Goal: Task Accomplishment & Management: Manage account settings

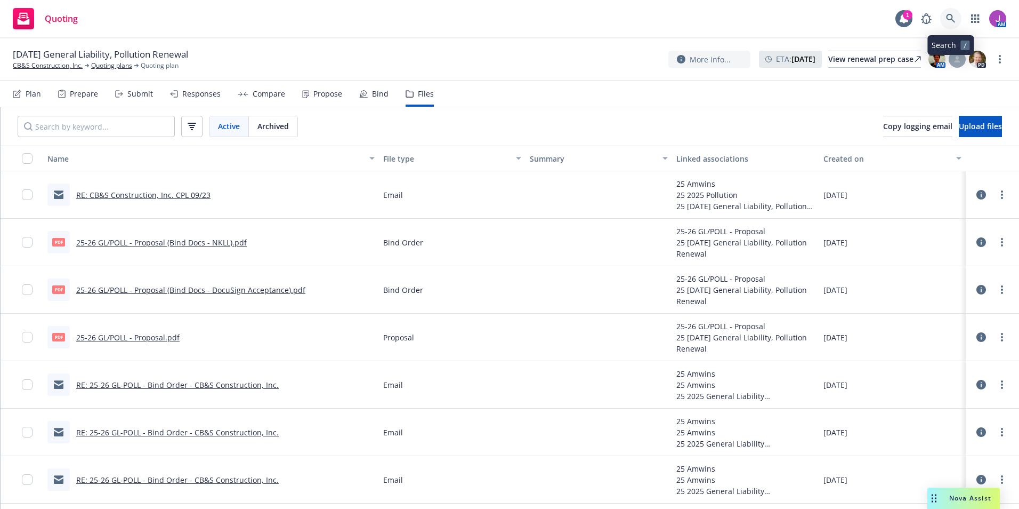
click at [949, 18] on icon at bounding box center [951, 19] width 10 height 10
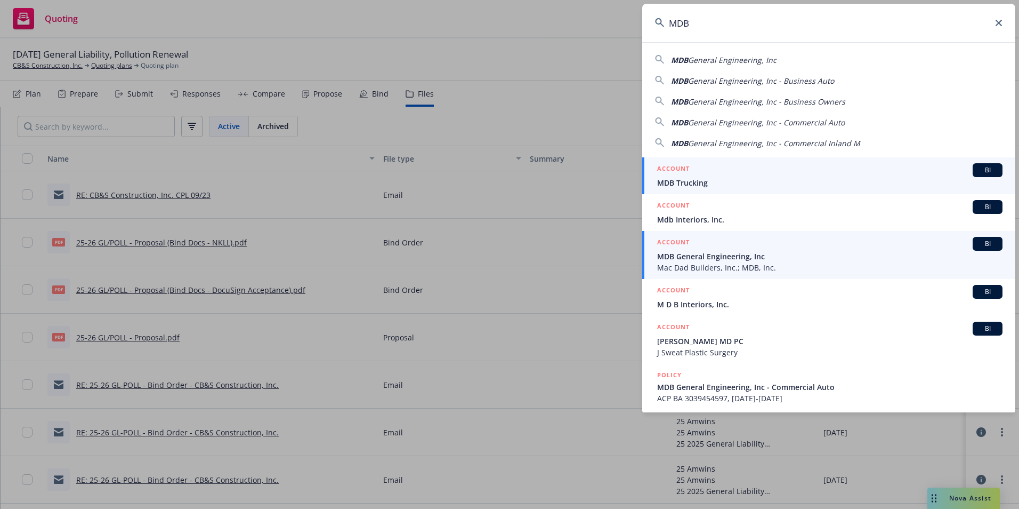
type input "MDB"
click at [700, 267] on span "Mac Dad Builders, Inc.; MDB, Inc." at bounding box center [829, 267] width 345 height 11
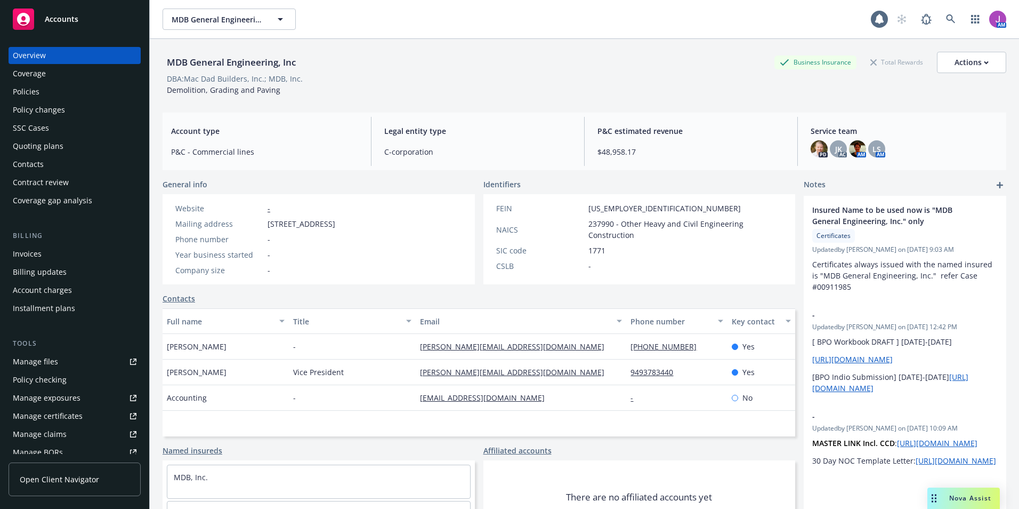
click at [35, 88] on div "Policies" at bounding box center [26, 91] width 27 height 17
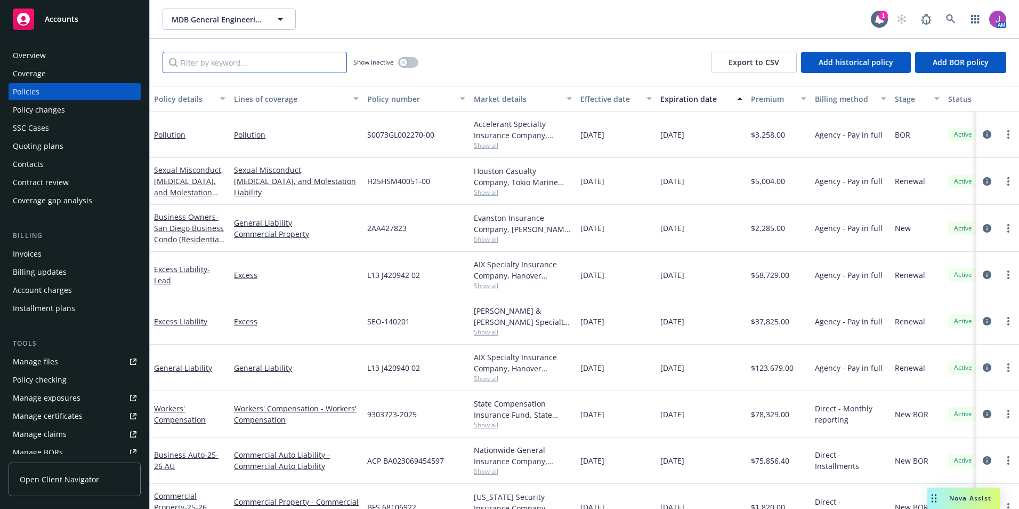
click at [261, 63] on input "Filter by keyword..." at bounding box center [255, 62] width 184 height 21
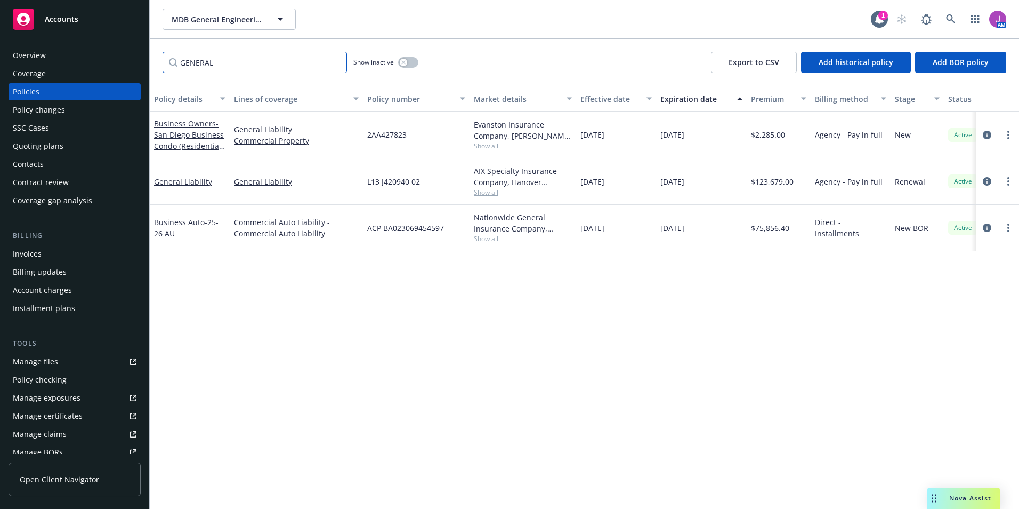
type input "GENERAL"
click at [221, 19] on span "MDB General Engineering, Inc" at bounding box center [218, 19] width 92 height 11
click at [202, 14] on span "MDB General Engineering, Inc" at bounding box center [218, 19] width 92 height 11
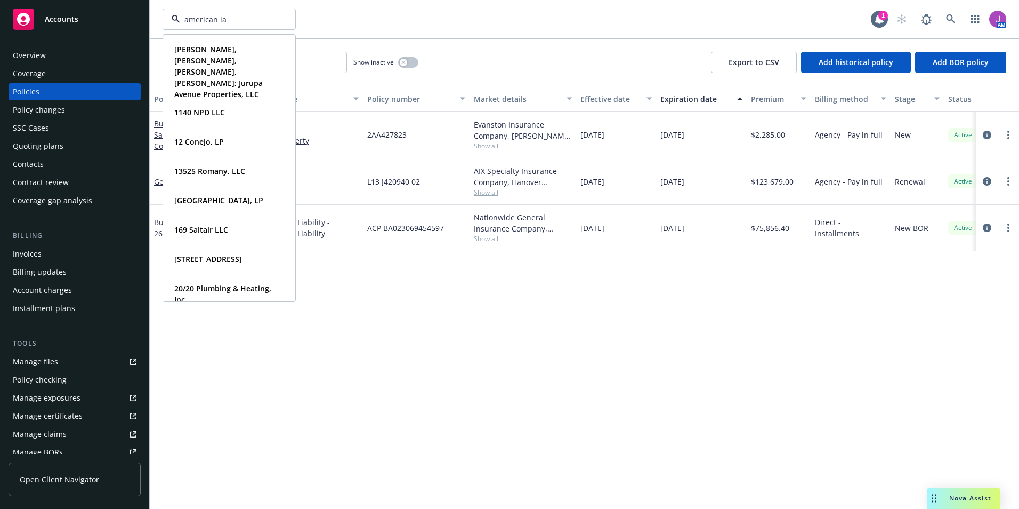
type input "american lan"
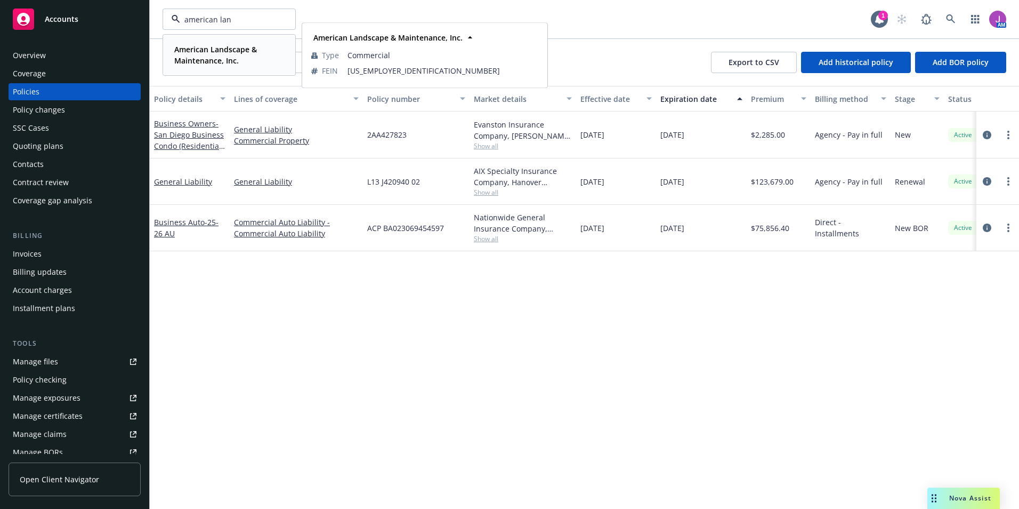
click at [213, 58] on strong "American Landscape & Maintenance, Inc." at bounding box center [215, 54] width 83 height 21
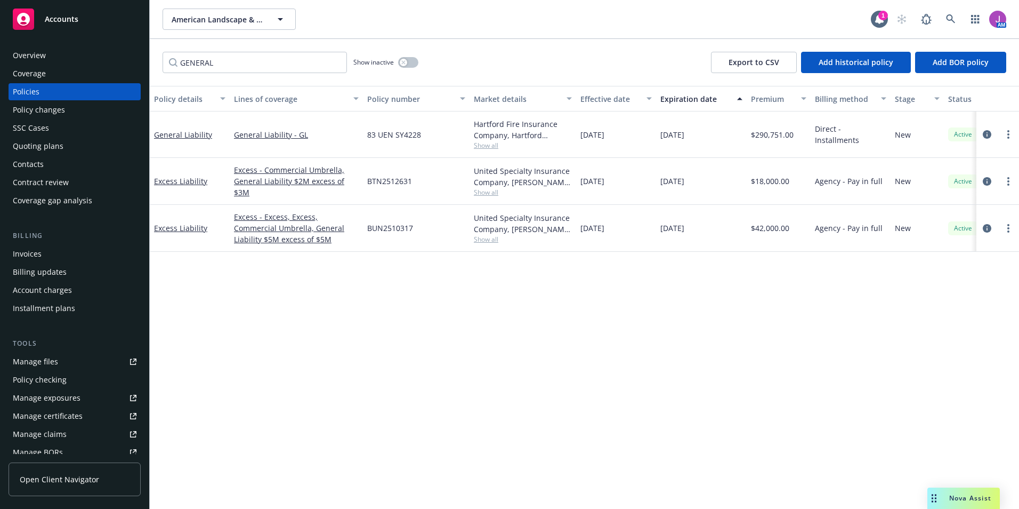
click at [36, 115] on div "Policy changes" at bounding box center [39, 109] width 52 height 17
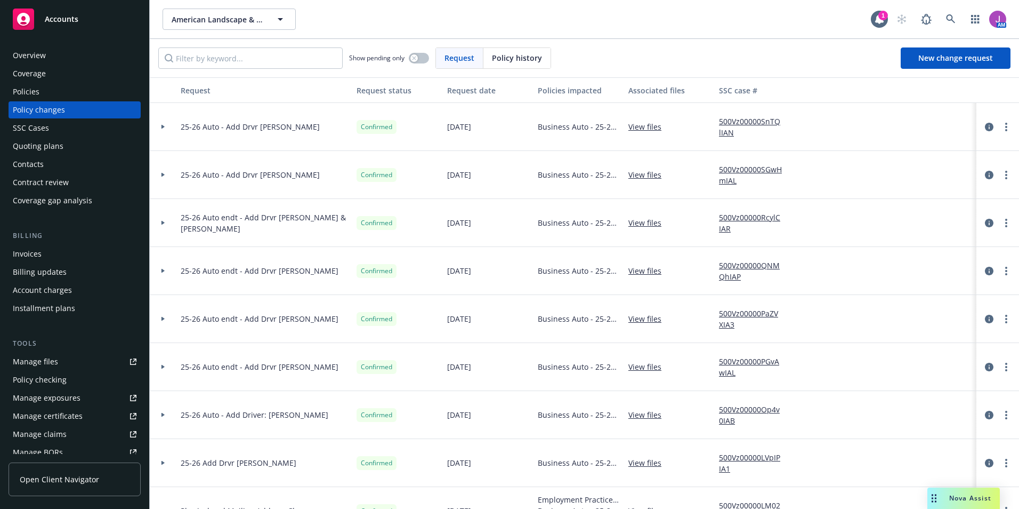
click at [644, 175] on link "View files" at bounding box center [649, 174] width 42 height 11
drag, startPoint x: 181, startPoint y: 126, endPoint x: 257, endPoint y: 133, distance: 77.1
click at [257, 133] on div "25-26 Auto - Add Drvr Noe Perez" at bounding box center [264, 127] width 176 height 48
copy span "25-26 Auto - Add Drvr"
click at [945, 60] on span "New change request" at bounding box center [955, 58] width 75 height 10
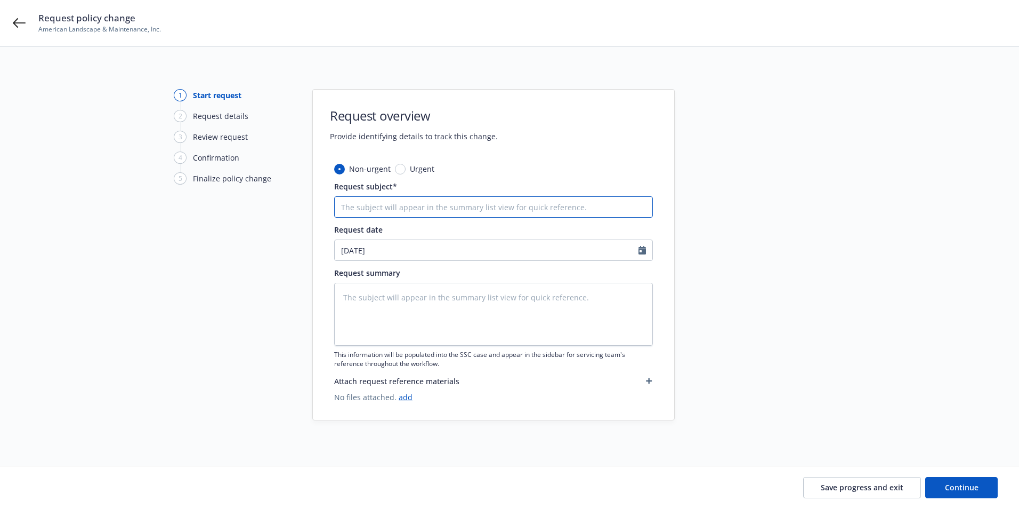
click at [388, 197] on input "Request subject*" at bounding box center [493, 206] width 319 height 21
paste input "25-26 Auto - Add Drvr"
type textarea "x"
type input "25-26 Auto - Add Drvr"
type textarea "x"
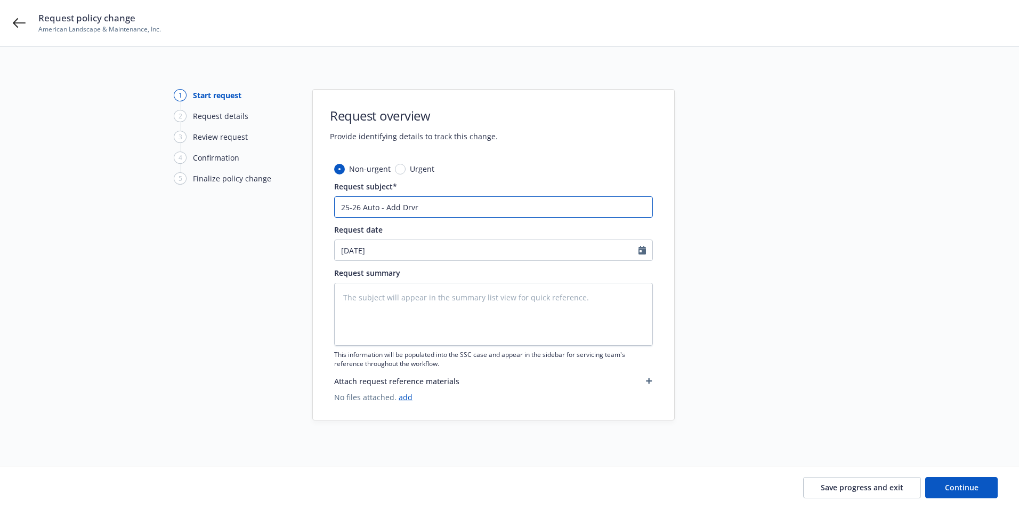
type input "25-26 Auto - Add Drvr"
type textarea "x"
type input "25-26 Auto - Add Drvr"
type textarea "x"
type input "25-26 Auto - Add Drvr B"
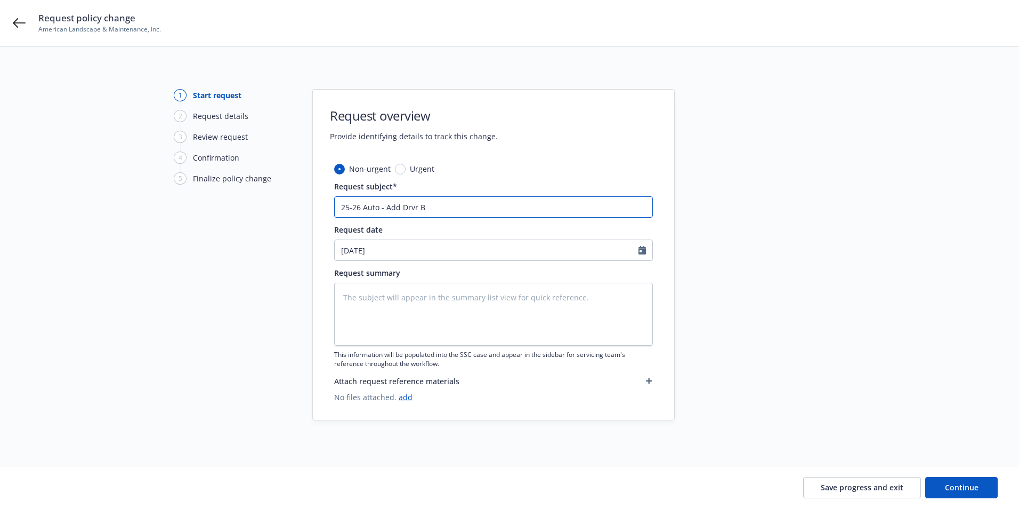
type textarea "x"
type input "25-26 Auto - Add Drvr Bi"
type textarea "x"
type input "25-26 Auto - Add Drvr Bir"
type textarea "x"
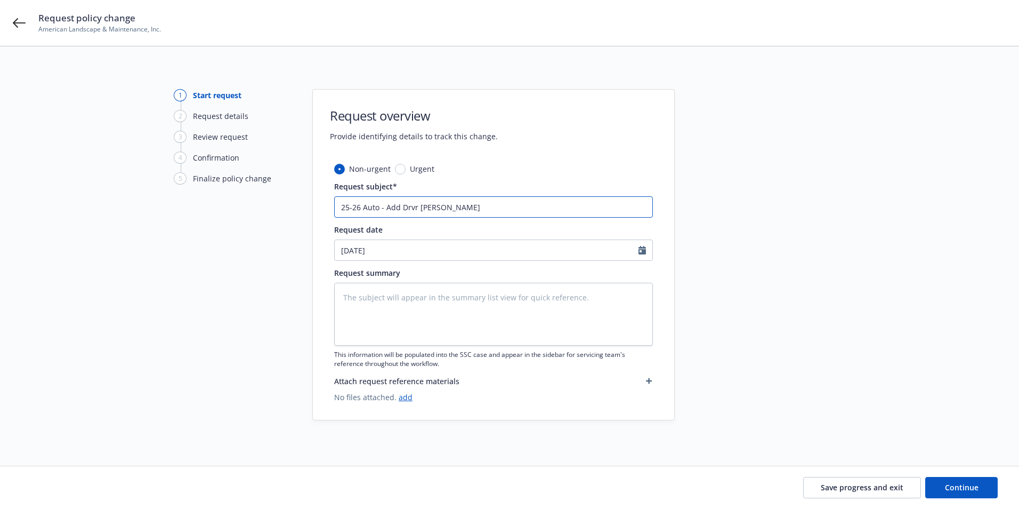
type input "25-26 Auto - Add Drvr Bi"
type textarea "x"
type input "25-26 Auto - Add Drvr B"
type textarea "x"
type input "25-26 Auto - Add Drvr"
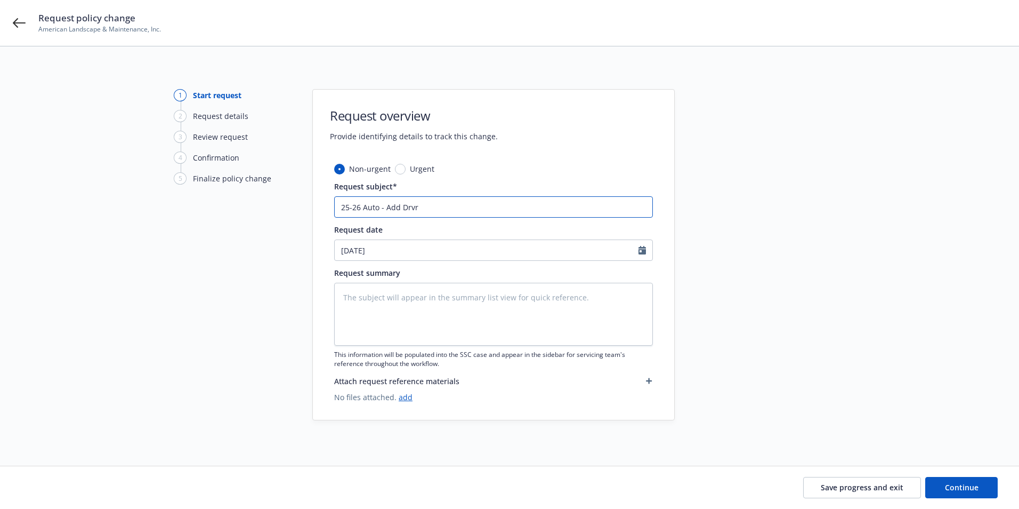
type textarea "x"
type input "25-26 Auto - Add Drvr B"
type textarea "x"
type input "25-26 Auto - Add Drvr Br"
type textarea "x"
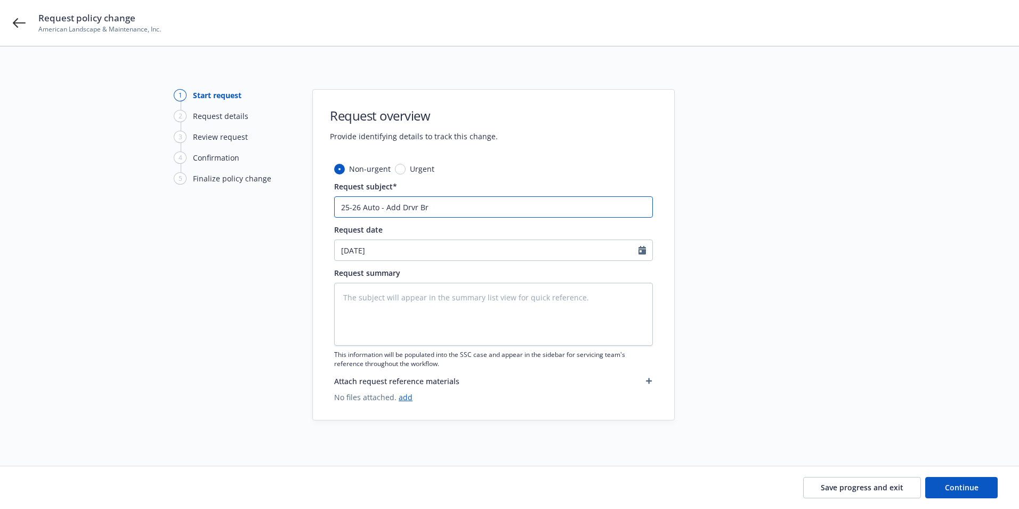
type input "25-26 Auto - Add Drvr Bri"
type textarea "x"
type input "25-26 Auto - Add Drvr Bria"
type textarea "x"
type input "25-26 Auto - Add Drvr Brian"
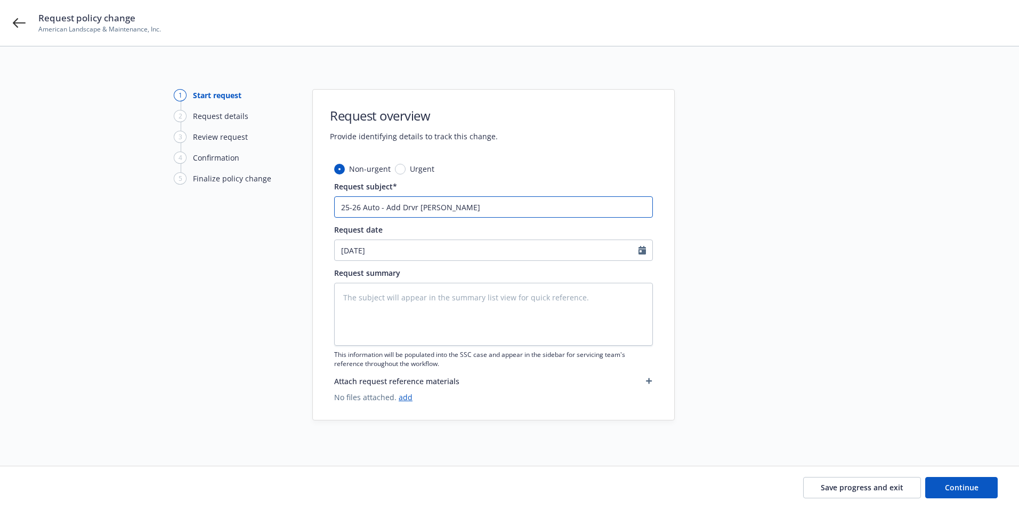
type textarea "x"
type input "25-26 Auto - Add Drvr Brian"
type textarea "x"
type input "25-26 Auto - Add Drvr Brian K"
type textarea "x"
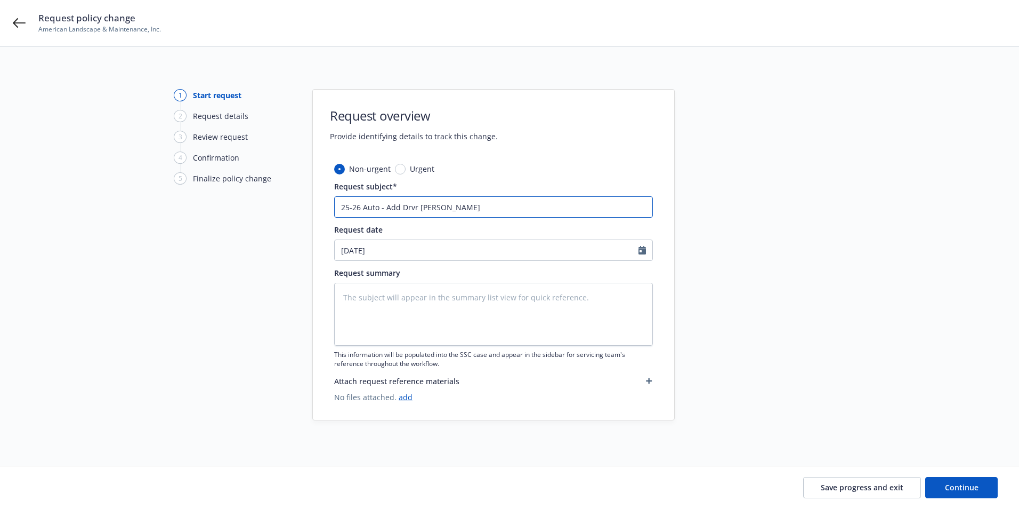
type input "25-26 Auto - Add Drvr Brian Ke"
type textarea "x"
type input "25-26 Auto - Add Drvr Brian Kes"
type textarea "x"
type input "25-26 Auto - Add Drvr Brian Kess"
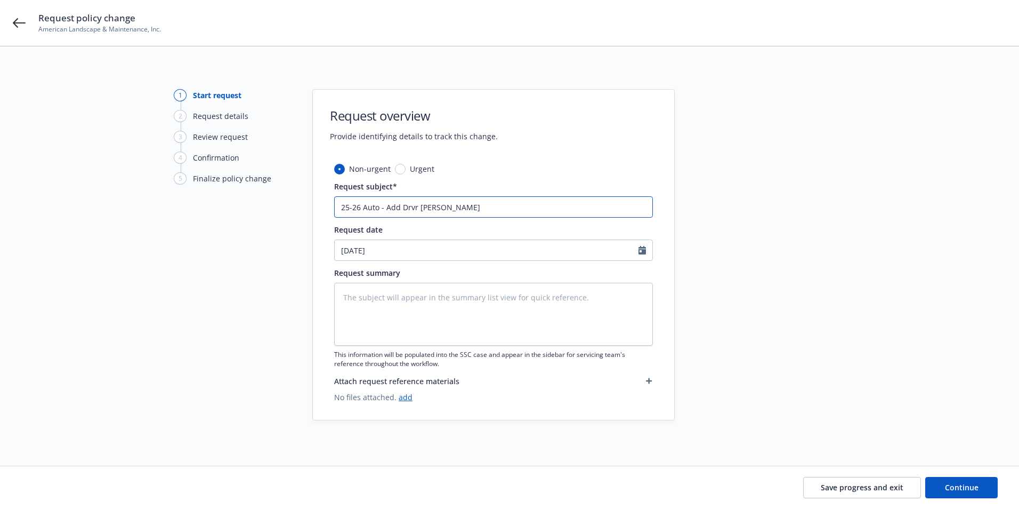
type textarea "x"
type input "25-26 Auto - Add Drvr Brian Kess;"
type textarea "x"
type input "25-26 Auto - Add Drvr Brian Kess;e"
type textarea "x"
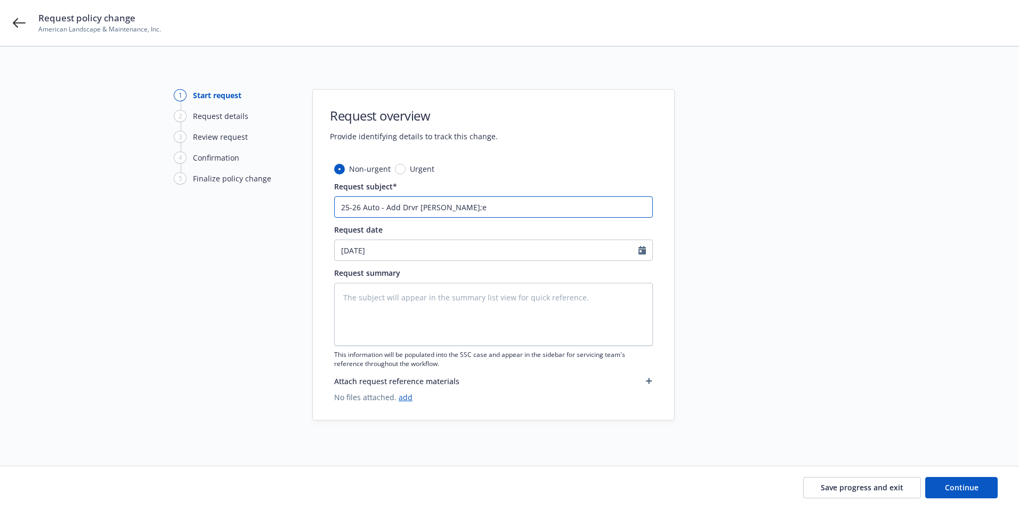
type input "25-26 Auto - Add Drvr Brian Kess;er"
type textarea "x"
type input "25-26 Auto - Add Drvr Brian Kess;e"
type textarea "x"
type input "25-26 Auto - Add Drvr Brian Kess;"
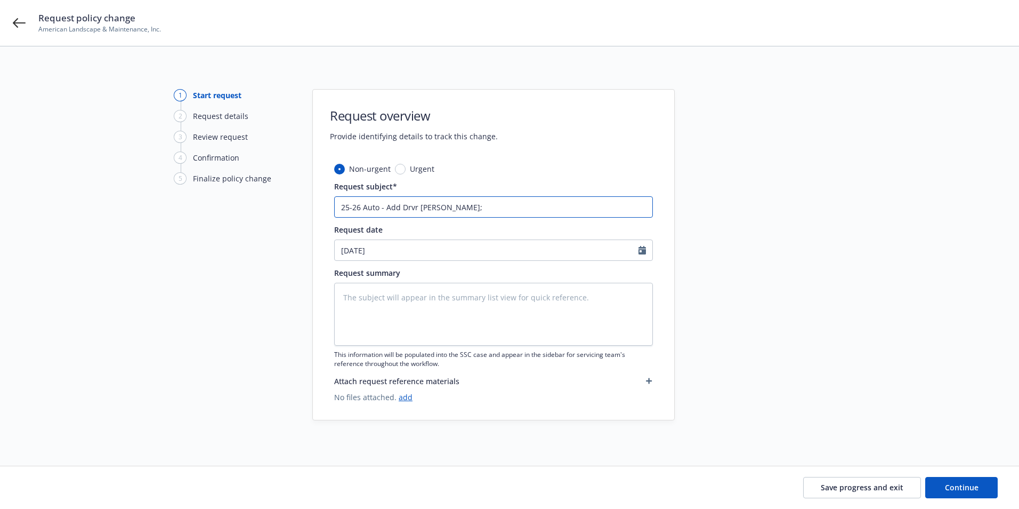
type textarea "x"
type input "25-26 Auto - Add Drvr Brian Kess"
type textarea "x"
type input "25-26 Auto - Add Drvr Brian Kessl"
type textarea "x"
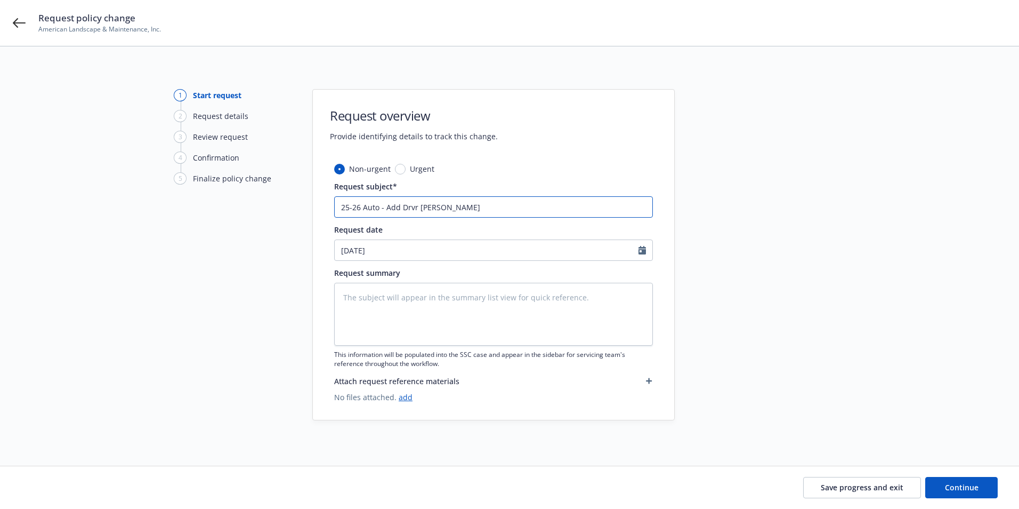
type input "25-26 Auto - Add Drvr Brian Kessle"
type textarea "x"
type input "25-26 Auto - Add Drvr Brian Kessler"
select select "10"
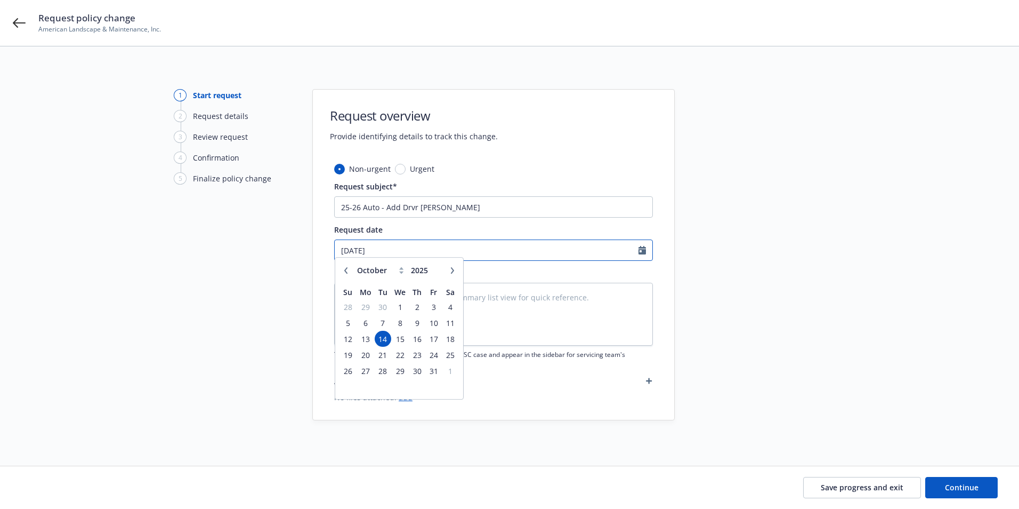
click at [382, 247] on input "[DATE]" at bounding box center [487, 250] width 304 height 20
click at [358, 344] on span "13" at bounding box center [365, 343] width 16 height 13
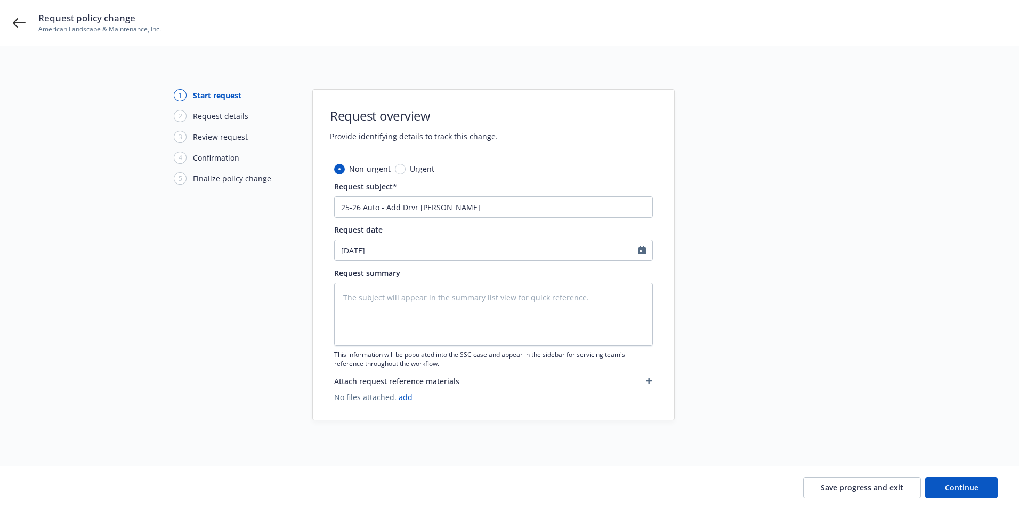
type textarea "x"
type input "10/13/2025"
click at [353, 304] on textarea at bounding box center [493, 314] width 319 height 63
click at [460, 315] on textarea at bounding box center [493, 314] width 319 height 63
paste textarea "Name: Brian Kessler DOB: 10/24/1997 DL : F7381835 CA"
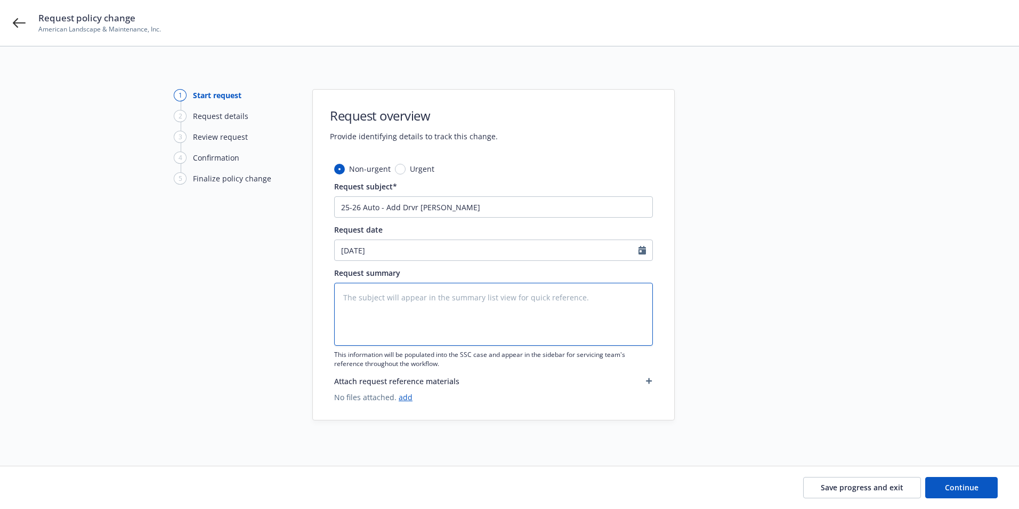
type textarea "x"
type textarea "Name: Brian Kessler DOB: 10/24/1997 DL : F7381835 CA"
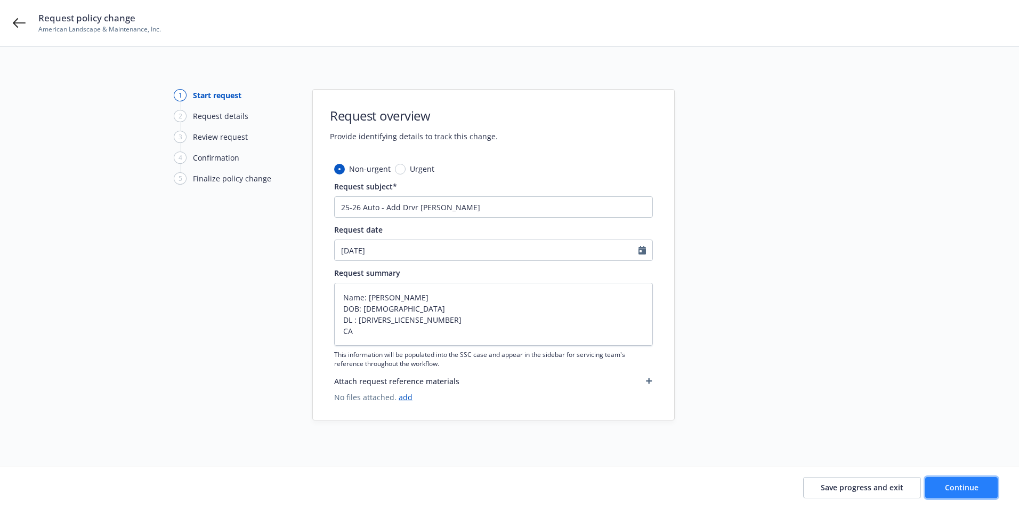
click at [955, 494] on button "Continue" at bounding box center [961, 487] width 72 height 21
type textarea "x"
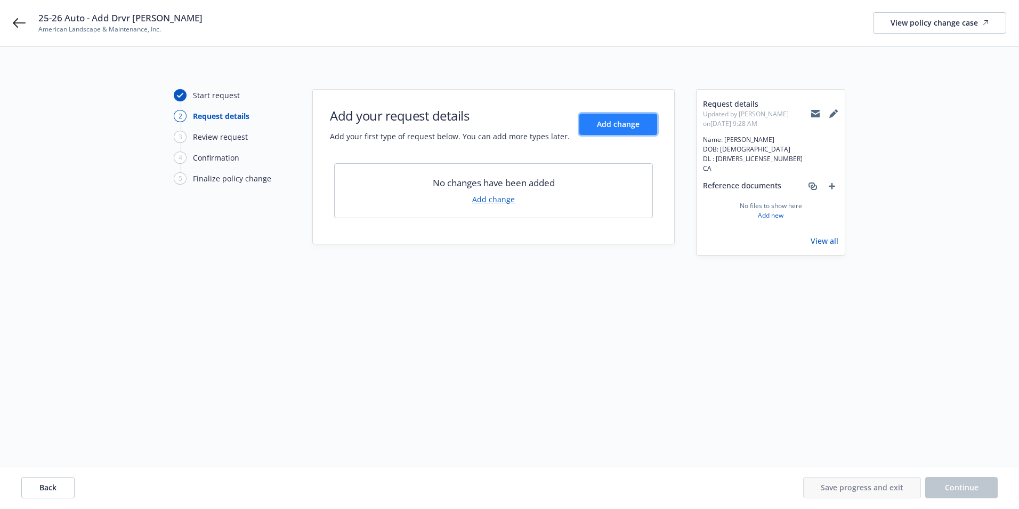
click at [603, 126] on span "Add change" at bounding box center [618, 124] width 43 height 10
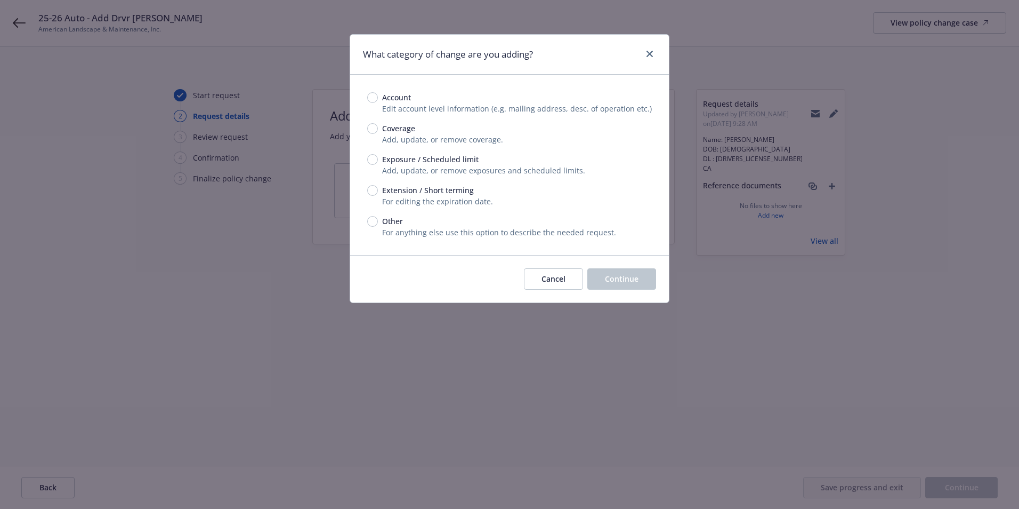
click at [364, 156] on div "Account Edit account level information (e.g. mailing address, desc. of operatio…" at bounding box center [509, 165] width 319 height 180
click at [372, 161] on input "Exposure / Scheduled limit" at bounding box center [372, 159] width 11 height 11
radio input "true"
click at [639, 283] on button "Continue" at bounding box center [621, 278] width 69 height 21
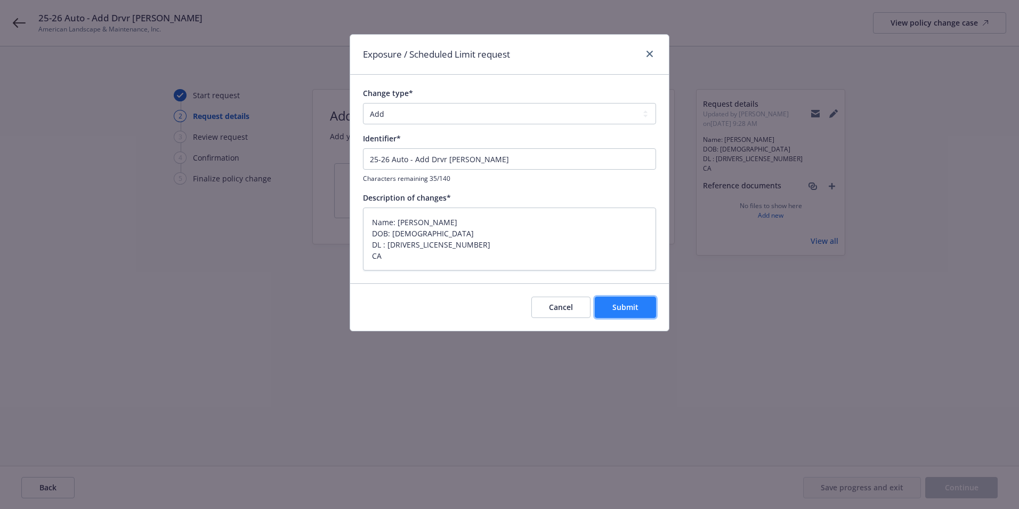
click at [635, 309] on span "Submit" at bounding box center [625, 307] width 26 height 10
type textarea "x"
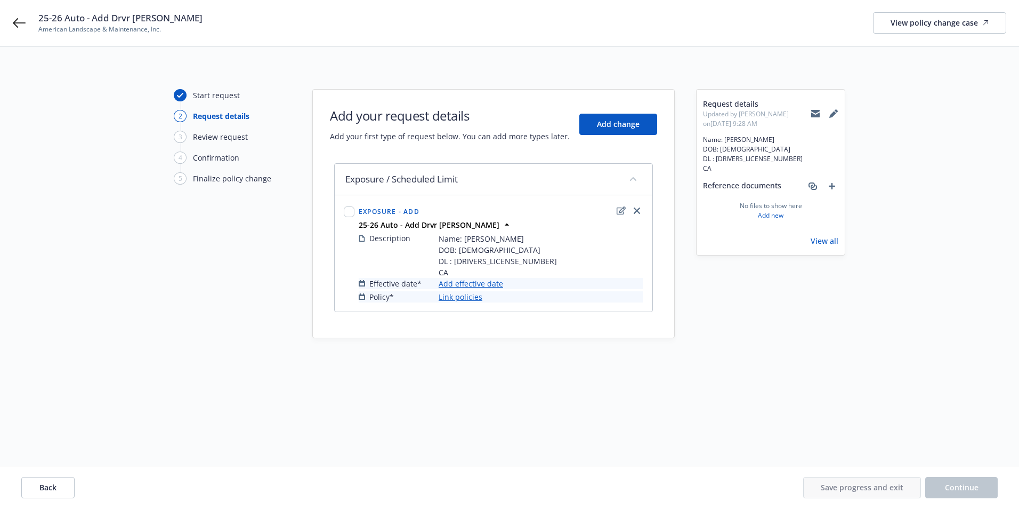
click at [462, 285] on link "Add effective date" at bounding box center [471, 283] width 65 height 11
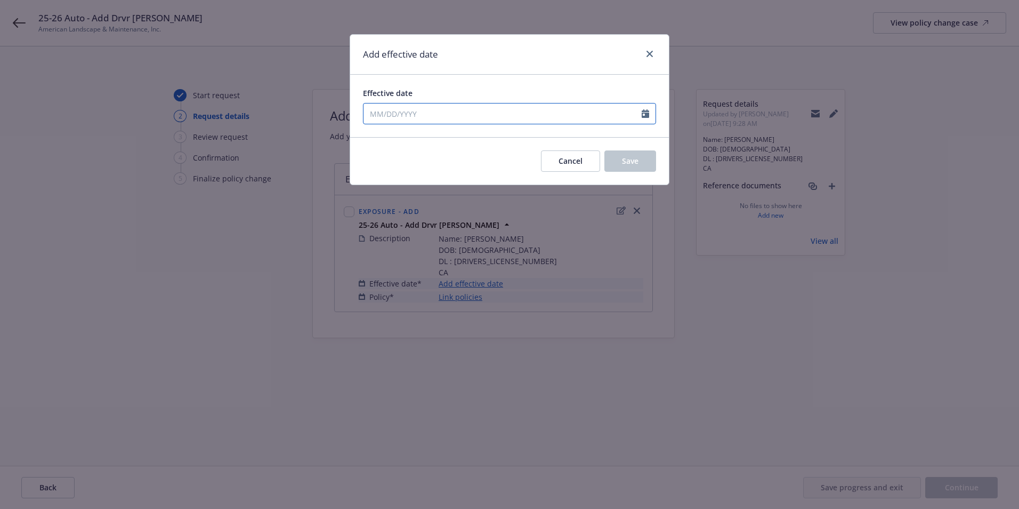
click at [385, 118] on input "Effective date" at bounding box center [503, 113] width 278 height 20
select select "10"
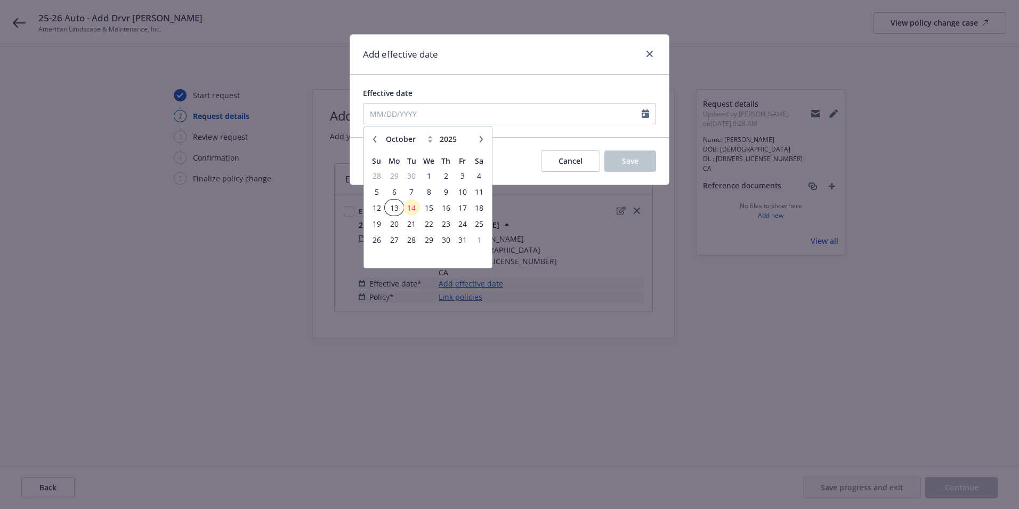
click at [396, 208] on span "13" at bounding box center [394, 207] width 16 height 13
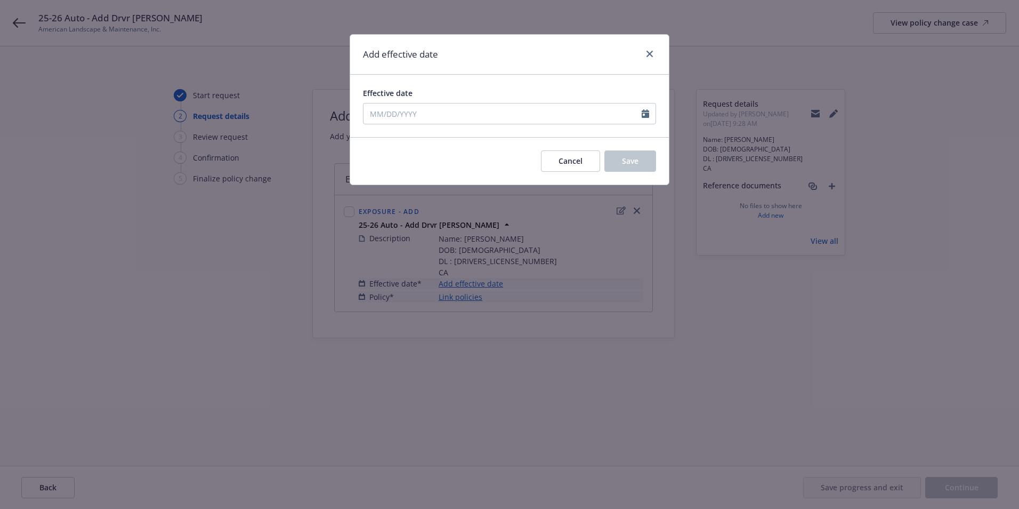
type input "10/13/2025"
click at [615, 168] on button "Save" at bounding box center [630, 160] width 52 height 21
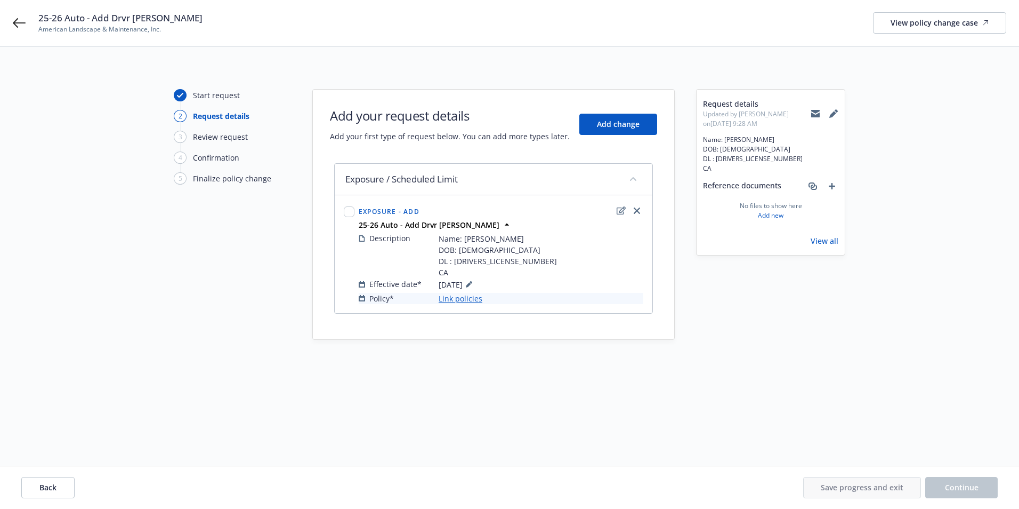
click at [464, 299] on link "Link policies" at bounding box center [461, 298] width 44 height 11
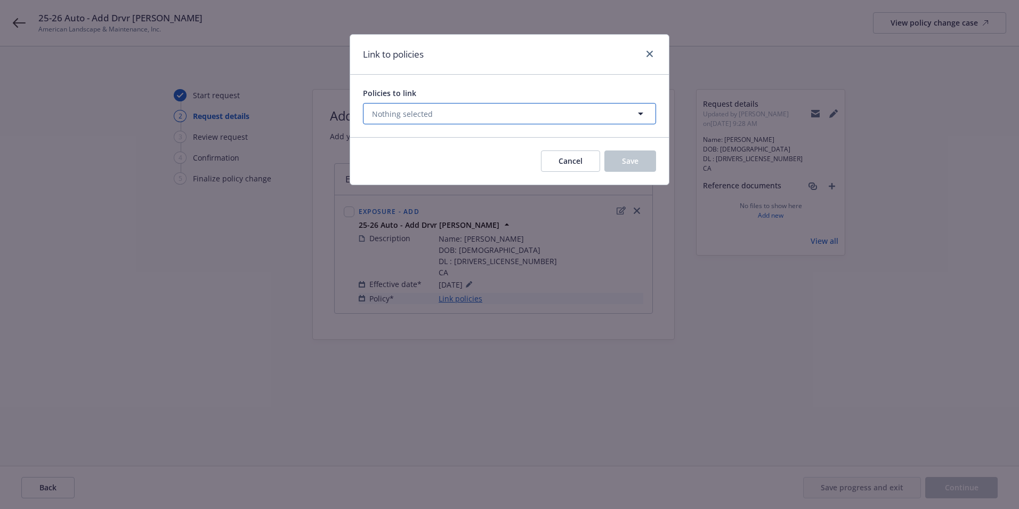
click at [415, 117] on span "Nothing selected" at bounding box center [402, 113] width 61 height 11
select select "ACTIVE"
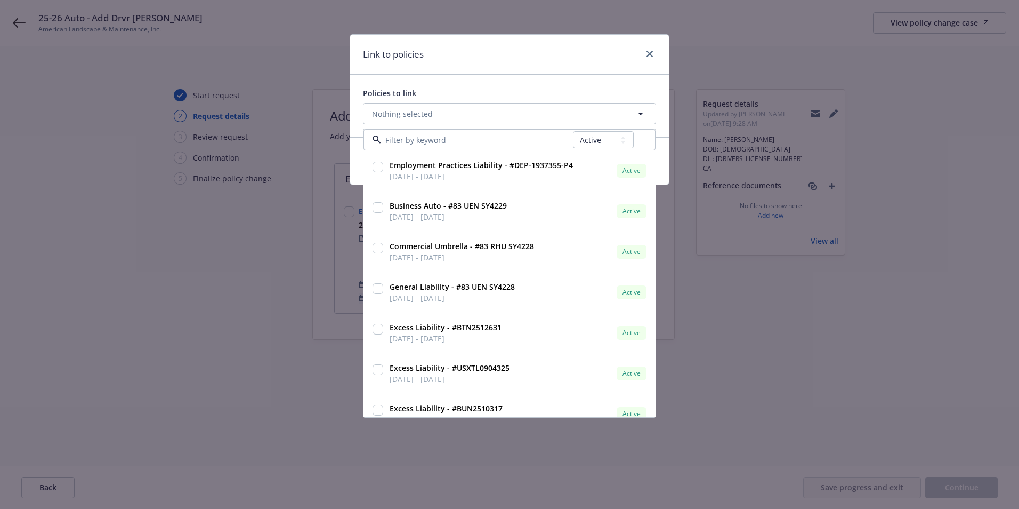
click at [432, 147] on div "All Active Upcoming Expired Cancelled" at bounding box center [510, 139] width 292 height 21
click at [429, 136] on input at bounding box center [477, 139] width 192 height 11
type input "auto"
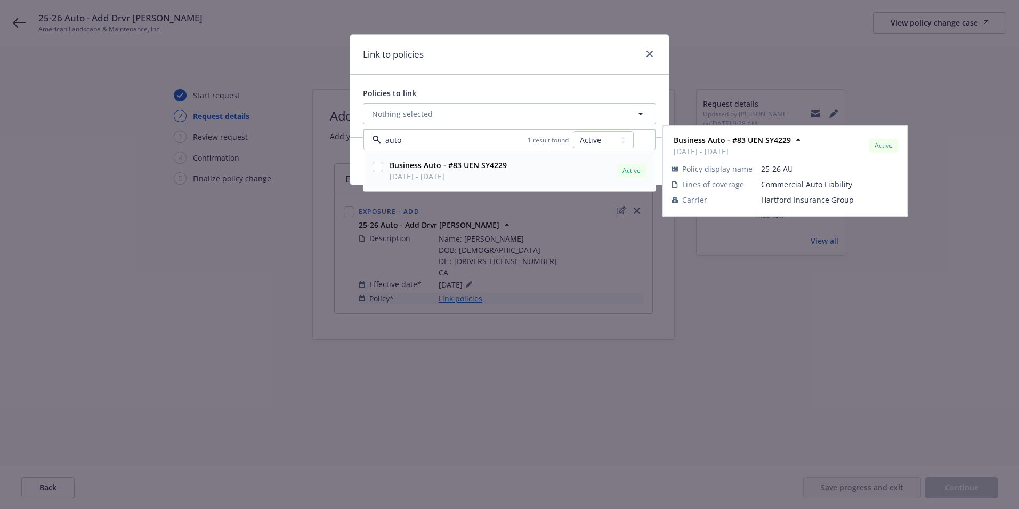
click at [375, 166] on input "checkbox" at bounding box center [378, 167] width 11 height 11
checkbox input "true"
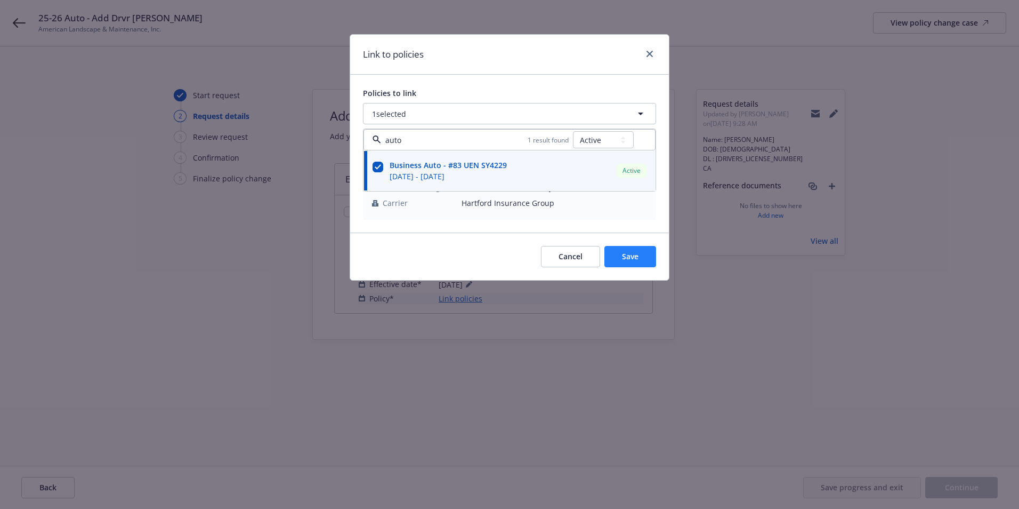
type input "auto"
click at [631, 263] on button "Save" at bounding box center [630, 256] width 52 height 21
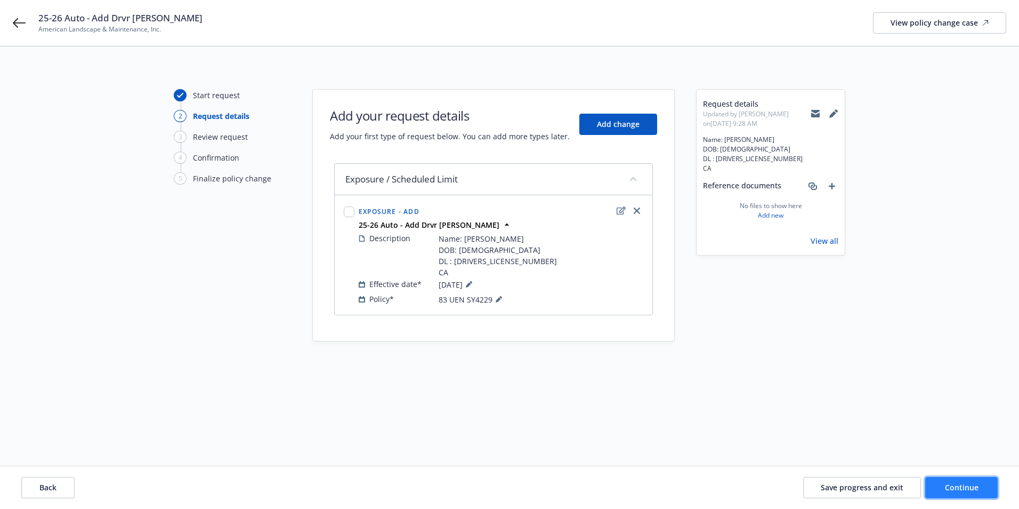
click at [946, 489] on span "Continue" at bounding box center [962, 487] width 34 height 10
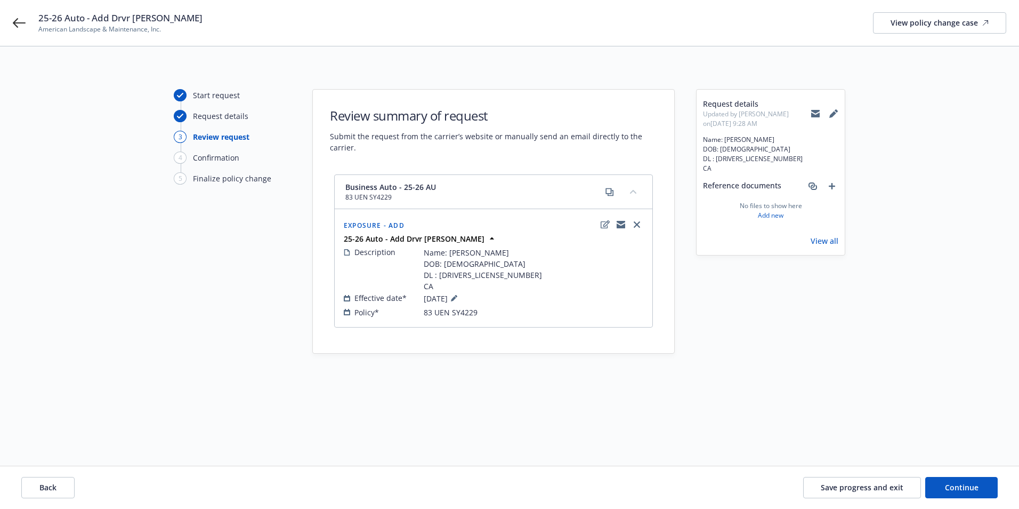
click at [815, 115] on icon at bounding box center [815, 114] width 9 height 5
click at [867, 489] on span "Save progress and exit" at bounding box center [862, 487] width 83 height 10
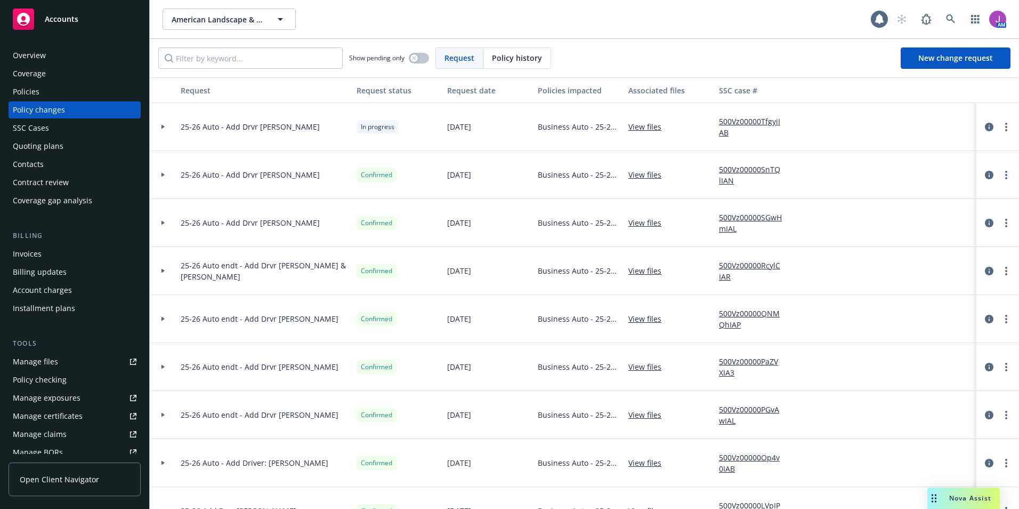
click at [46, 96] on div "Policies" at bounding box center [75, 91] width 124 height 17
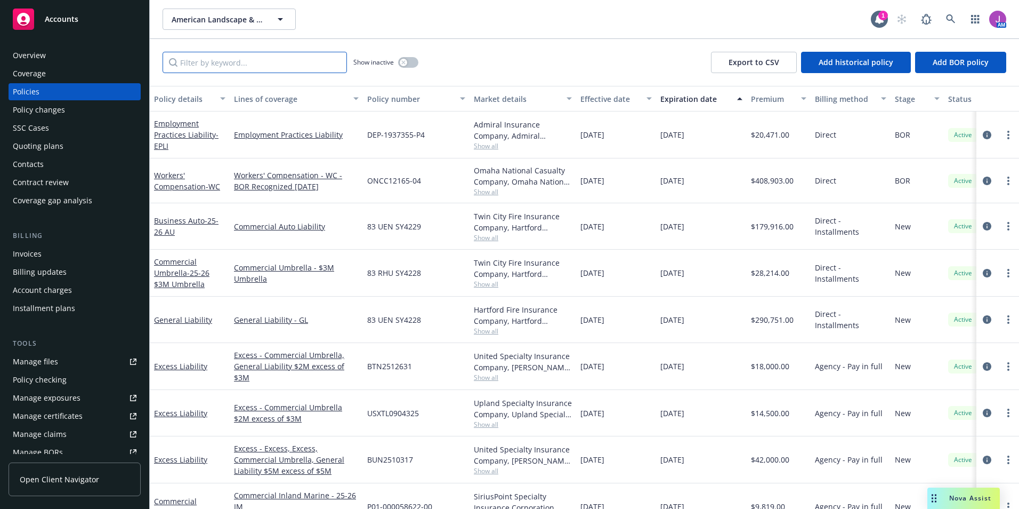
drag, startPoint x: 275, startPoint y: 53, endPoint x: 261, endPoint y: 55, distance: 13.6
click at [261, 55] on input "Filter by keyword..." at bounding box center [255, 62] width 184 height 21
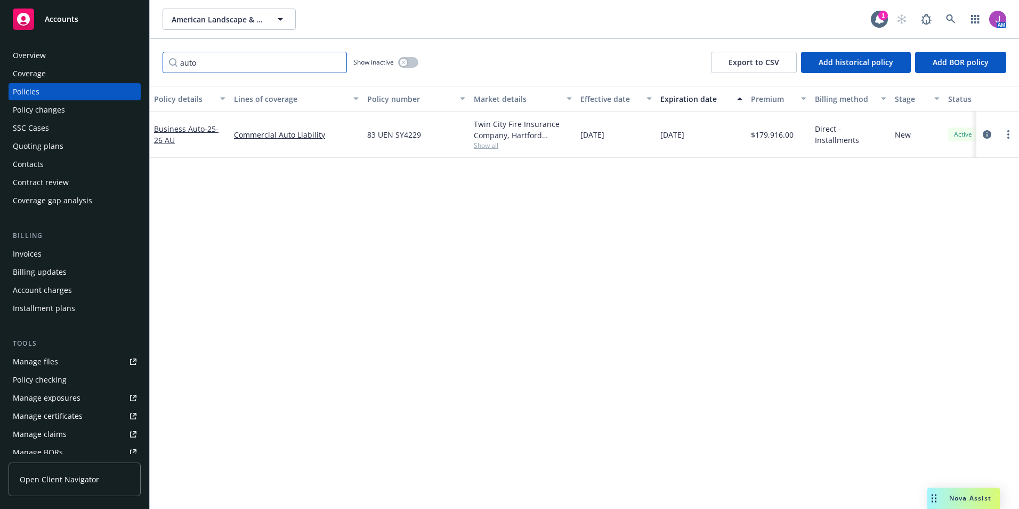
type input "auto"
click at [51, 399] on div "Manage exposures" at bounding box center [47, 397] width 68 height 17
click at [62, 108] on div "Policy changes" at bounding box center [39, 109] width 52 height 17
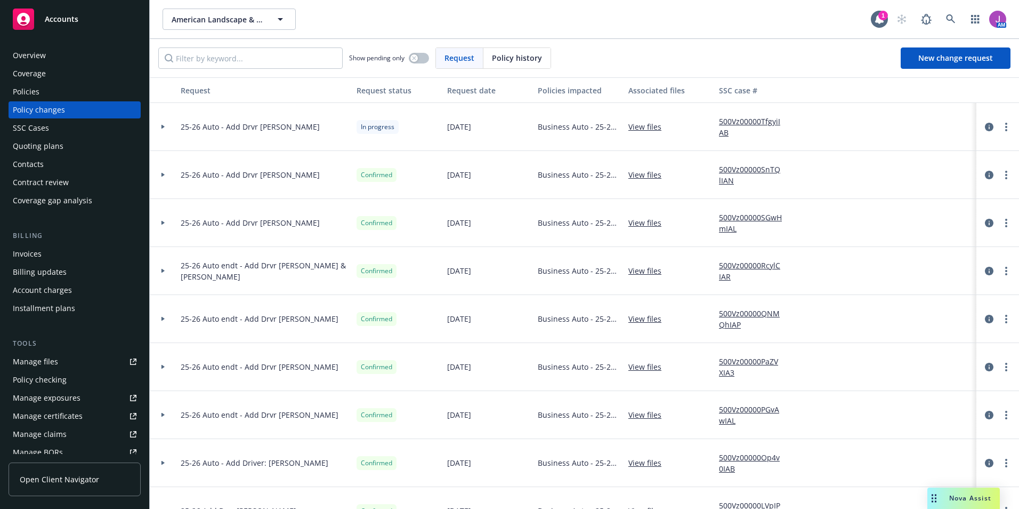
click at [751, 120] on link "500Vz00000TfgyiIAB" at bounding box center [754, 127] width 71 height 22
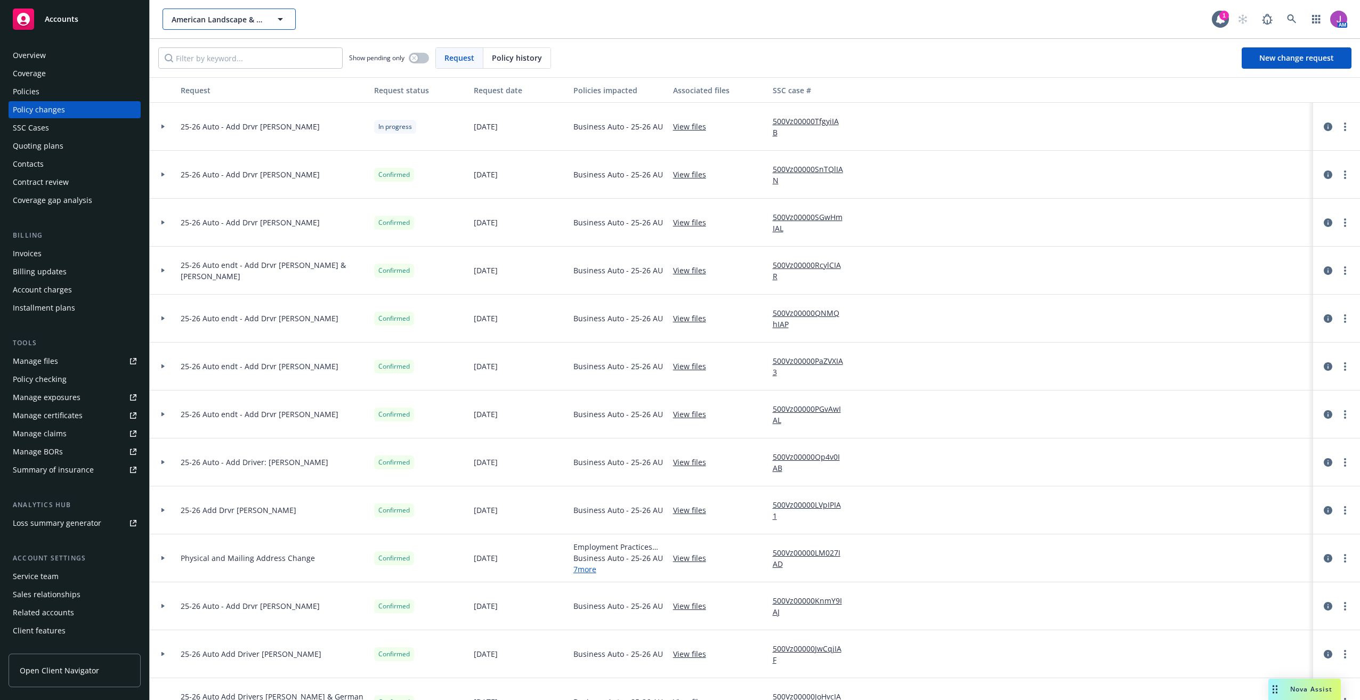
click at [235, 19] on span "American Landscape & Maintenance, Inc." at bounding box center [218, 19] width 92 height 11
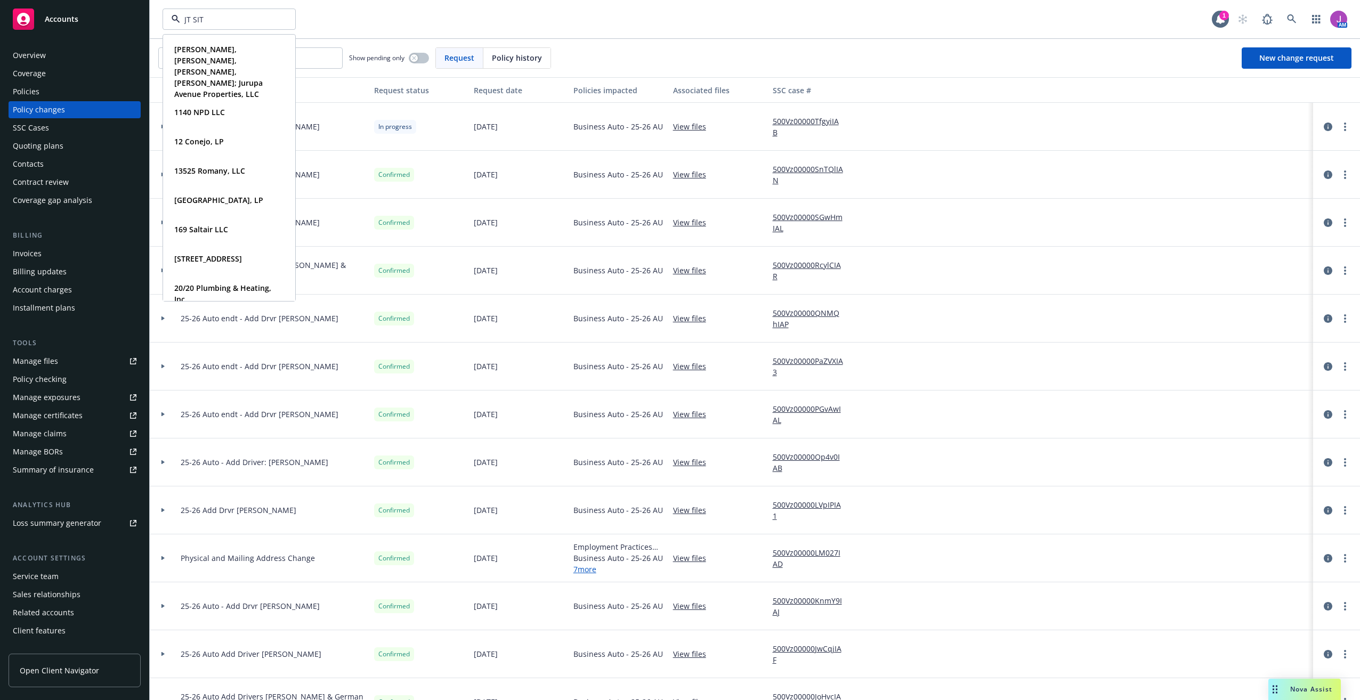
type input "JT SITE"
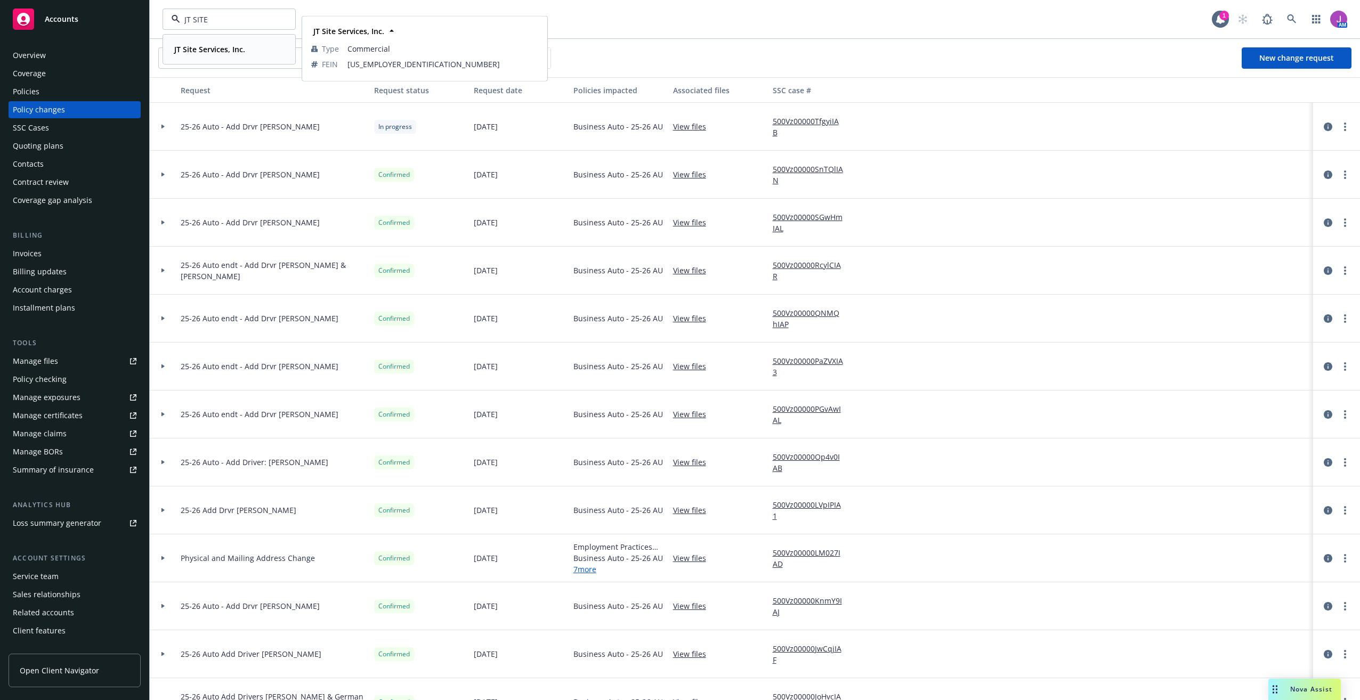
click at [194, 54] on strong "JT Site Services, Inc." at bounding box center [209, 49] width 71 height 10
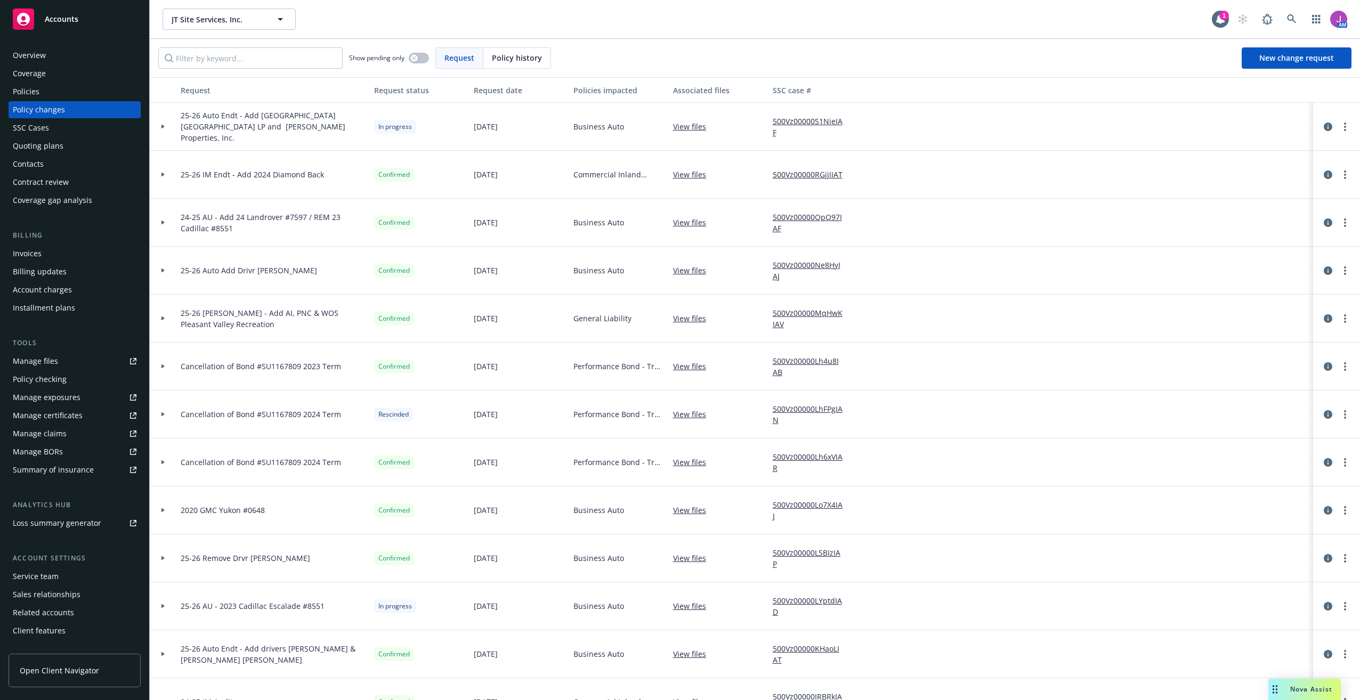
click at [47, 95] on div "Policies" at bounding box center [75, 91] width 124 height 17
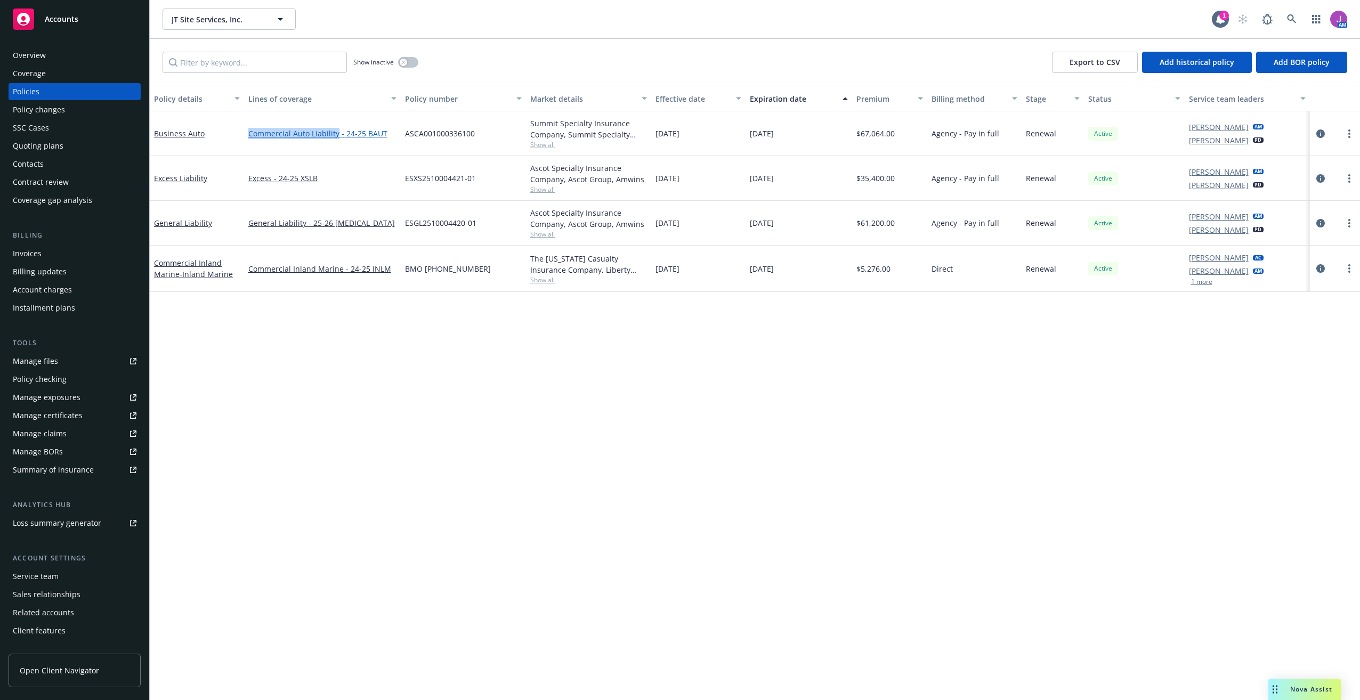
drag, startPoint x: 247, startPoint y: 134, endPoint x: 337, endPoint y: 137, distance: 90.7
click at [337, 137] on div "Commercial Auto Liability - 24-25 BAUT" at bounding box center [322, 133] width 157 height 45
drag, startPoint x: 247, startPoint y: 223, endPoint x: 302, endPoint y: 229, distance: 55.8
click at [302, 229] on div "General Liability - 25-26 GLIA" at bounding box center [322, 223] width 157 height 45
drag, startPoint x: 247, startPoint y: 180, endPoint x: 272, endPoint y: 184, distance: 25.5
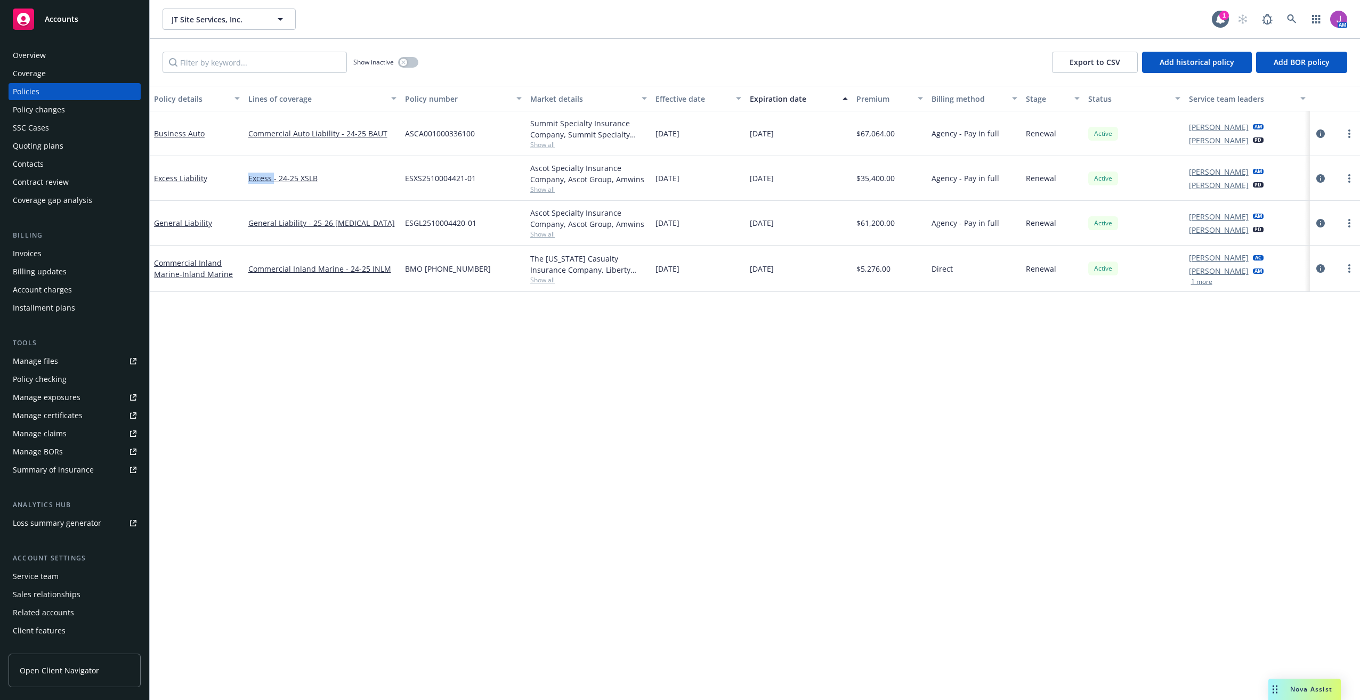
click at [272, 184] on div "Excess - 24-25 XSLB" at bounding box center [322, 178] width 157 height 45
copy link "Excess"
drag, startPoint x: 243, startPoint y: 268, endPoint x: 331, endPoint y: 272, distance: 88.1
click at [331, 272] on div "Commercial Inland Marine - Inland Marine Commercial Inland Marine - 24-25 INLM …" at bounding box center [755, 269] width 1211 height 46
drag, startPoint x: 331, startPoint y: 272, endPoint x: 256, endPoint y: 288, distance: 75.7
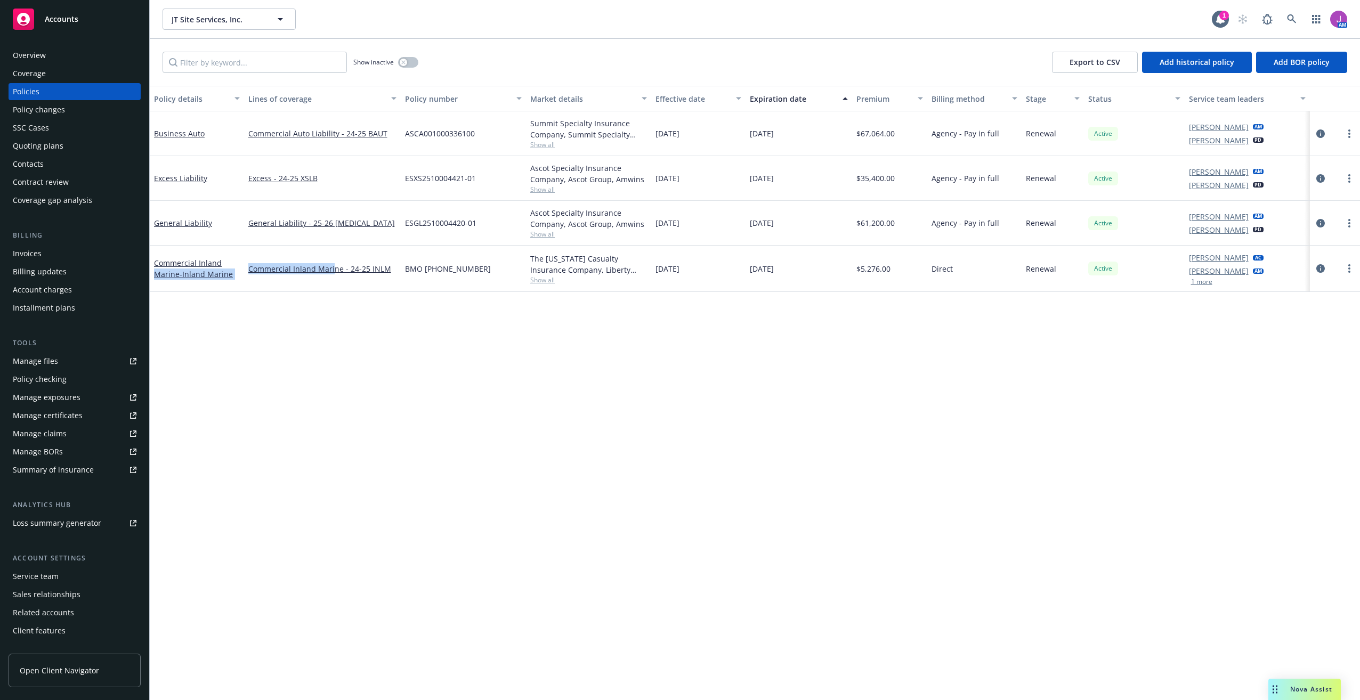
click at [285, 369] on div "Policy details Lines of coverage Policy number Market details Effective date Ex…" at bounding box center [755, 393] width 1211 height 615
click at [243, 351] on div "Policy details Lines of coverage Policy number Market details Effective date Ex…" at bounding box center [755, 393] width 1211 height 615
click at [233, 237] on div "General Liability" at bounding box center [197, 223] width 94 height 45
drag, startPoint x: 247, startPoint y: 271, endPoint x: 339, endPoint y: 277, distance: 92.4
click at [339, 277] on div "Commercial Inland Marine - 24-25 INLM" at bounding box center [322, 269] width 157 height 46
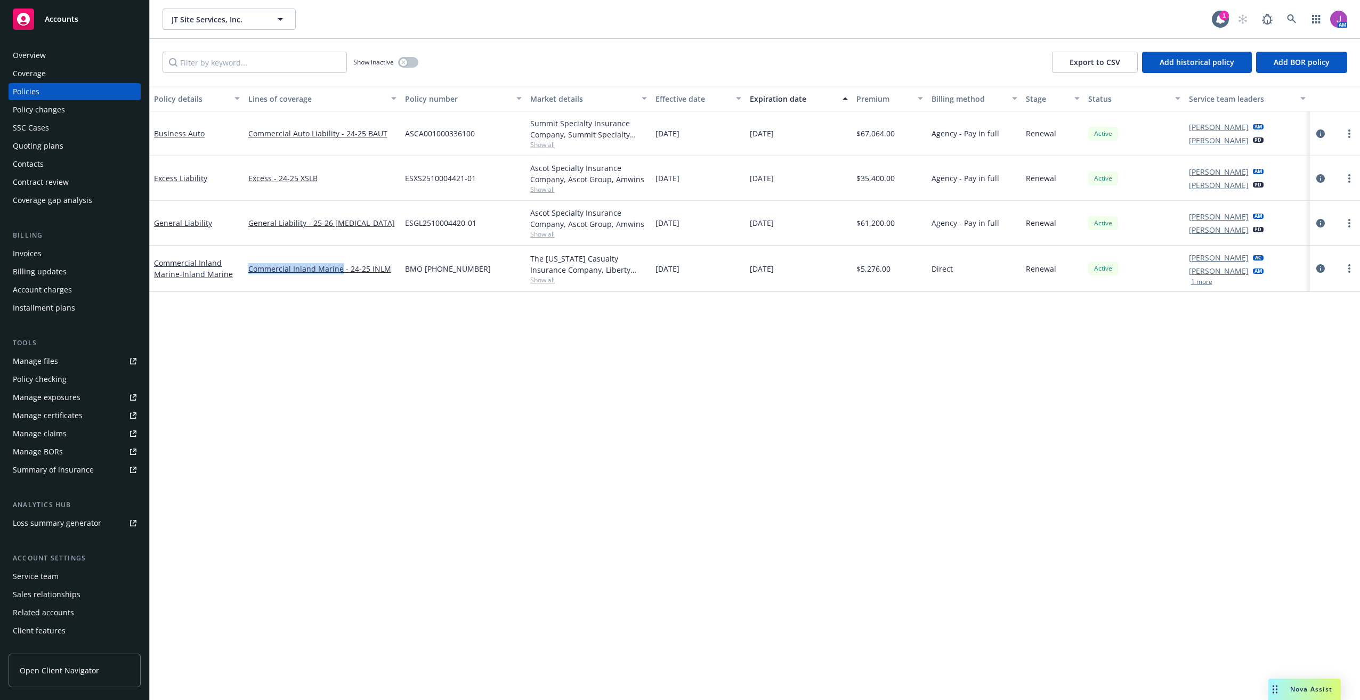
copy link "Commercial Inland Marine"
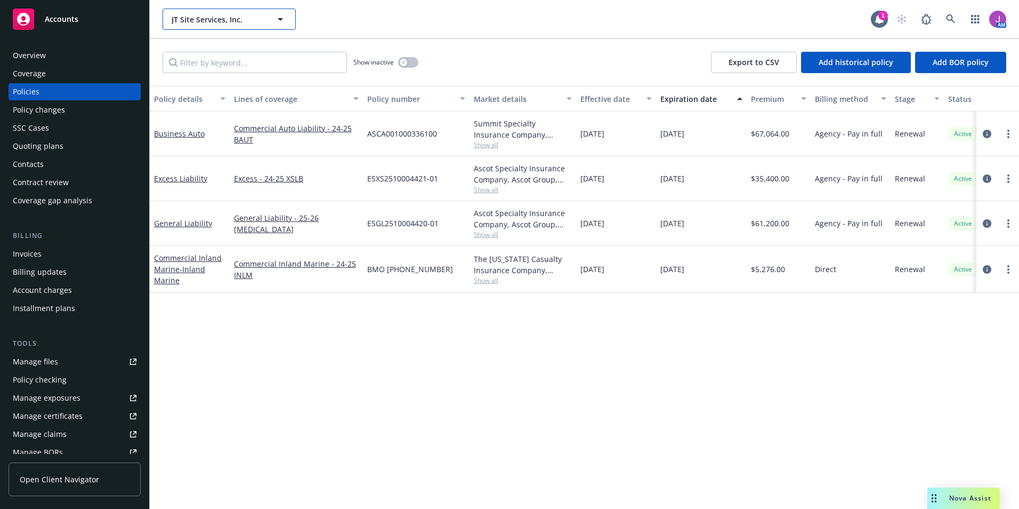
click at [205, 21] on span "JT Site Services, Inc." at bounding box center [218, 19] width 92 height 11
type input "d"
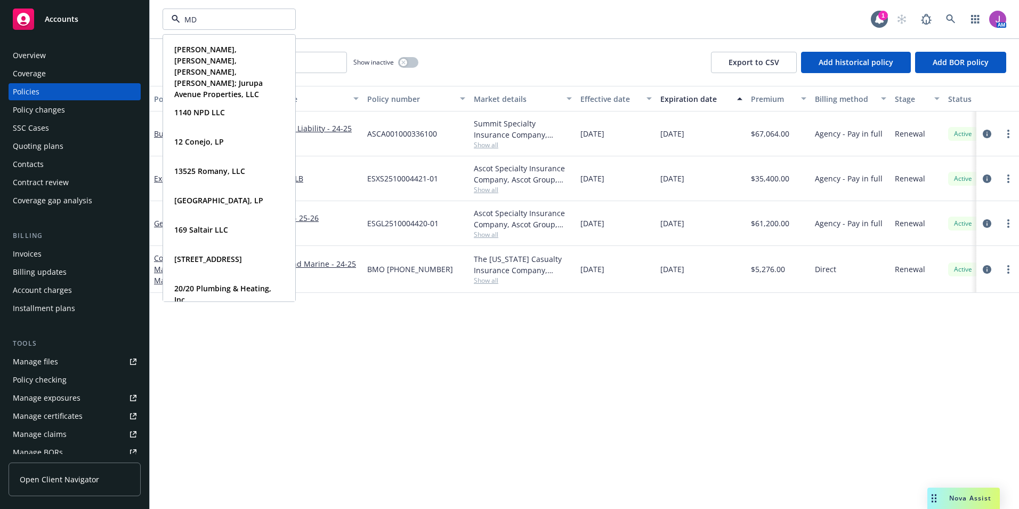
type input "MDB"
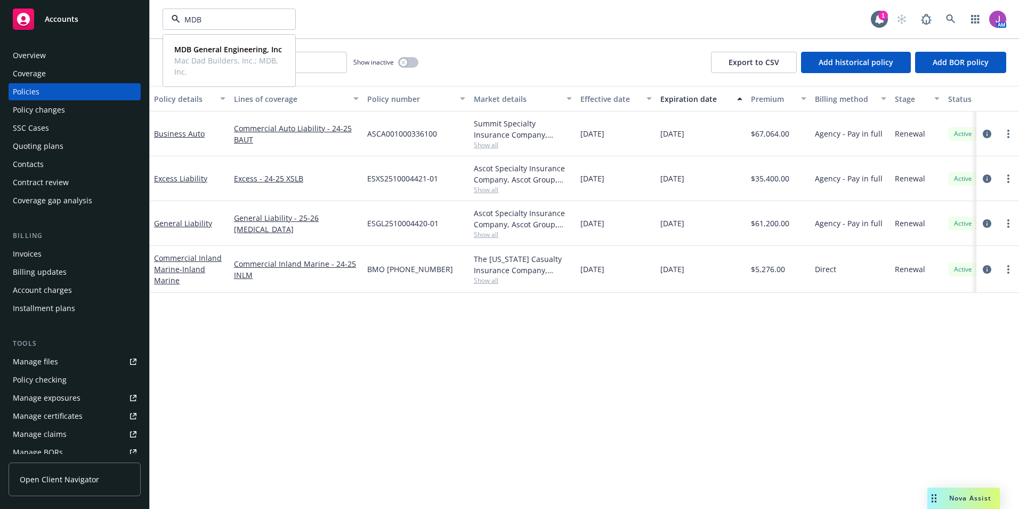
click at [212, 50] on strong "MDB General Engineering, Inc" at bounding box center [228, 49] width 108 height 10
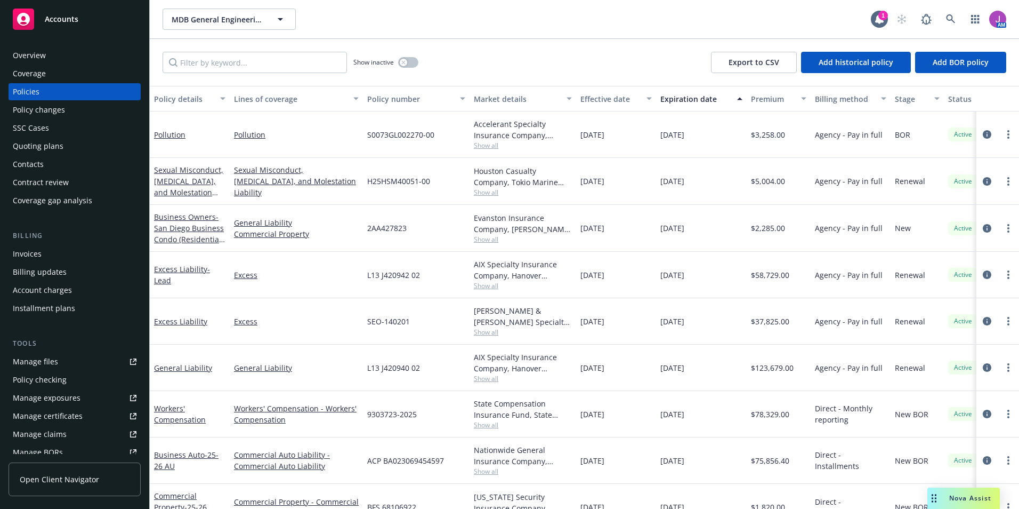
click at [41, 106] on div "Policy changes" at bounding box center [39, 109] width 52 height 17
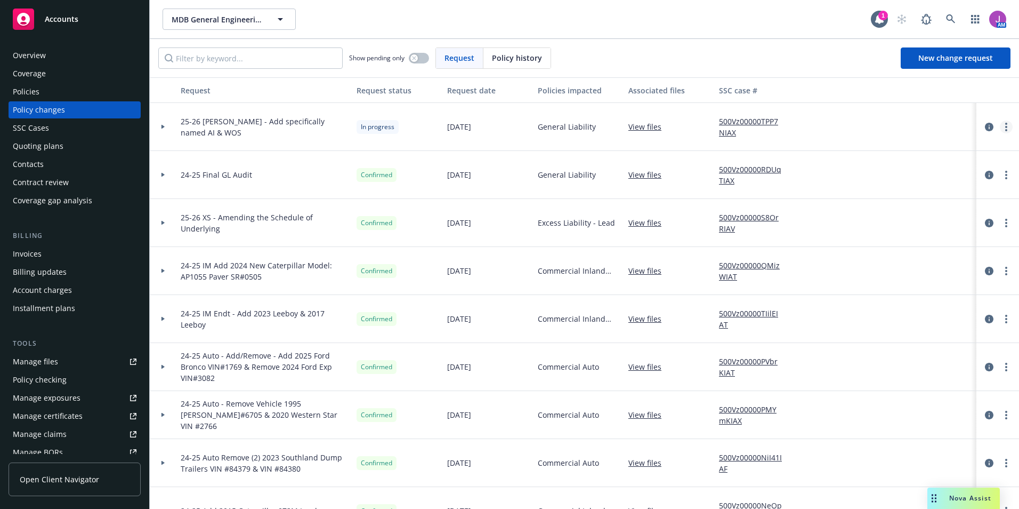
click at [1000, 127] on link "more" at bounding box center [1006, 126] width 13 height 13
click at [871, 207] on link "Resume workflow" at bounding box center [912, 212] width 183 height 21
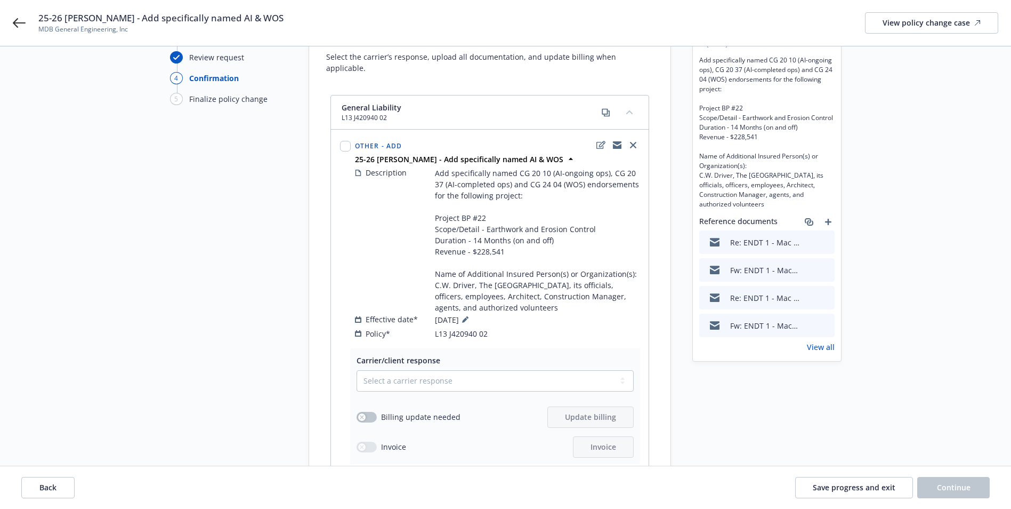
scroll to position [160, 0]
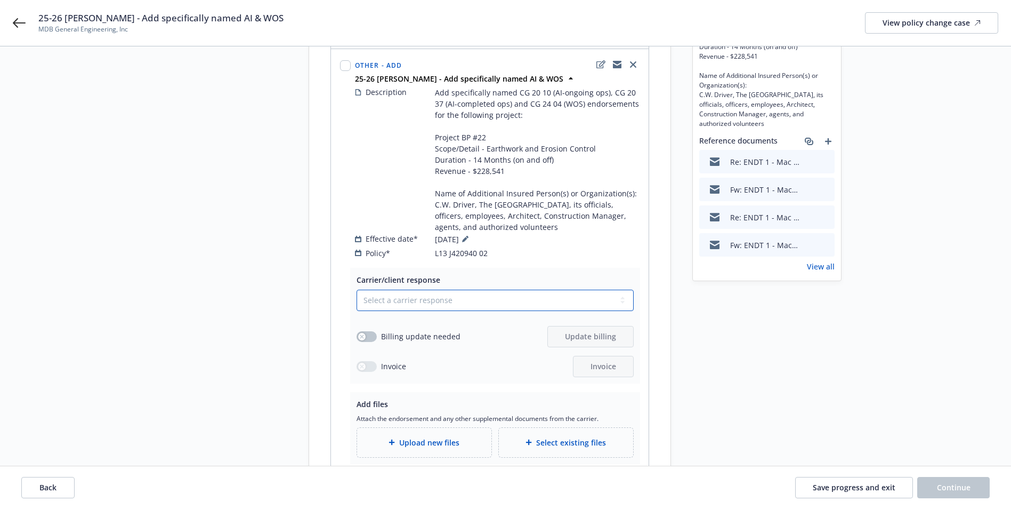
click at [402, 291] on select "Select a carrier response Accepted Accepted with revision No endorsement needed…" at bounding box center [495, 299] width 277 height 21
select select "ACCEPTED"
click at [357, 289] on select "Select a carrier response Accepted Accepted with revision No endorsement needed…" at bounding box center [495, 299] width 277 height 21
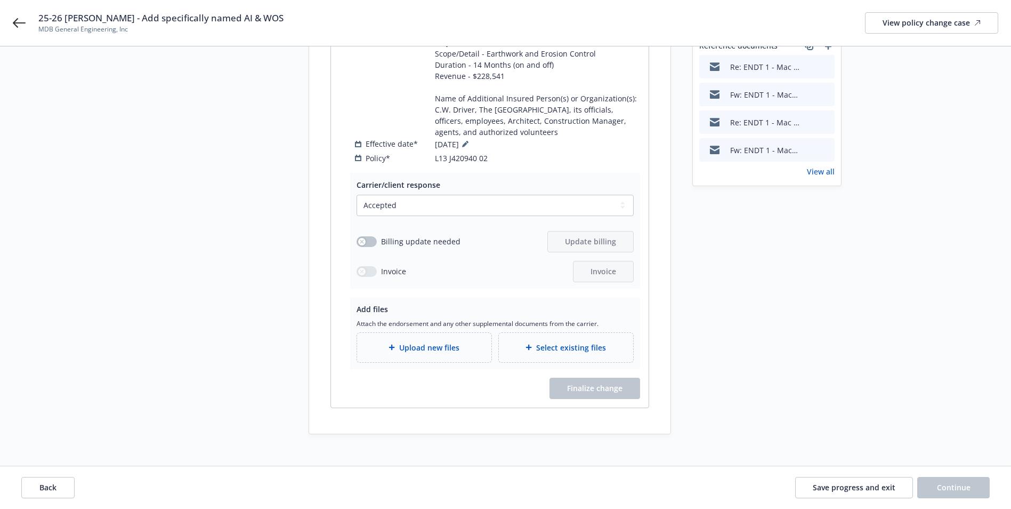
click at [422, 344] on div "Upload new files" at bounding box center [424, 347] width 134 height 29
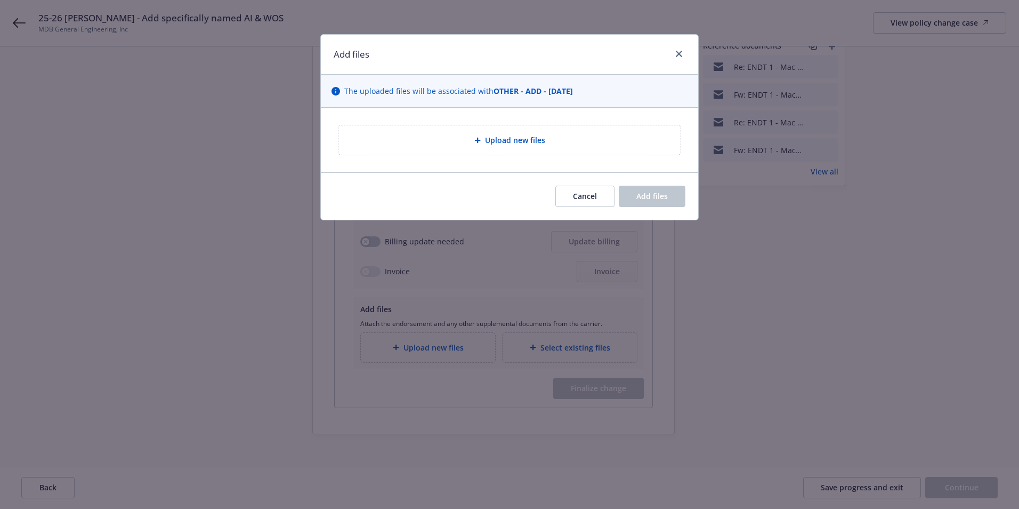
click at [444, 134] on div "Upload new files" at bounding box center [509, 140] width 325 height 12
type textarea "x"
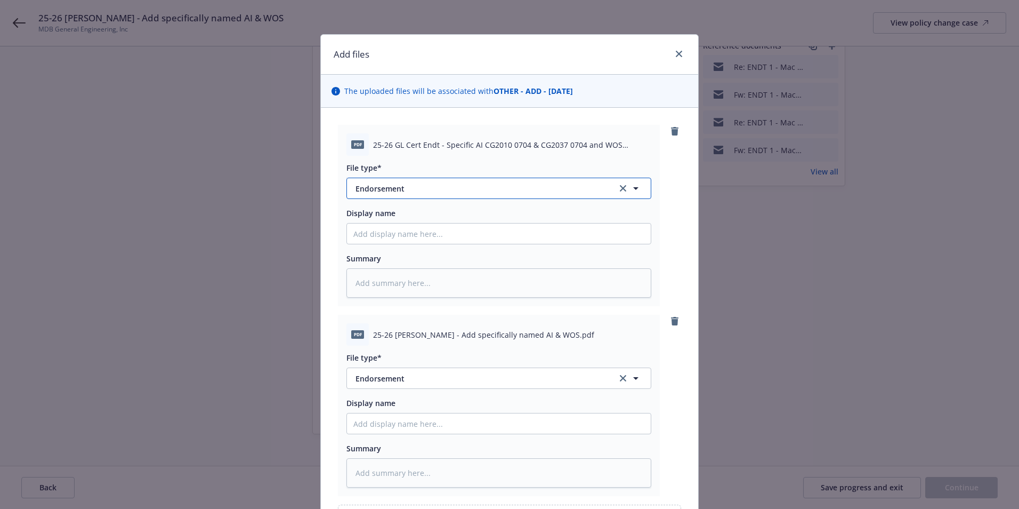
click at [424, 185] on span "Endorsement" at bounding box center [479, 188] width 247 height 11
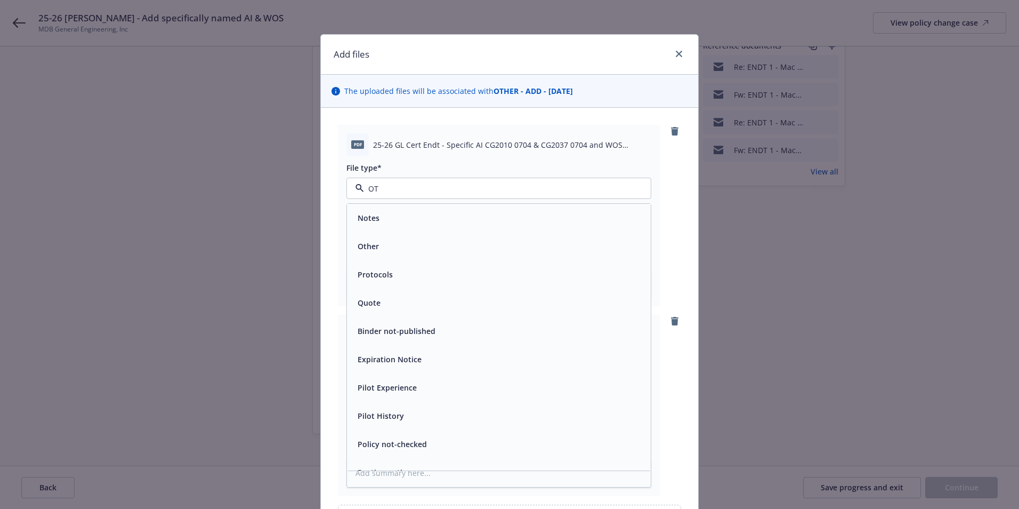
type input "OTH"
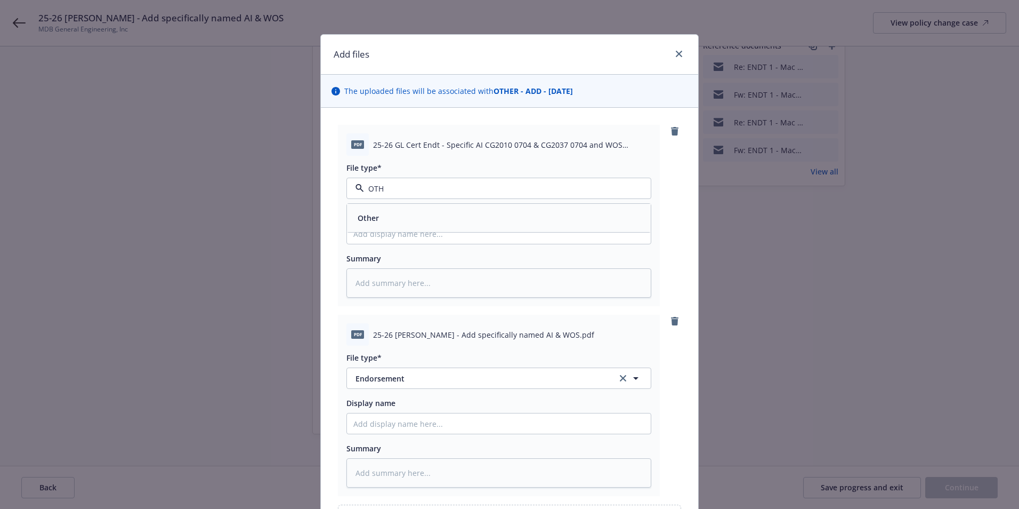
click at [361, 221] on span "Other" at bounding box center [368, 217] width 21 height 11
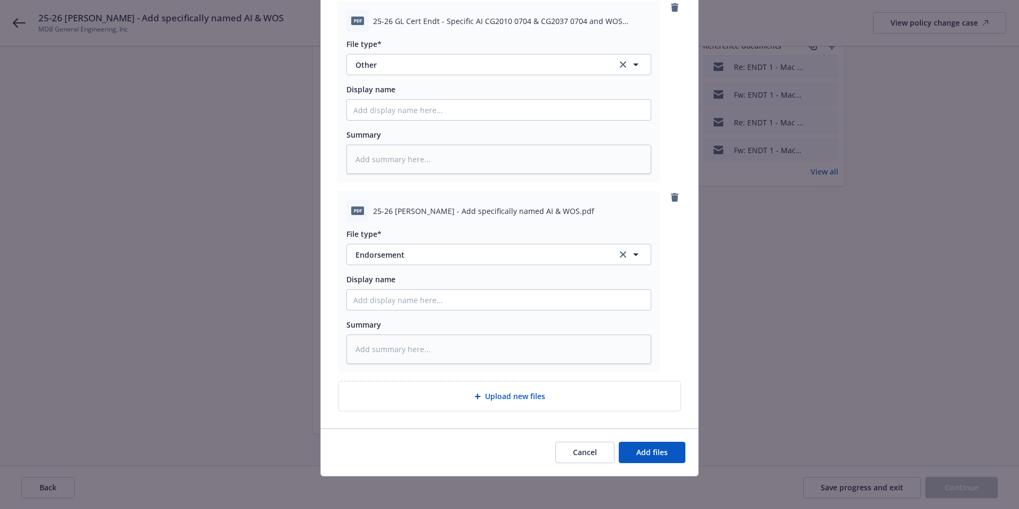
scroll to position [125, 0]
click at [642, 461] on button "Add files" at bounding box center [652, 450] width 67 height 21
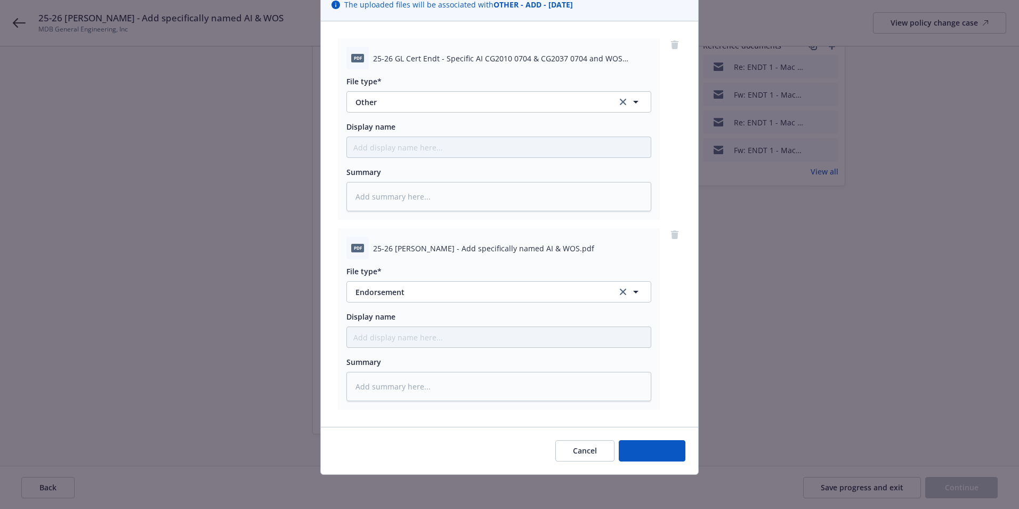
scroll to position [86, 0]
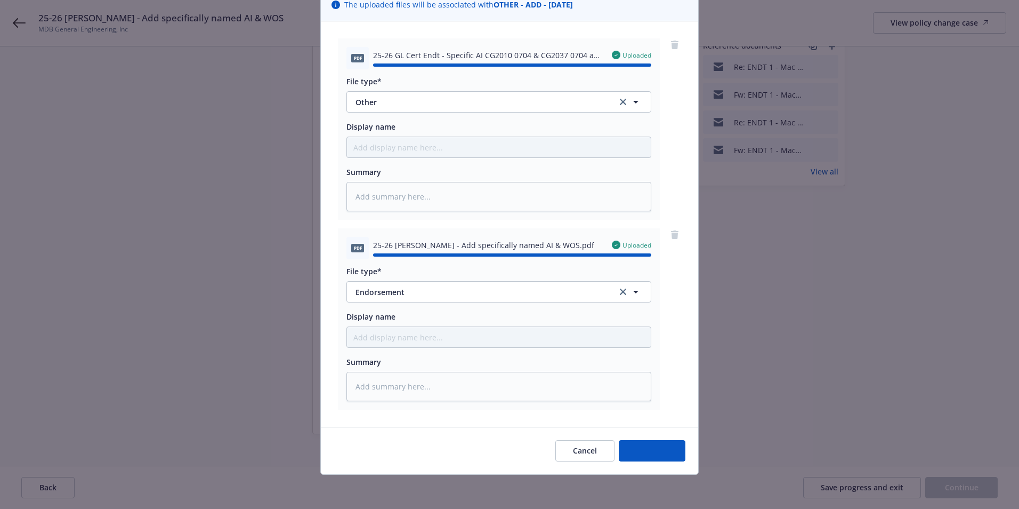
type textarea "x"
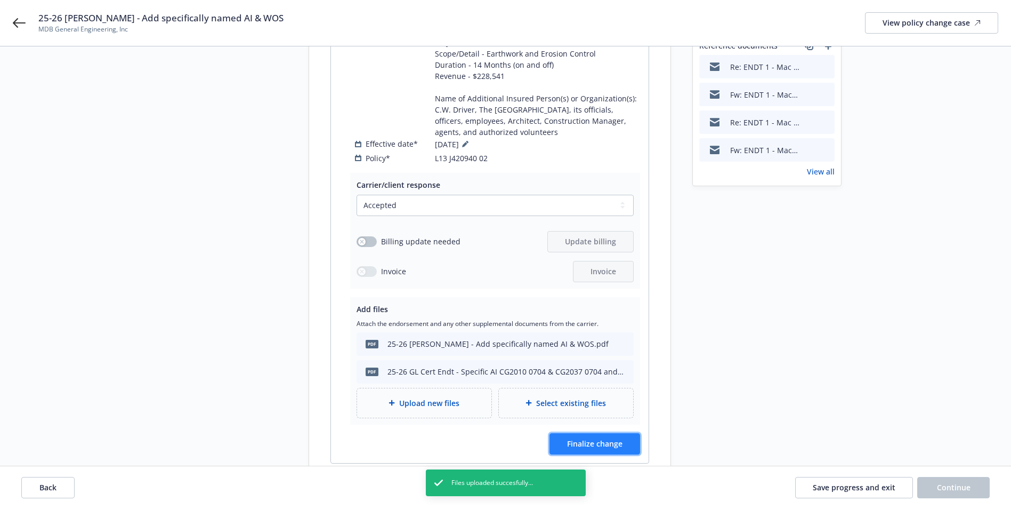
click at [607, 438] on span "Finalize change" at bounding box center [594, 443] width 55 height 10
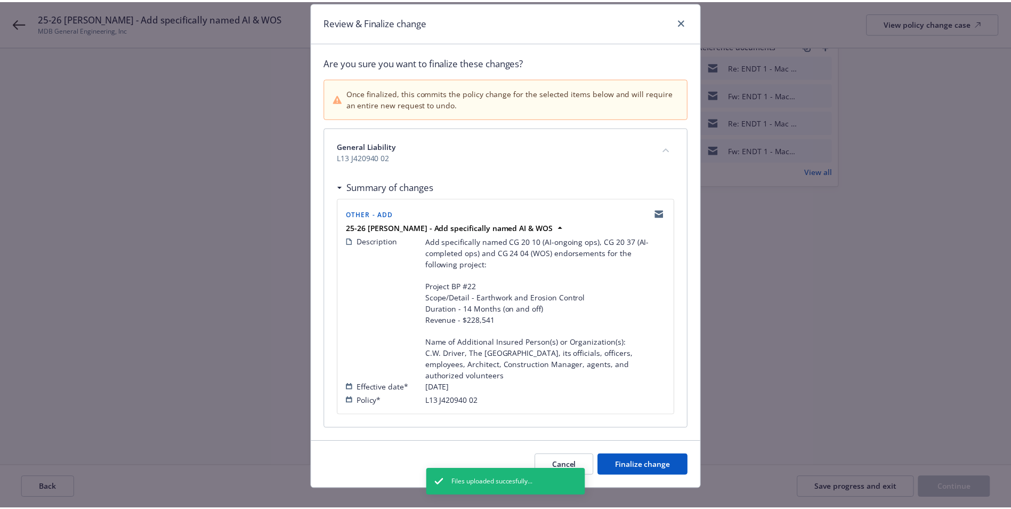
scroll to position [47, 0]
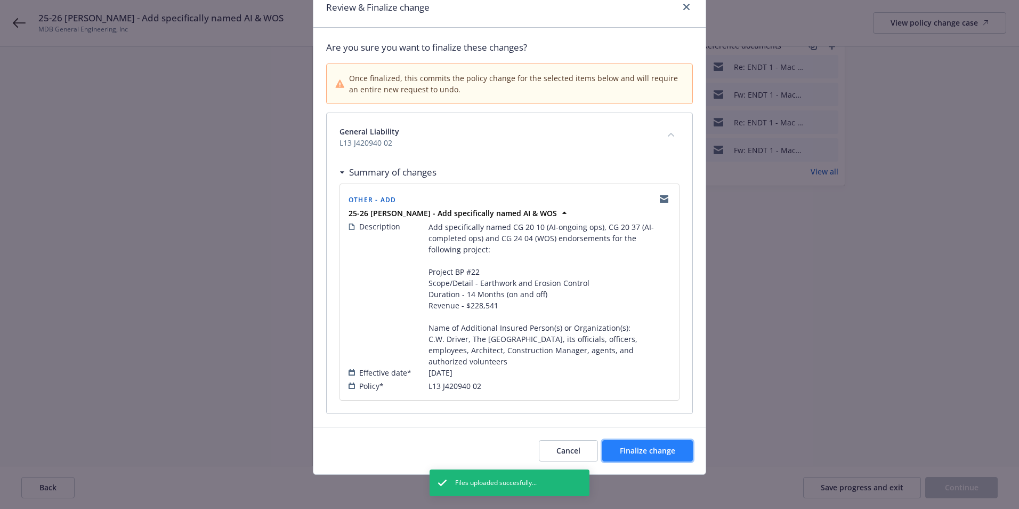
click at [646, 445] on span "Finalize change" at bounding box center [647, 450] width 55 height 10
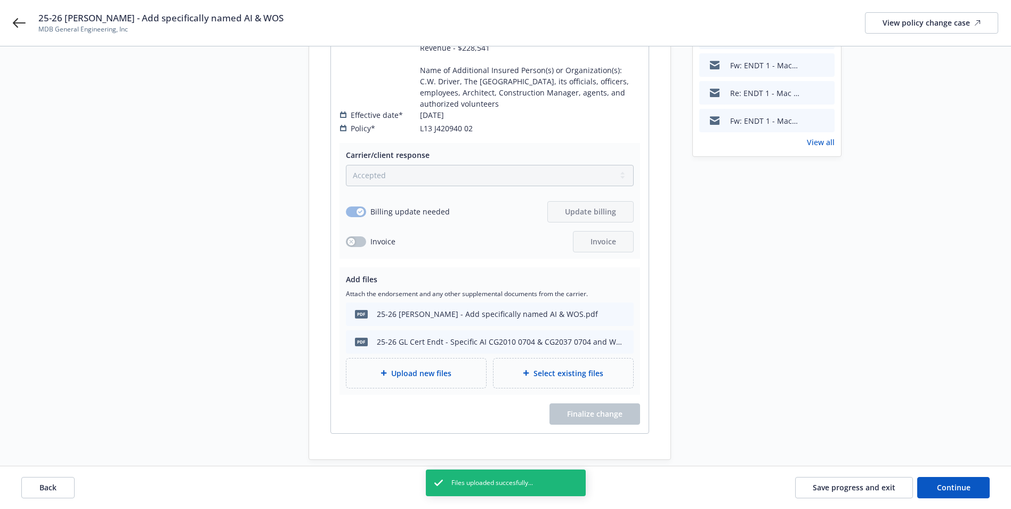
scroll to position [310, 0]
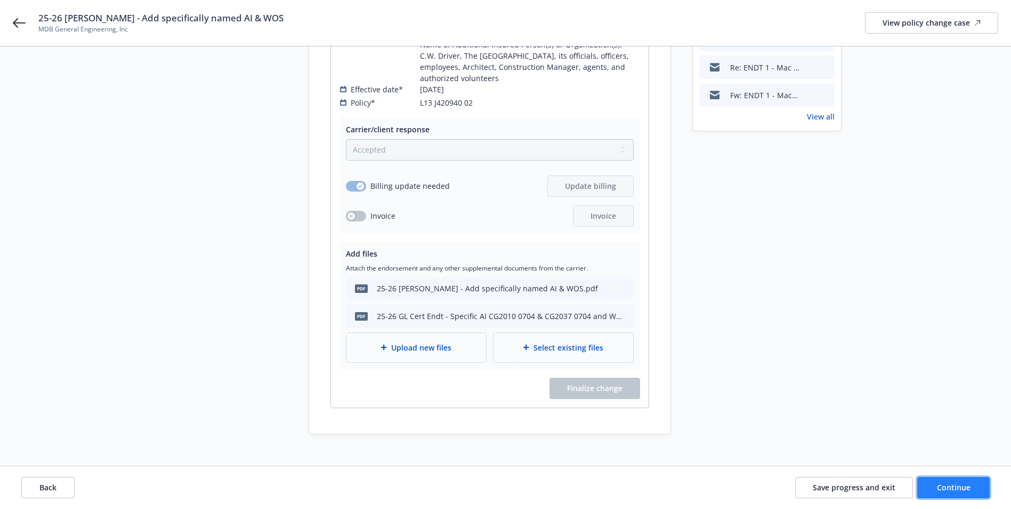
click at [968, 487] on span "Continue" at bounding box center [954, 487] width 34 height 10
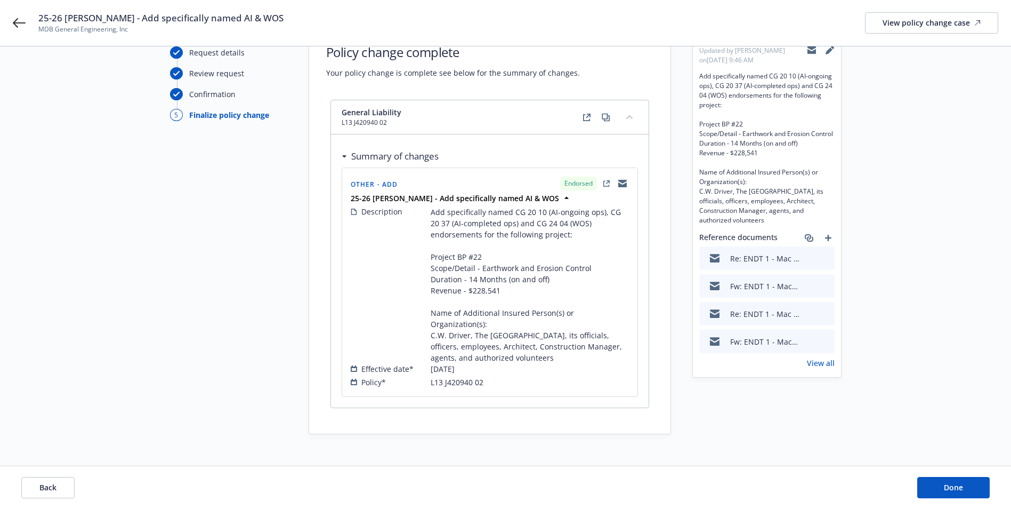
click at [925, 475] on div "Back Done" at bounding box center [505, 487] width 1011 height 43
click at [937, 485] on button "Done" at bounding box center [953, 487] width 72 height 21
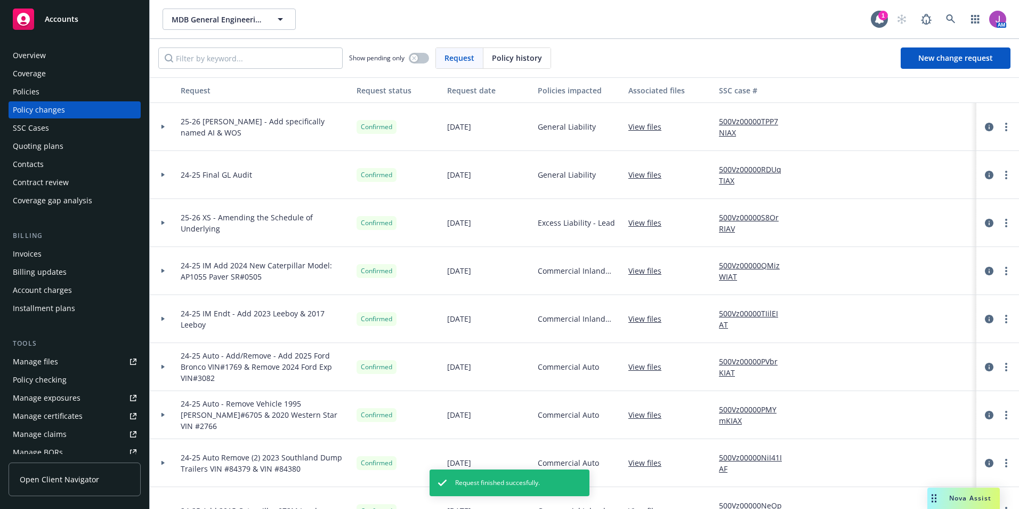
click at [729, 130] on link "500Vz00000TPP7NIAX" at bounding box center [754, 127] width 71 height 22
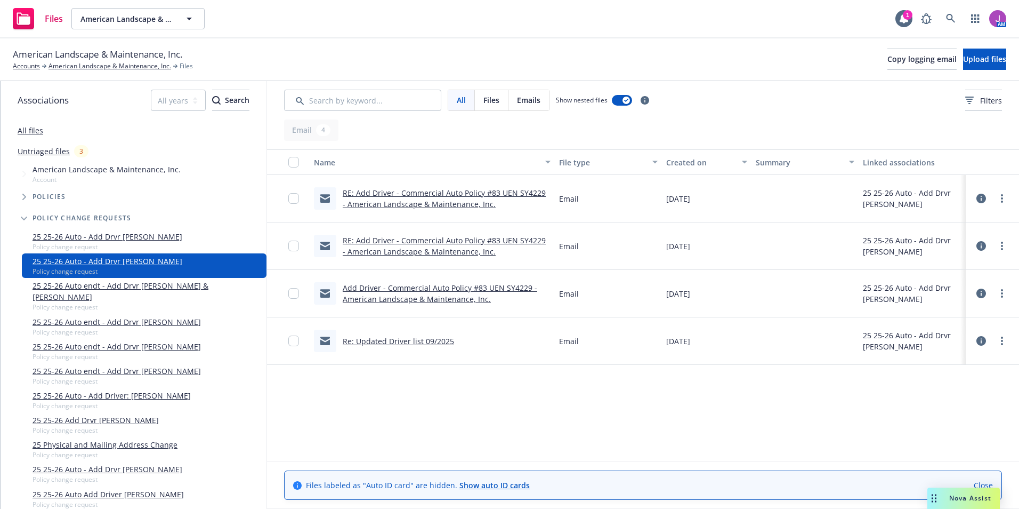
click at [431, 194] on link "RE: Add Driver - Commercial Auto Policy #83 UEN SY4229 - American Landscape & M…" at bounding box center [444, 198] width 203 height 21
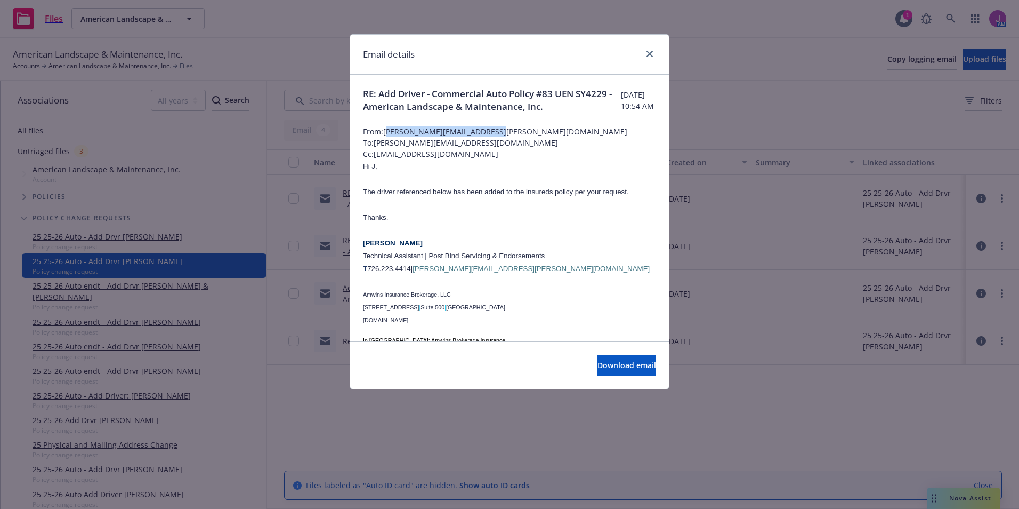
drag, startPoint x: 387, startPoint y: 143, endPoint x: 512, endPoint y: 144, distance: 124.7
click at [512, 137] on span "From: daniela.hernandez@amwins.com" at bounding box center [509, 131] width 293 height 11
drag, startPoint x: 512, startPoint y: 144, endPoint x: 427, endPoint y: 114, distance: 90.0
click at [433, 113] on span "RE: Add Driver - Commercial Auto Policy #83 UEN SY4229 - American Landscape & M…" at bounding box center [492, 100] width 258 height 26
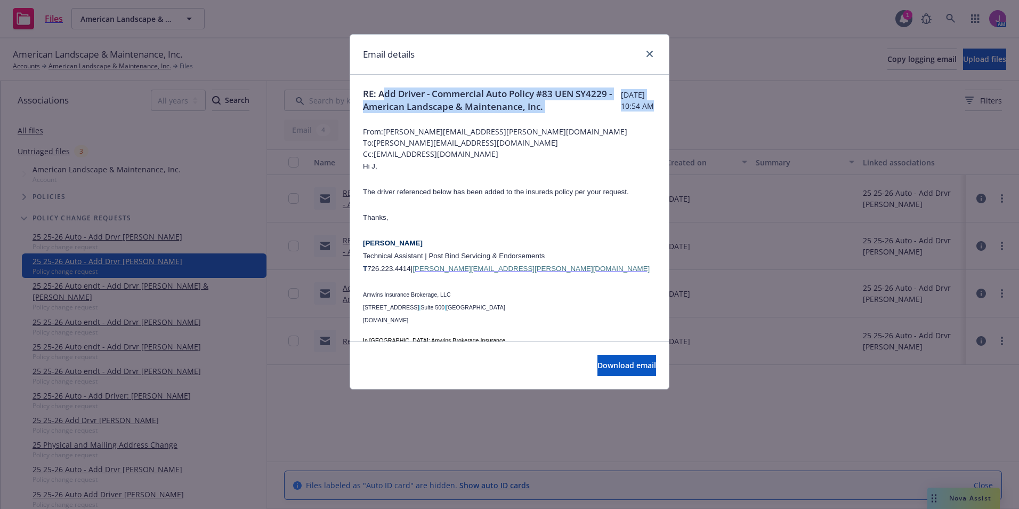
drag, startPoint x: 383, startPoint y: 90, endPoint x: 391, endPoint y: 132, distance: 42.3
drag, startPoint x: 391, startPoint y: 132, endPoint x: 383, endPoint y: 109, distance: 24.1
click at [383, 113] on span "RE: Add Driver - Commercial Auto Policy #83 UEN SY4229 - American Landscape & M…" at bounding box center [492, 100] width 258 height 26
drag, startPoint x: 378, startPoint y: 91, endPoint x: 391, endPoint y: 117, distance: 28.4
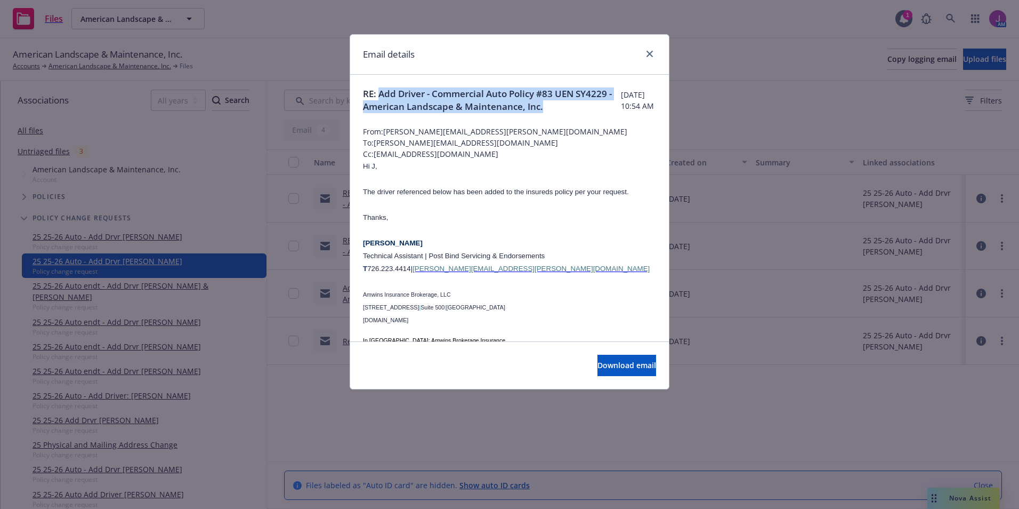
click at [391, 113] on span "RE: Add Driver - Commercial Auto Policy #83 UEN SY4229 - American Landscape & M…" at bounding box center [492, 100] width 258 height 26
copy span "Add Driver - Commercial Auto Policy #83 UEN SY4229 - American Landscape & Maint…"
drag, startPoint x: 651, startPoint y: 57, endPoint x: 526, endPoint y: 34, distance: 127.4
click at [651, 55] on icon "close" at bounding box center [650, 54] width 6 height 6
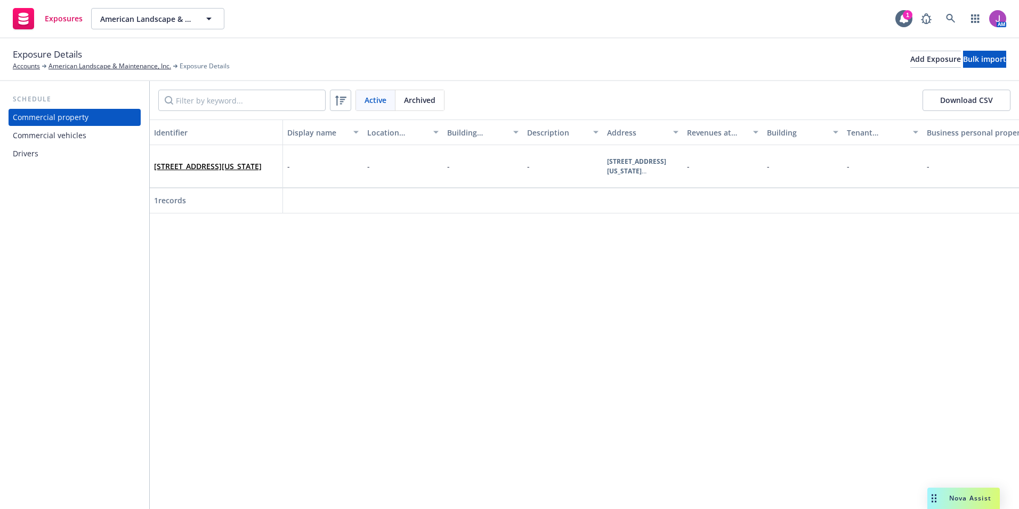
click at [35, 154] on div "Drivers" at bounding box center [26, 153] width 26 height 17
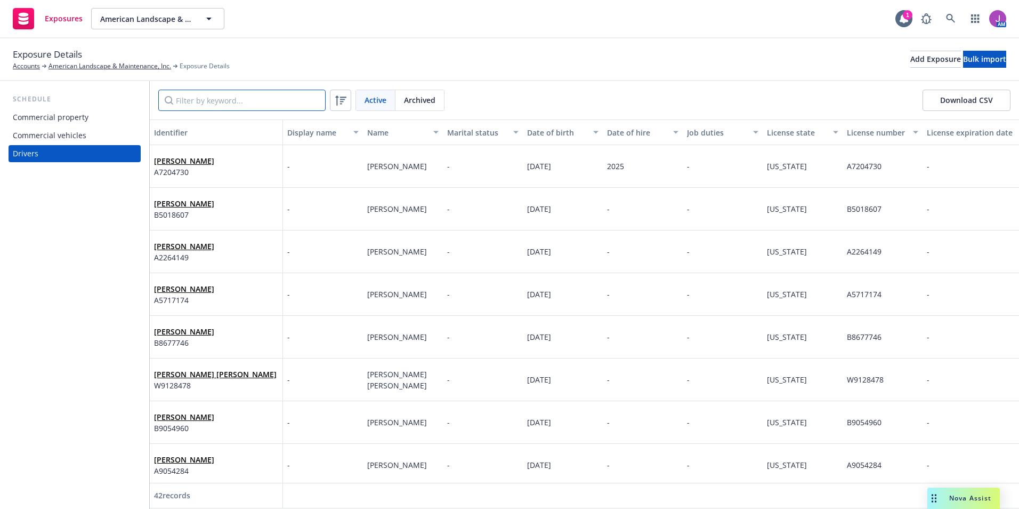
click at [207, 102] on input "Filter by keyword..." at bounding box center [241, 100] width 167 height 21
type input "[PERSON_NAME]"
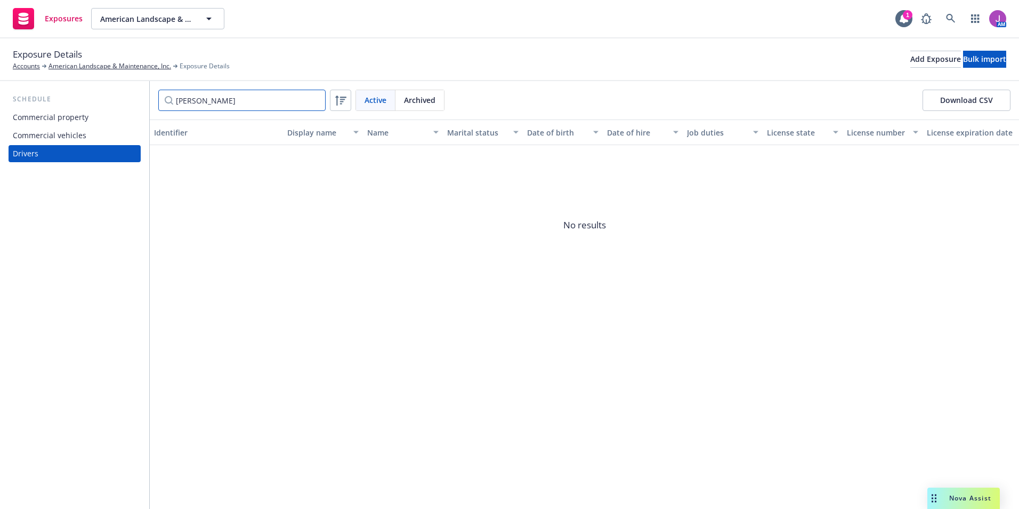
drag, startPoint x: 215, startPoint y: 104, endPoint x: 157, endPoint y: 90, distance: 59.9
click at [158, 90] on div "brian Active Archived Download CSV" at bounding box center [584, 100] width 869 height 38
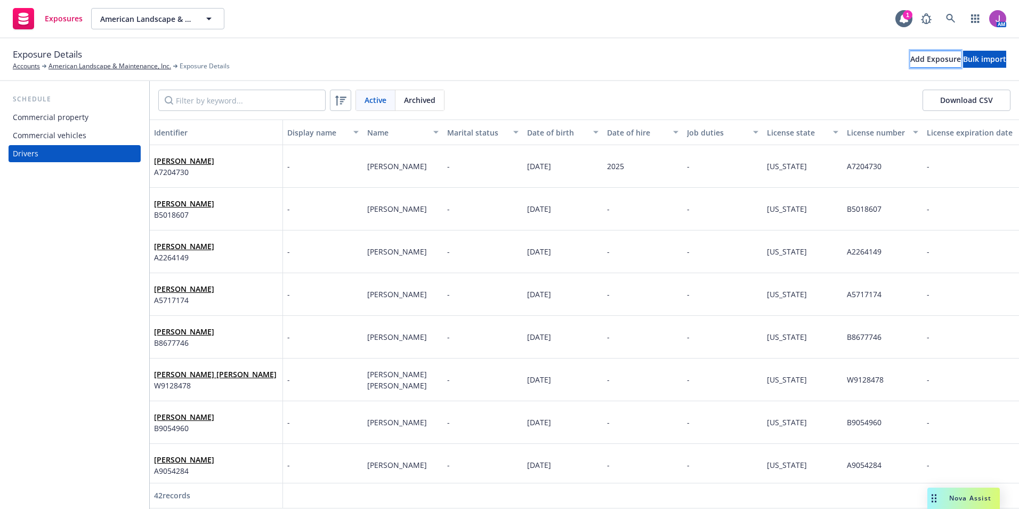
click at [910, 62] on div "Add Exposure" at bounding box center [935, 59] width 51 height 16
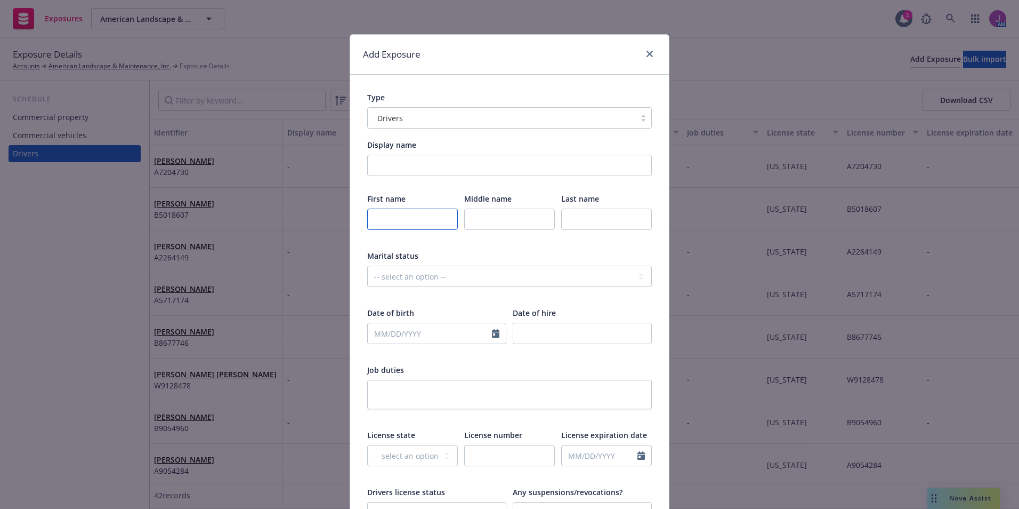
click at [390, 214] on input "text" at bounding box center [412, 218] width 91 height 21
type input "Brian"
type input "Kessler"
select select "10"
click at [376, 337] on input "text" at bounding box center [430, 333] width 124 height 20
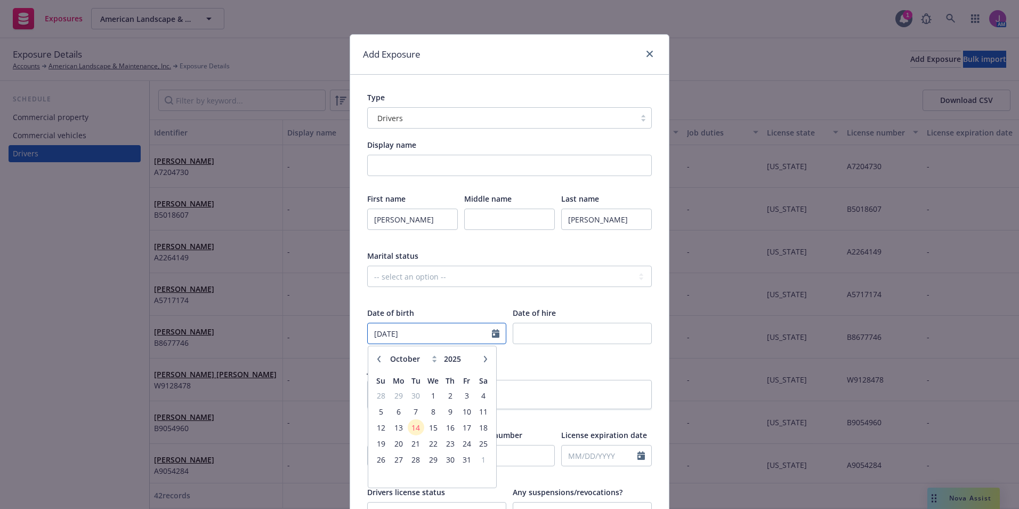
type input "10/24/1997"
click at [462, 315] on div "Date of birth" at bounding box center [436, 312] width 139 height 11
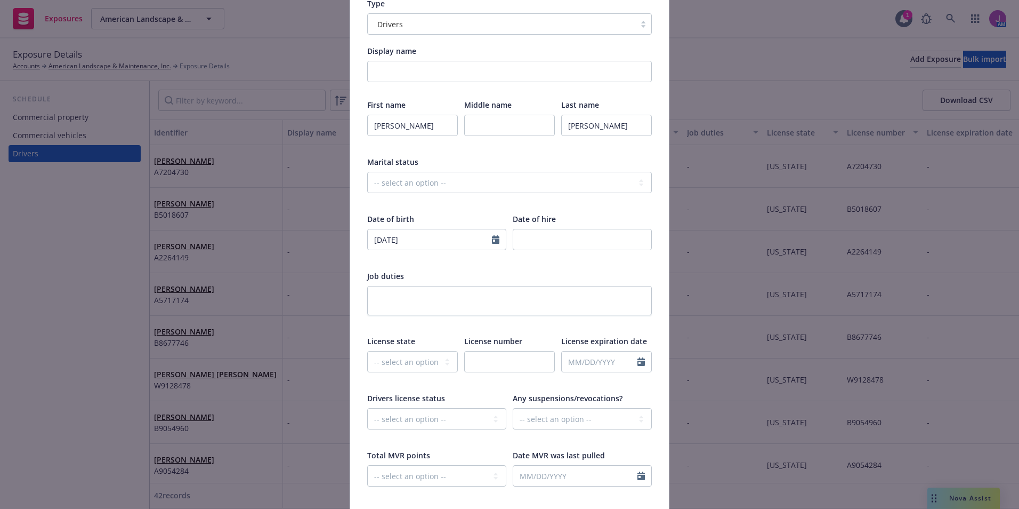
scroll to position [213, 0]
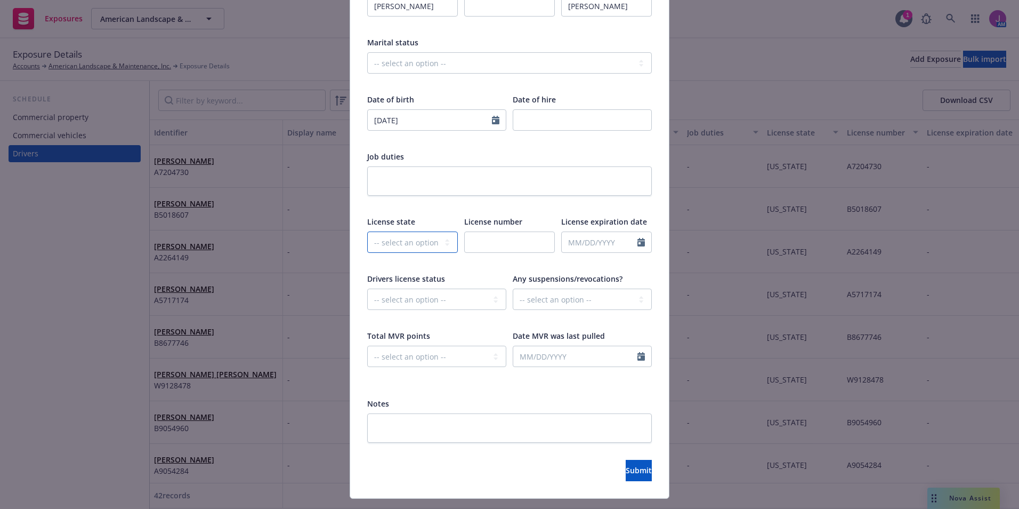
click at [407, 239] on select "-- select an option -- Alaska Alabama Arkansas American Samoa Arizona Californi…" at bounding box center [412, 241] width 91 height 21
select select "CA"
click at [367, 231] on select "-- select an option -- Alaska Alabama Arkansas American Samoa Arizona Californi…" at bounding box center [412, 241] width 91 height 21
paste input "F7381835"
type input "F7381835"
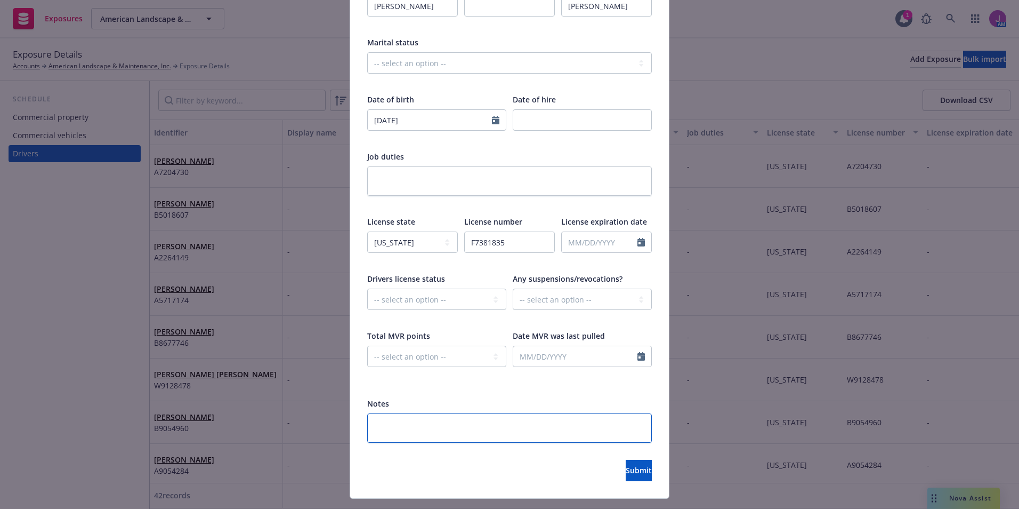
click at [408, 430] on textarea at bounding box center [509, 427] width 285 height 29
click at [416, 428] on textarea at bounding box center [509, 427] width 285 height 29
click at [447, 424] on textarea at bounding box center [509, 427] width 285 height 29
type textarea "x"
type textarea "i"
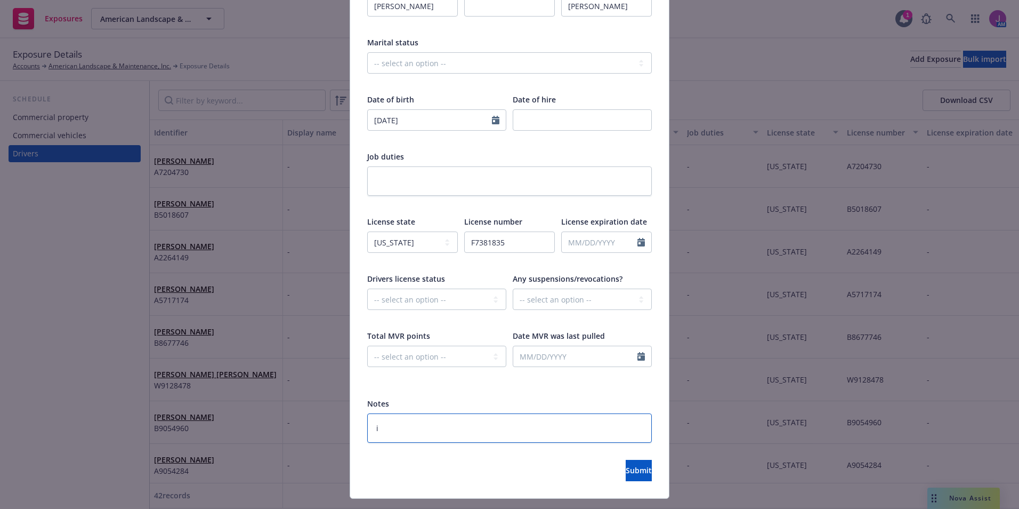
type textarea "x"
type textarea "in"
type textarea "x"
type textarea "ins"
type textarea "x"
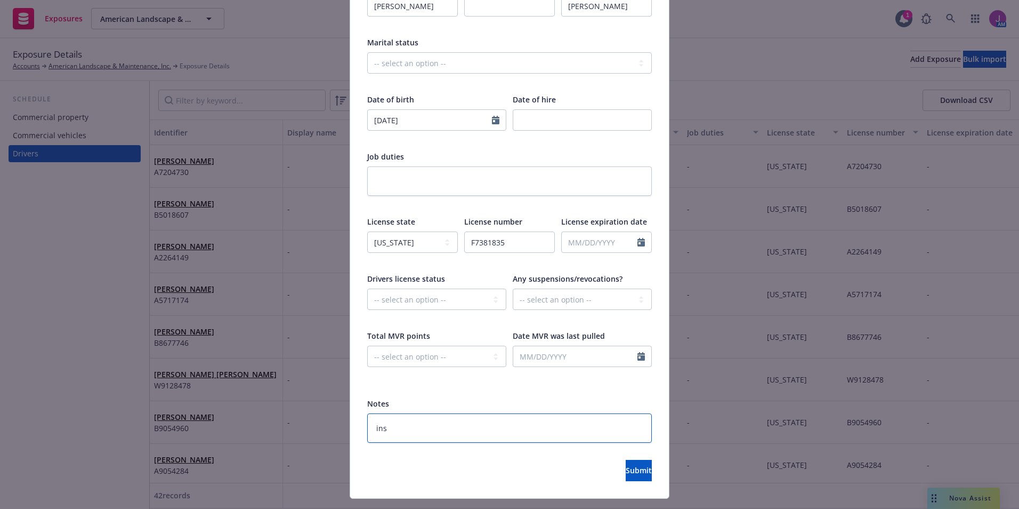
type textarea "insd"
type textarea "x"
type textarea "insd"
type textarea "x"
type textarea "insd r"
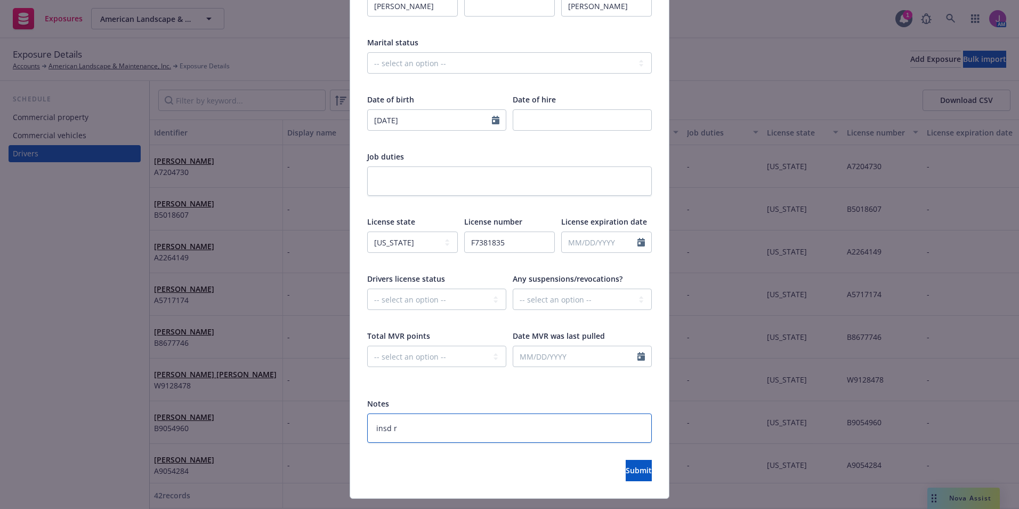
type textarea "x"
type textarea "insd re"
type textarea "x"
type textarea "insd req"
type textarea "x"
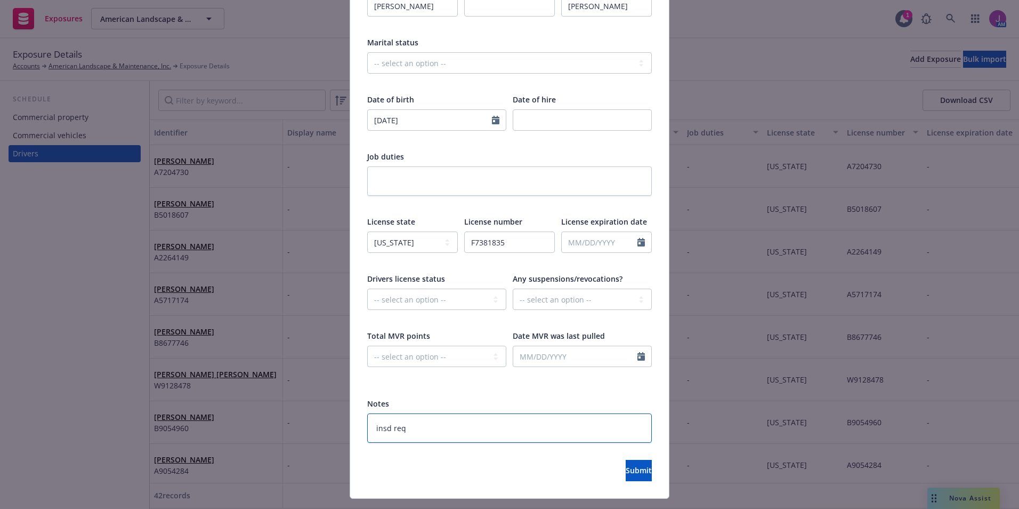
type textarea "insd req"
type textarea "x"
type textarea "insd req t"
type textarea "x"
type textarea "insd req to"
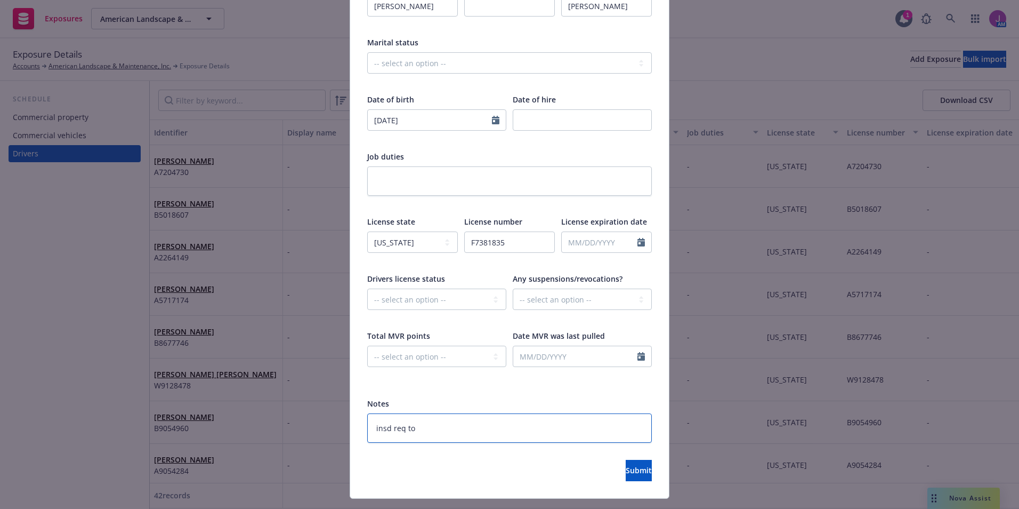
type textarea "x"
type textarea "insd req to"
type textarea "x"
type textarea "insd req to a"
type textarea "x"
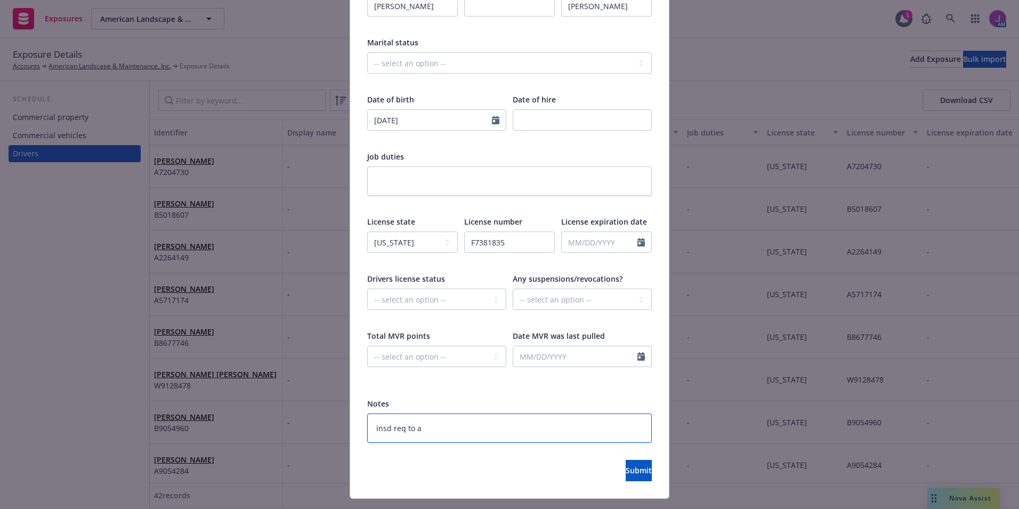
type textarea "insd req to ad"
type textarea "x"
type textarea "insd req to add"
type textarea "x"
type textarea "insd req to add"
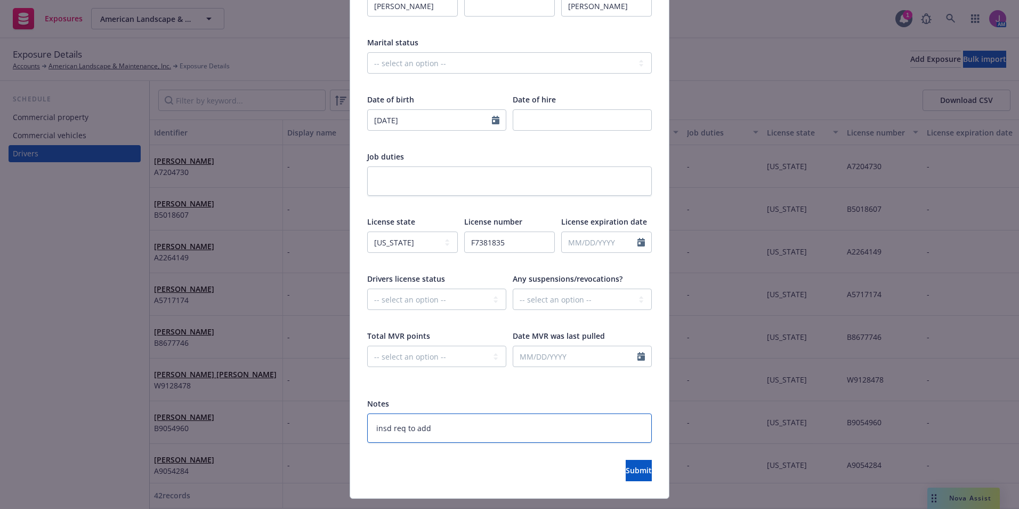
type textarea "x"
type textarea "insd req to add 1"
type textarea "x"
type textarea "insd req to add 10"
type textarea "x"
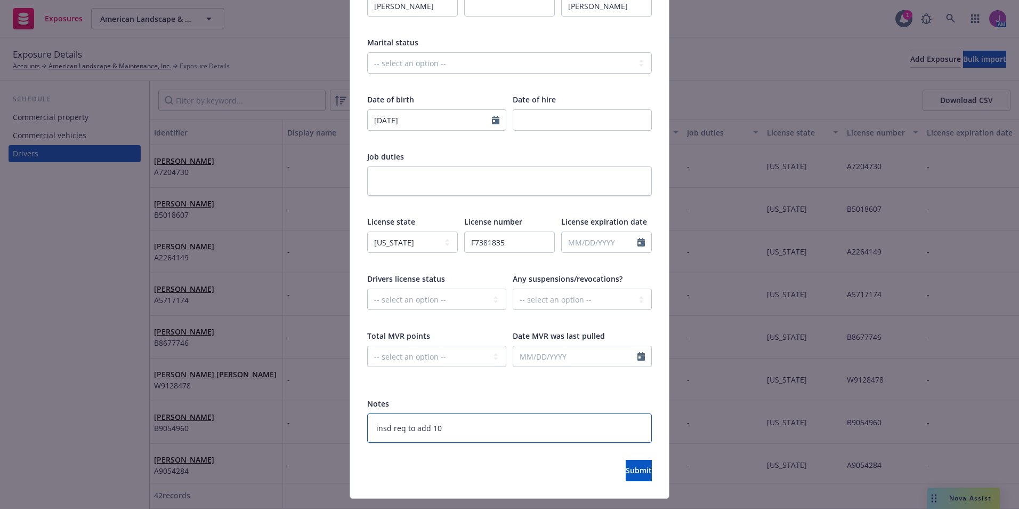
type textarea "insd req to add 10/"
type textarea "x"
type textarea "insd req to add 10/1"
type textarea "x"
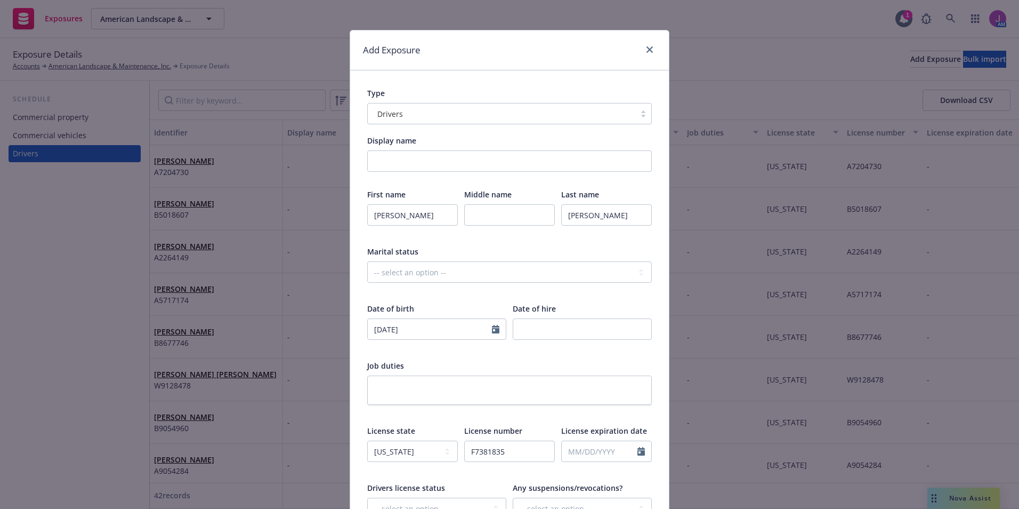
scroll to position [0, 0]
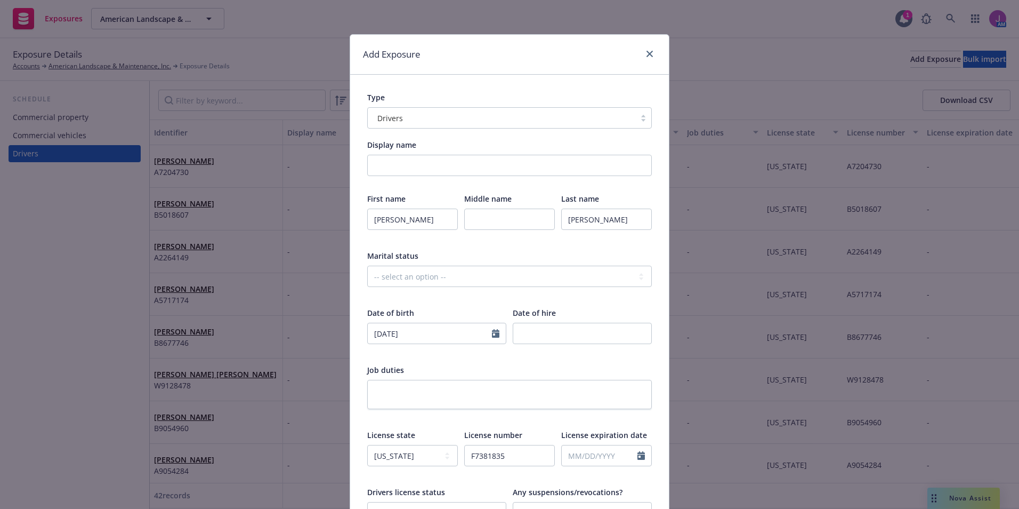
type textarea "insd req to add 10/14"
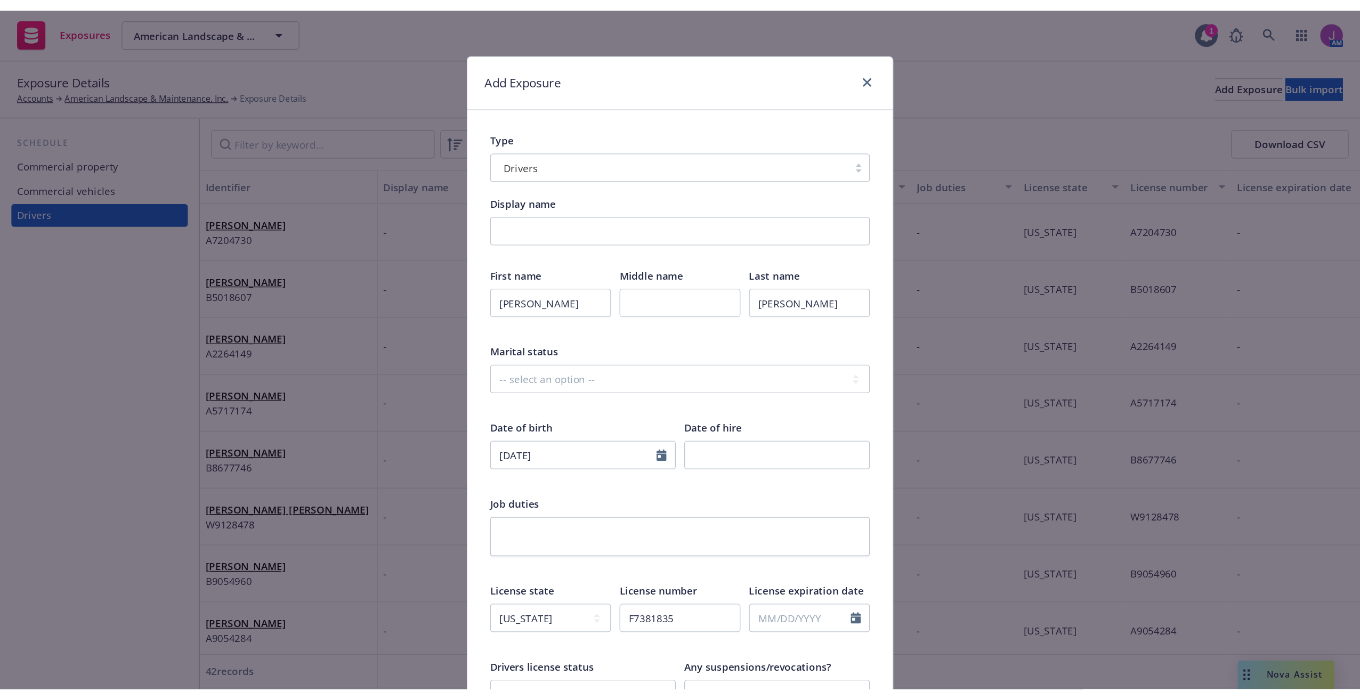
scroll to position [213, 0]
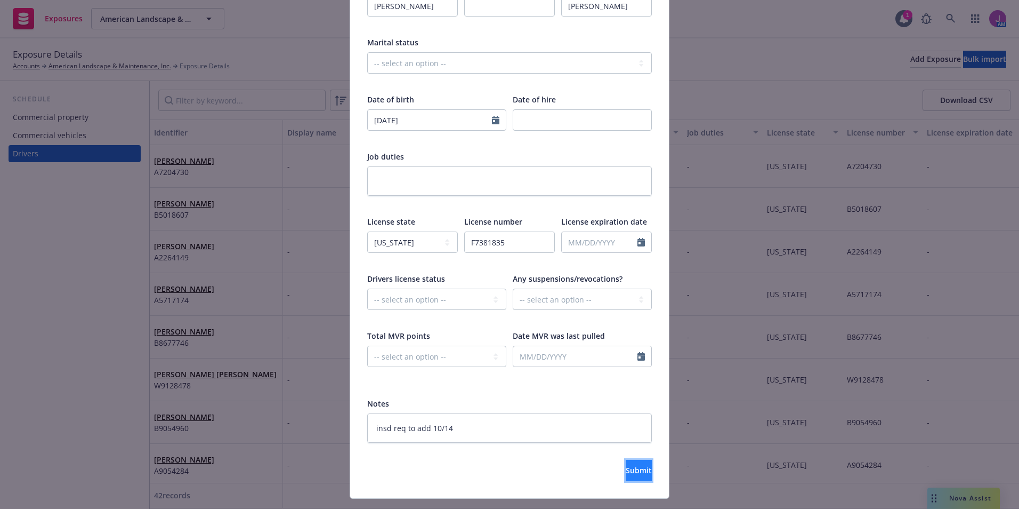
click at [626, 480] on button "Submit" at bounding box center [639, 470] width 26 height 21
type textarea "x"
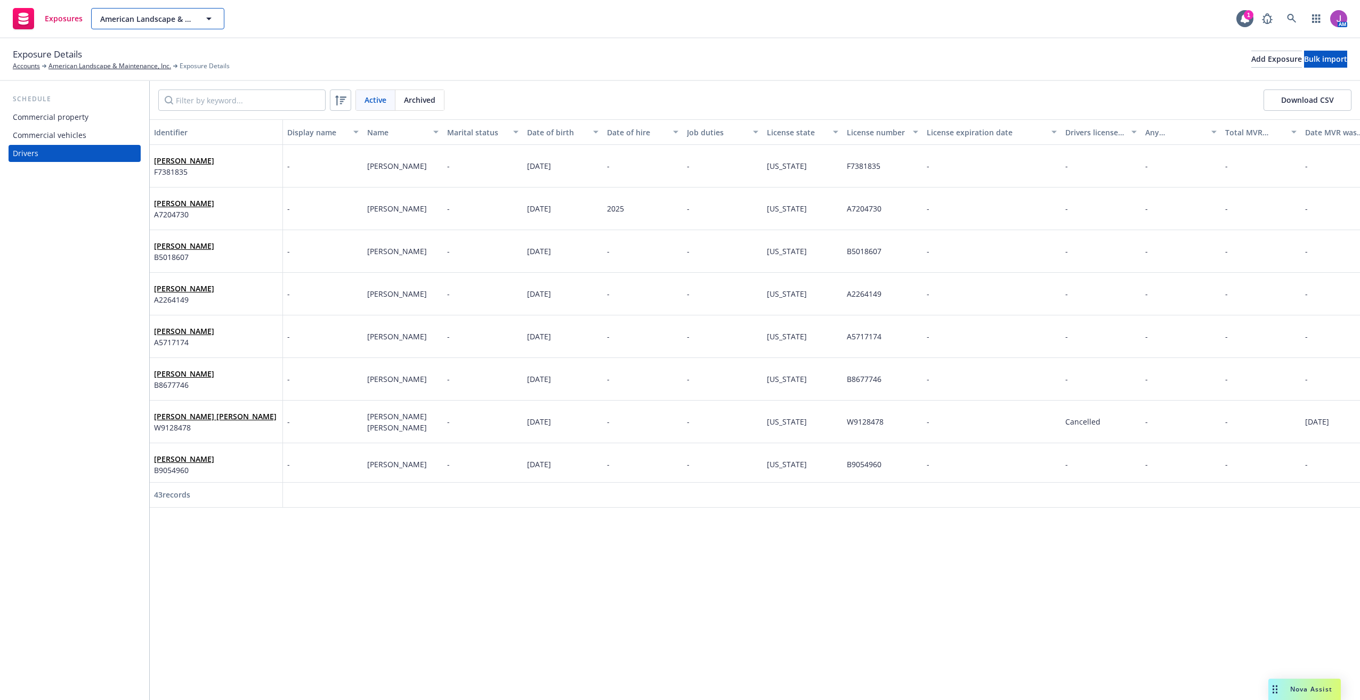
click at [148, 17] on span "American Landscape & Maintenance, Inc." at bounding box center [146, 18] width 92 height 11
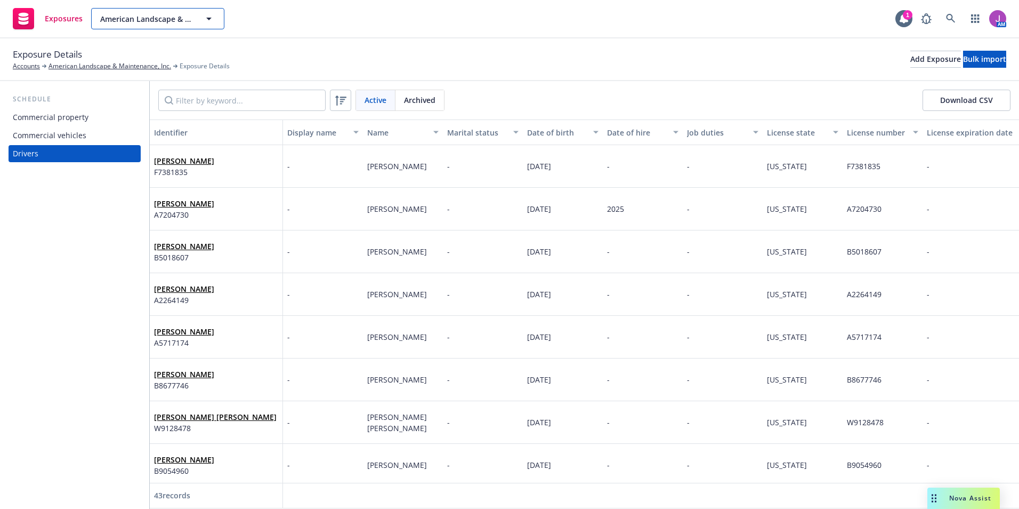
click at [168, 24] on span "American Landscape & Maintenance, Inc." at bounding box center [146, 18] width 92 height 11
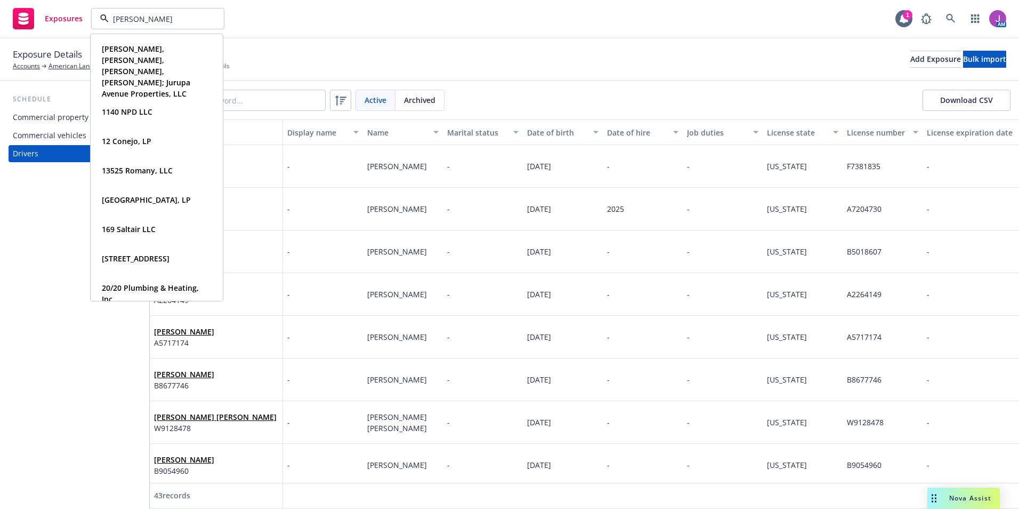
type input "[PERSON_NAME] drink"
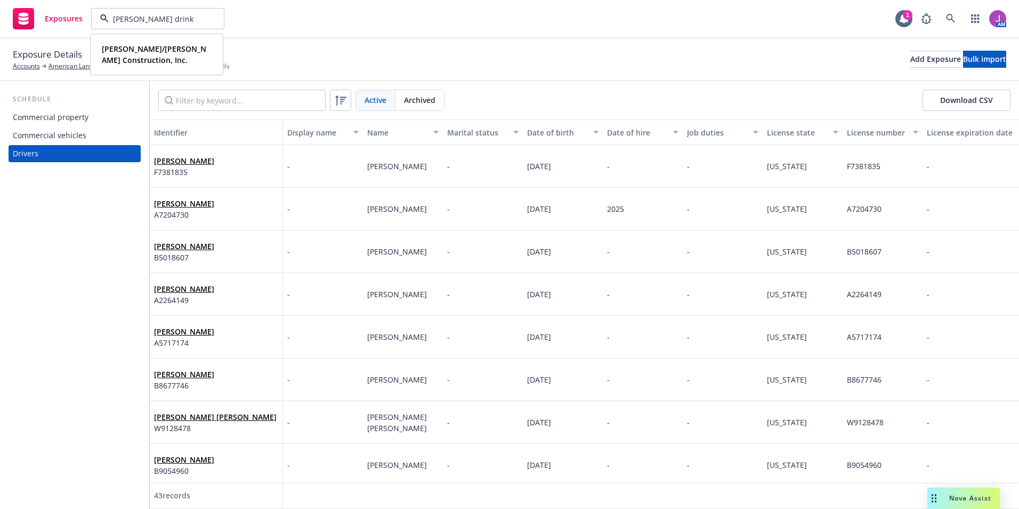
click at [130, 39] on div "[PERSON_NAME]/[PERSON_NAME] Construction, Inc. Type Commercial FEIN [US_EMPLOYE…" at bounding box center [156, 54] width 131 height 39
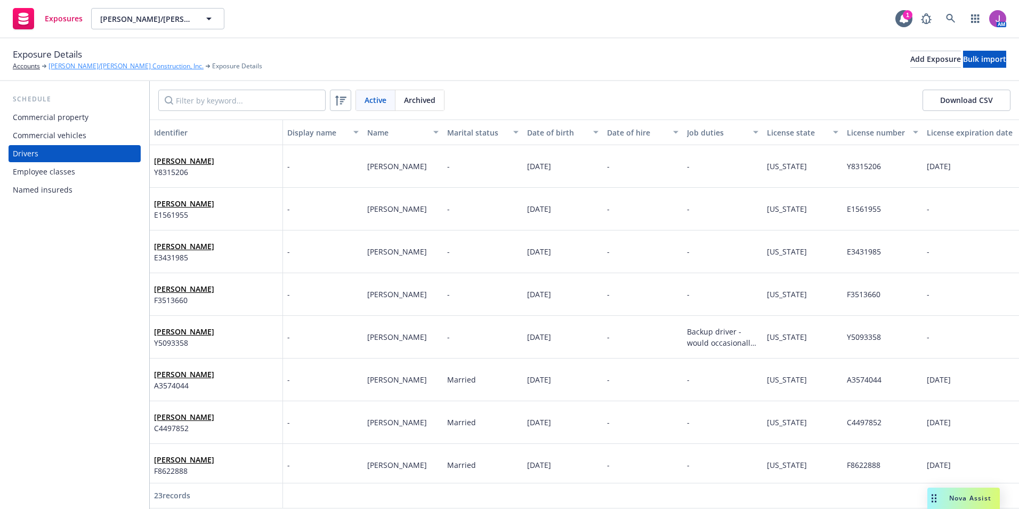
click at [84, 62] on link "[PERSON_NAME]/[PERSON_NAME] Construction, Inc." at bounding box center [126, 66] width 155 height 10
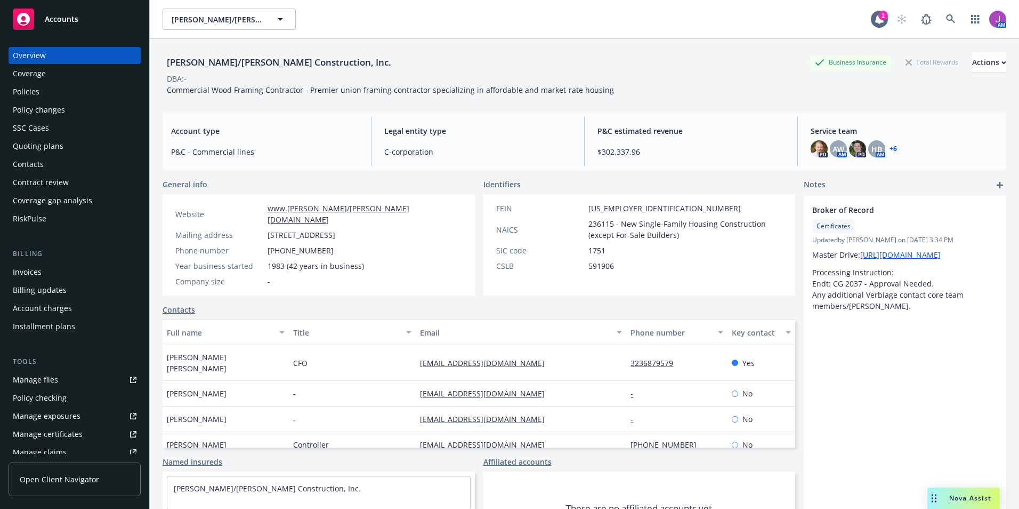
click at [39, 276] on div "Invoices" at bounding box center [27, 271] width 29 height 17
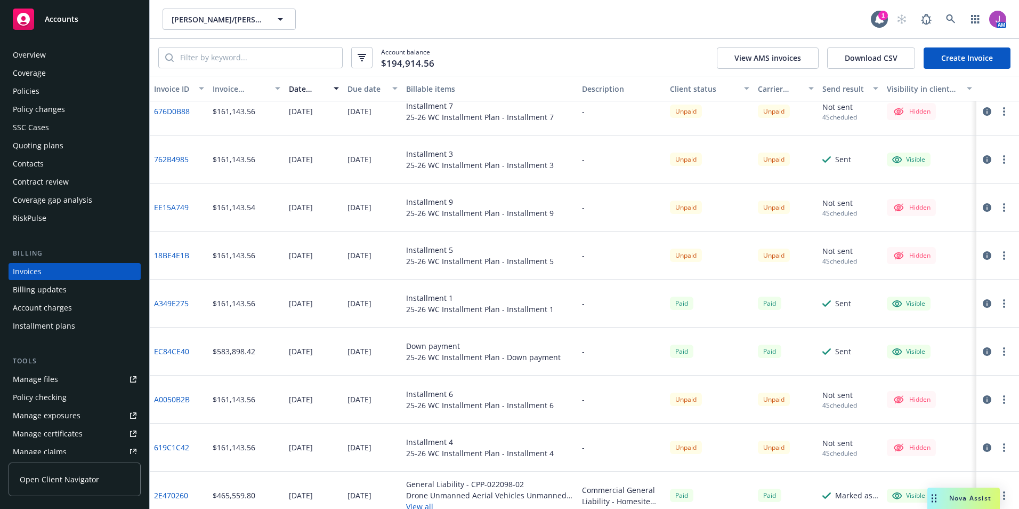
scroll to position [248, 0]
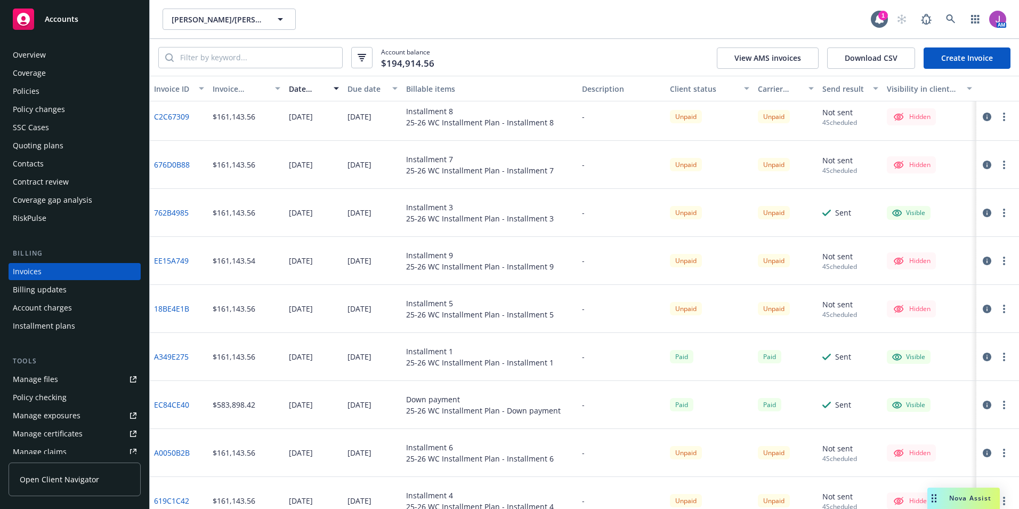
click at [175, 356] on link "A349E275" at bounding box center [171, 356] width 35 height 11
click at [175, 404] on link "EC84CE40" at bounding box center [171, 404] width 35 height 11
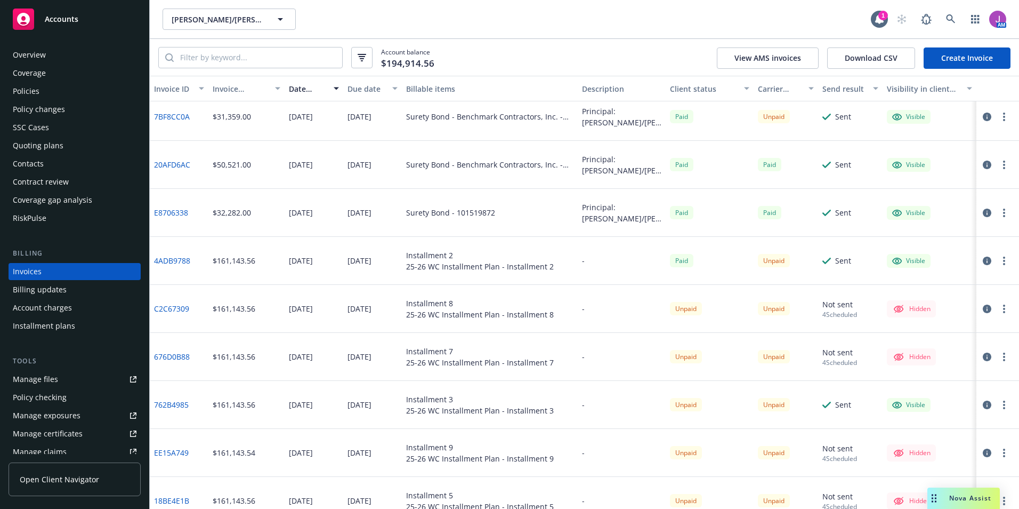
scroll to position [35, 0]
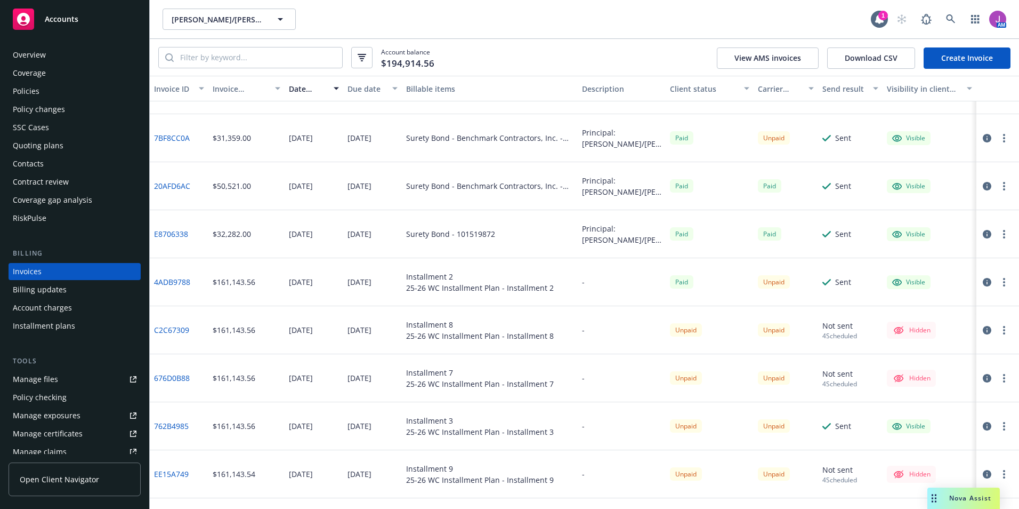
click at [180, 284] on link "4ADB9788" at bounding box center [172, 281] width 36 height 11
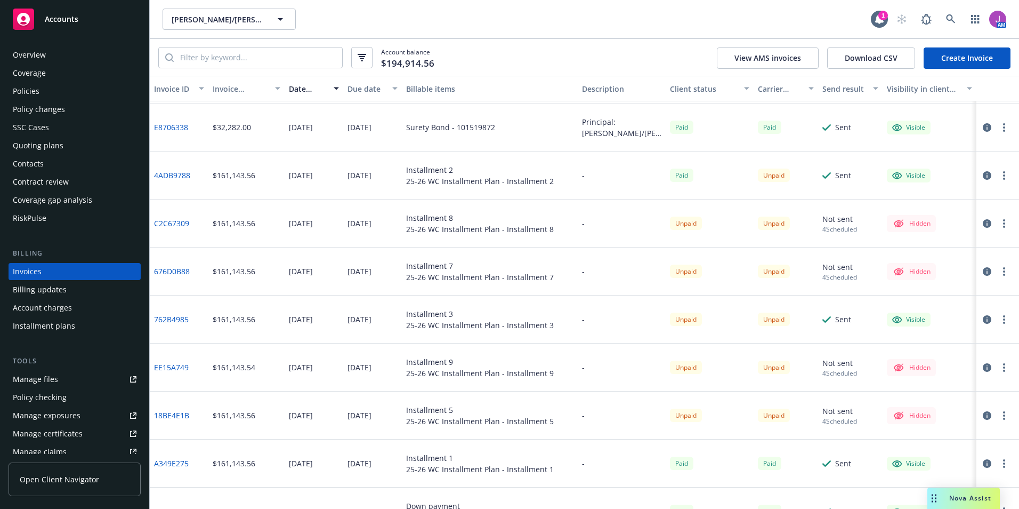
click at [177, 319] on link "762B4985" at bounding box center [171, 318] width 35 height 11
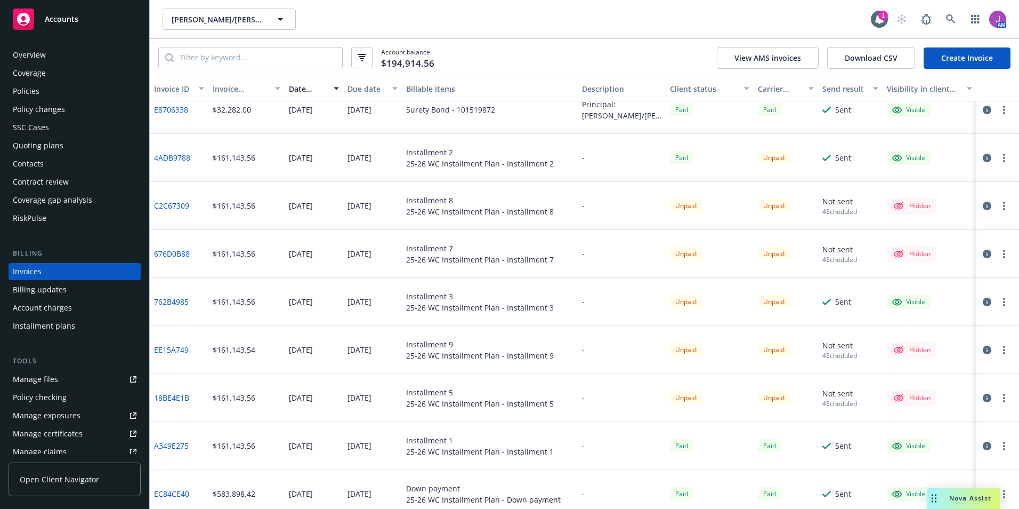
scroll to position [160, 0]
click at [170, 444] on link "A349E275" at bounding box center [171, 444] width 35 height 11
click at [292, 53] on input "search" at bounding box center [258, 57] width 168 height 20
paste input "4ADB9788"
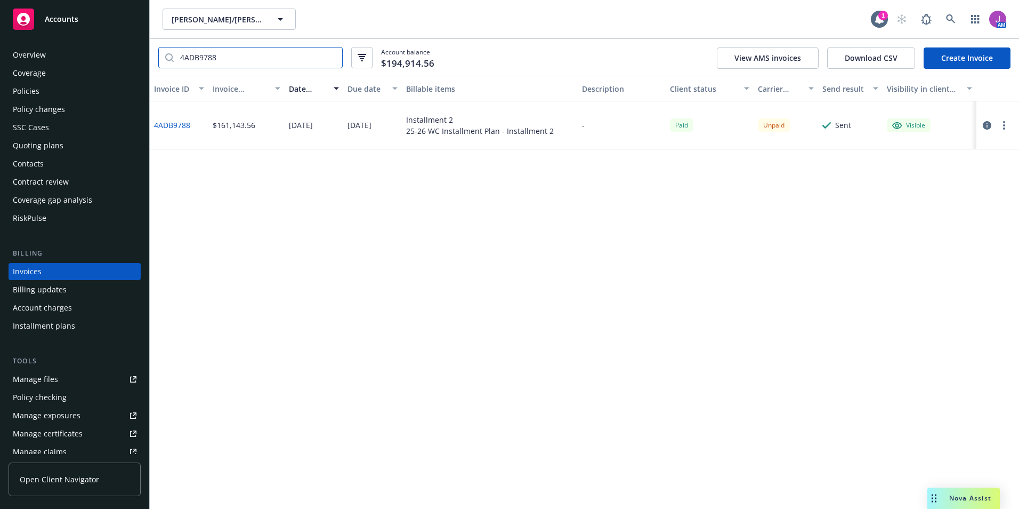
type input "4ADB9788"
click at [983, 124] on icon "button" at bounding box center [987, 125] width 9 height 9
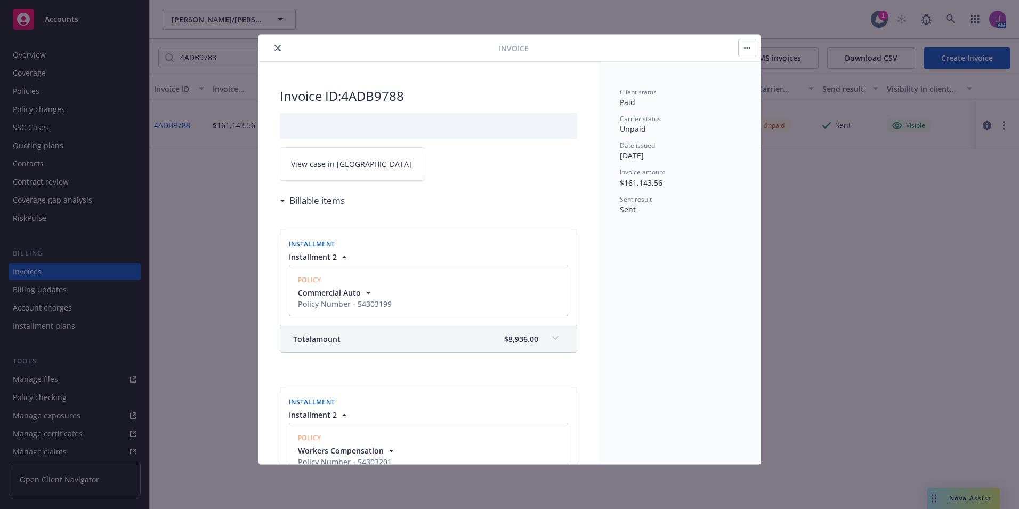
click at [366, 167] on link "View case in SSC" at bounding box center [353, 164] width 146 height 34
click at [749, 51] on button "button" at bounding box center [747, 47] width 17 height 17
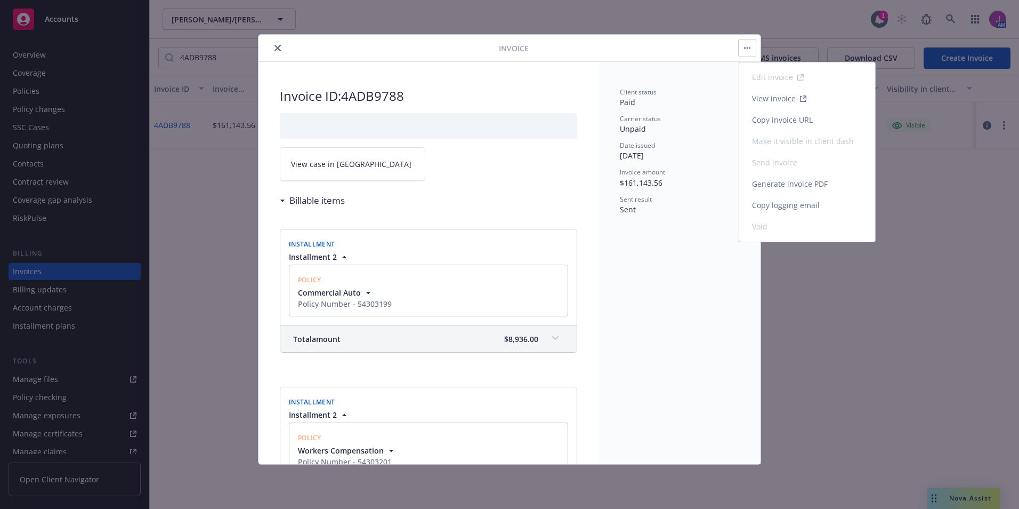
click at [785, 204] on link "Copy logging email" at bounding box center [807, 205] width 136 height 21
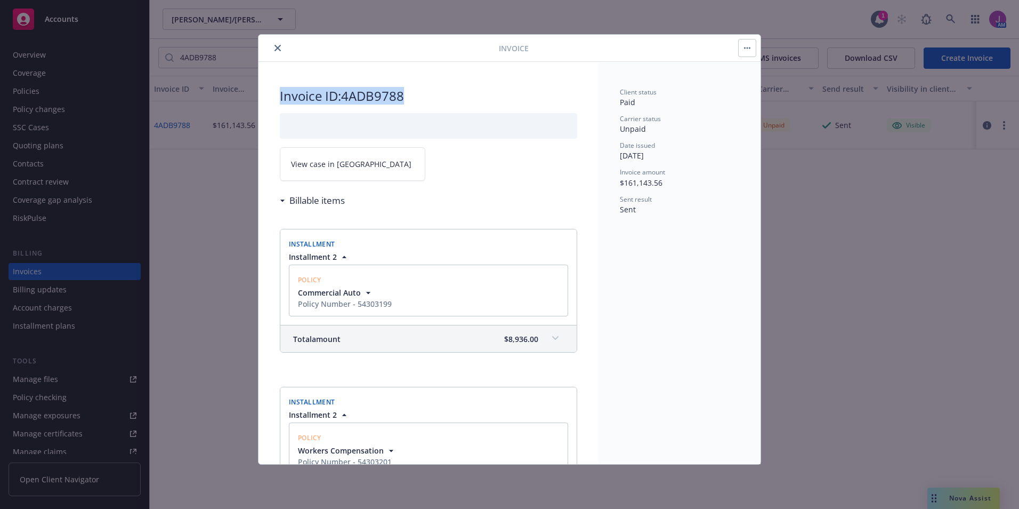
drag, startPoint x: 279, startPoint y: 94, endPoint x: 491, endPoint y: 95, distance: 211.6
copy h2 "Invoice ID: 4ADB9788"
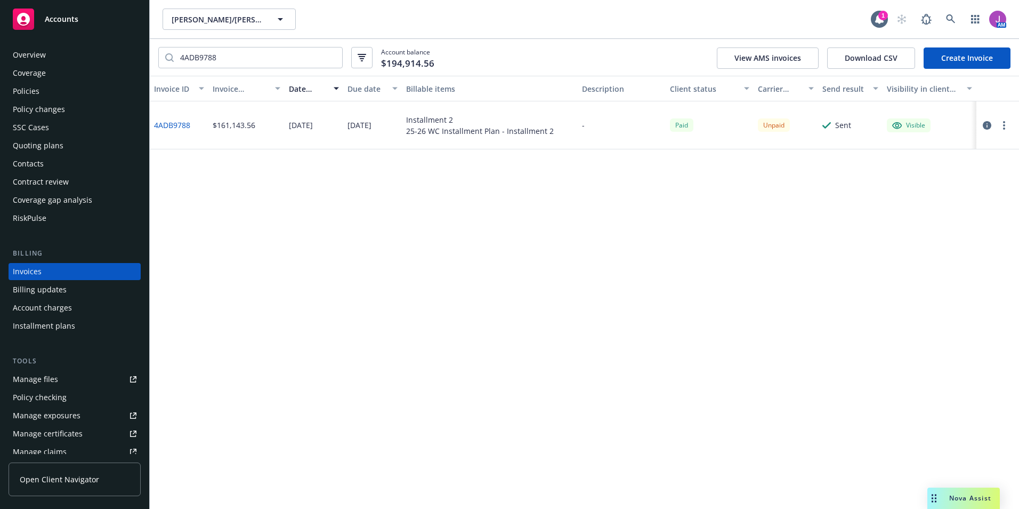
click at [57, 54] on div "Overview" at bounding box center [75, 54] width 124 height 17
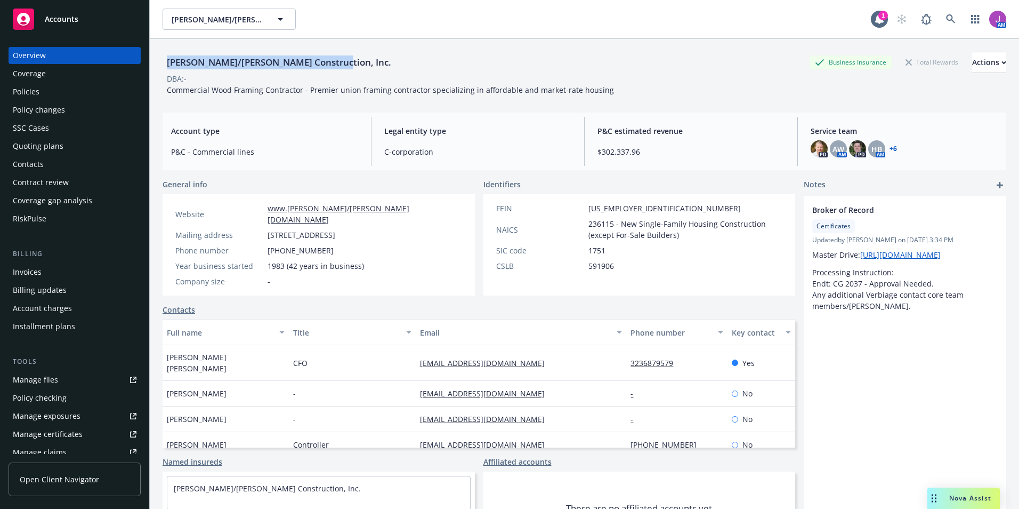
drag, startPoint x: 167, startPoint y: 60, endPoint x: 362, endPoint y: 57, distance: 194.6
click at [362, 57] on div "Elliott/Drinkward Construction, Inc. Business Insurance Total Rewards Actions" at bounding box center [585, 62] width 844 height 21
copy div "Elliott/Drinkward Construction, Inc."
click at [59, 263] on div "Invoices" at bounding box center [75, 271] width 124 height 17
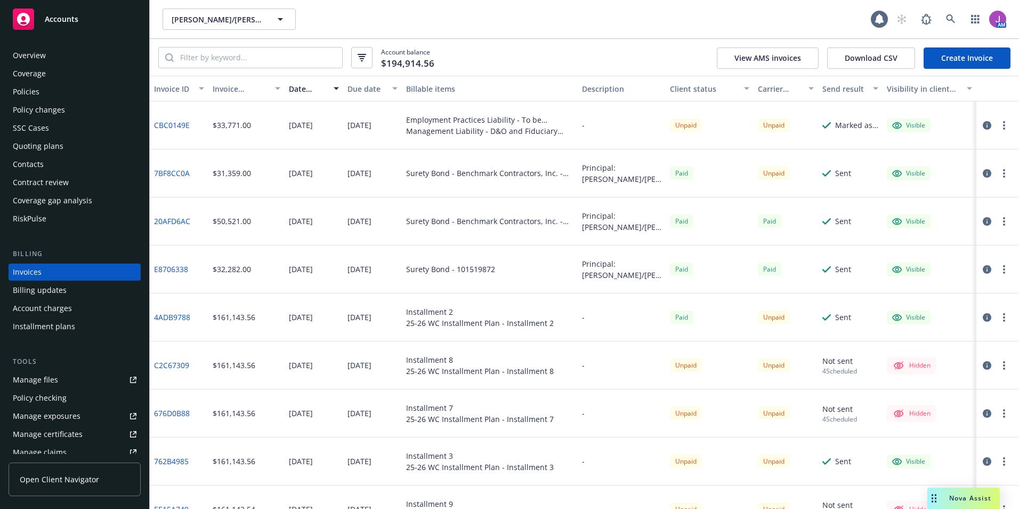
scroll to position [1, 0]
click at [219, 63] on input "search" at bounding box center [258, 57] width 168 height 20
paste input "4ADB9788"
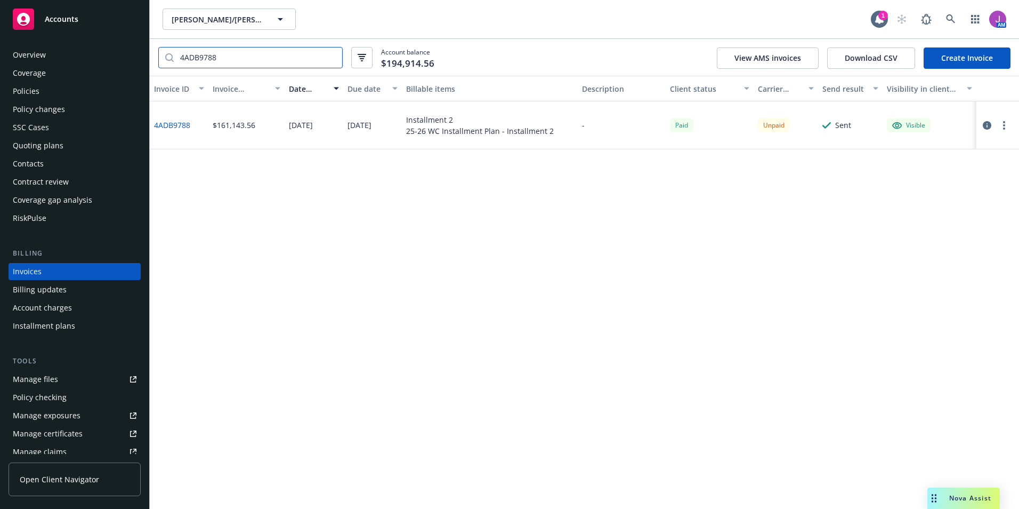
type input "4ADB9788"
click at [1002, 126] on button "button" at bounding box center [1004, 125] width 13 height 13
click at [926, 277] on link "Copy logging email" at bounding box center [942, 274] width 136 height 21
click at [194, 20] on span "Elliott/Drinkward Construction, Inc." at bounding box center [218, 19] width 92 height 11
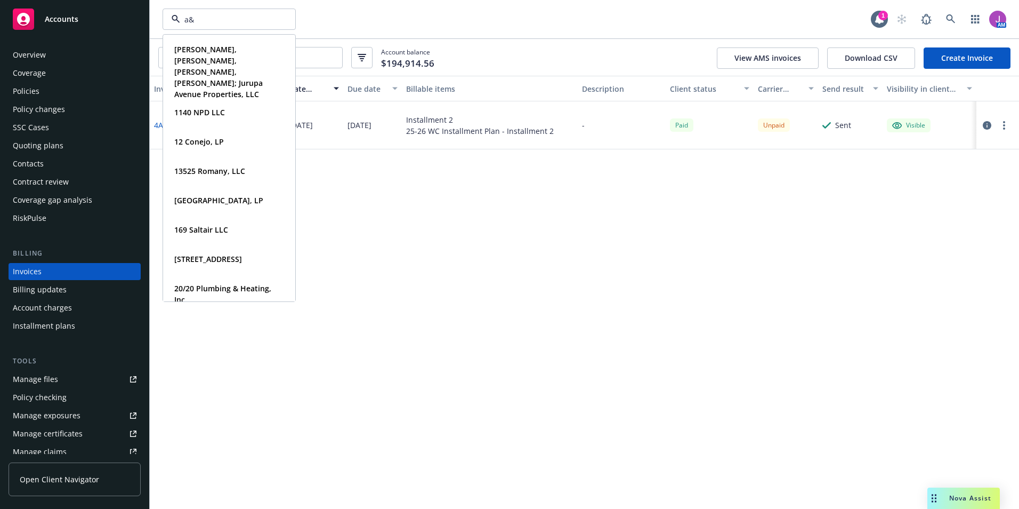
type input "a&N"
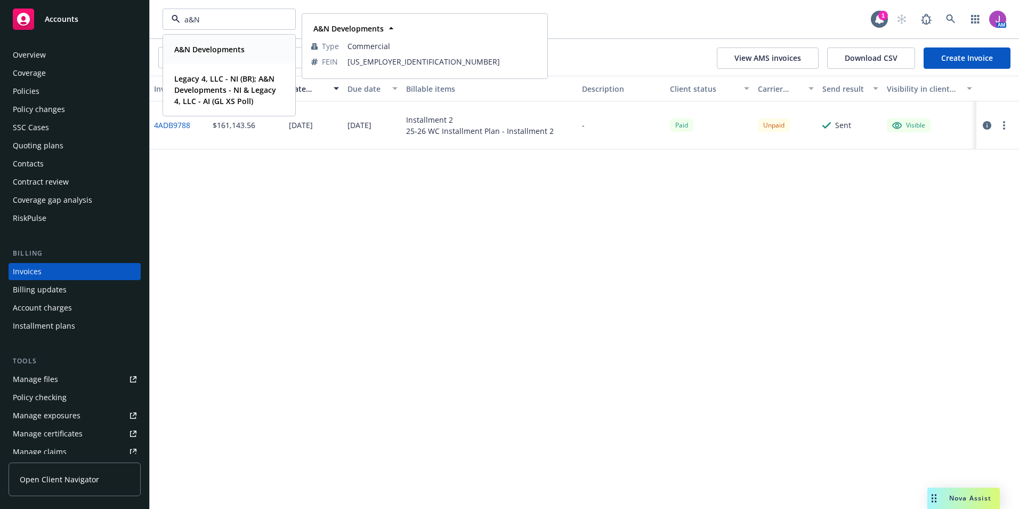
click at [220, 52] on strong "A&N Developments" at bounding box center [209, 49] width 70 height 10
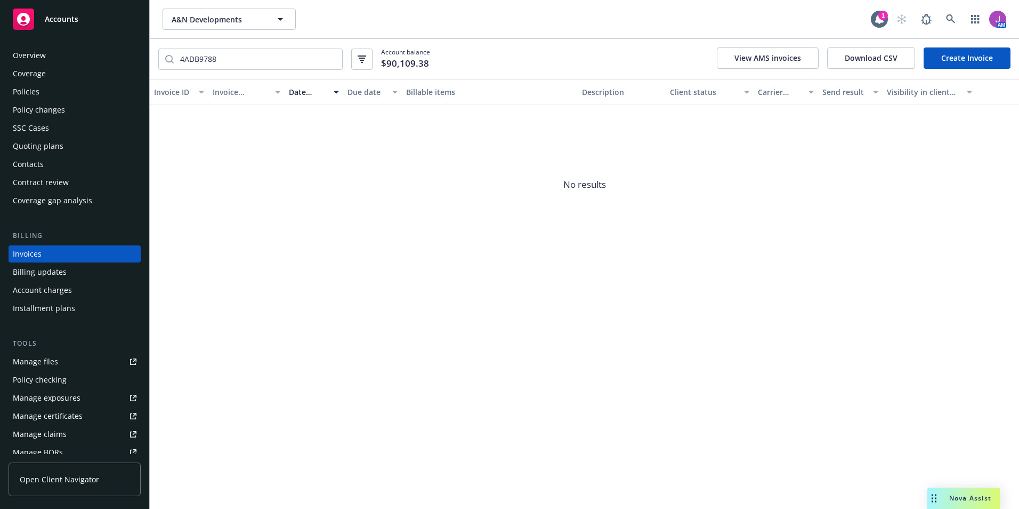
drag, startPoint x: 17, startPoint y: 92, endPoint x: 88, endPoint y: 84, distance: 71.3
click at [17, 92] on div "Policies" at bounding box center [26, 91] width 27 height 17
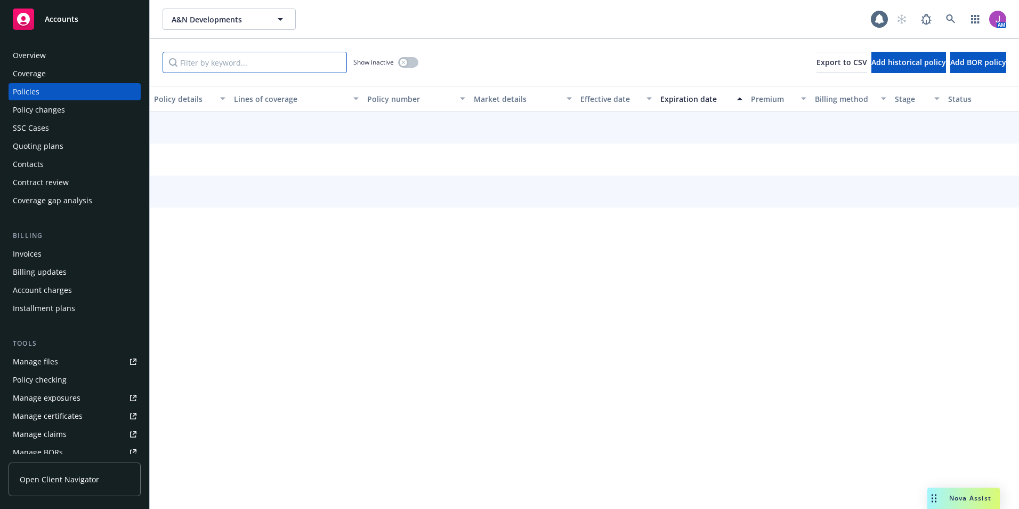
click at [229, 60] on input "Filter by keyword..." at bounding box center [255, 62] width 184 height 21
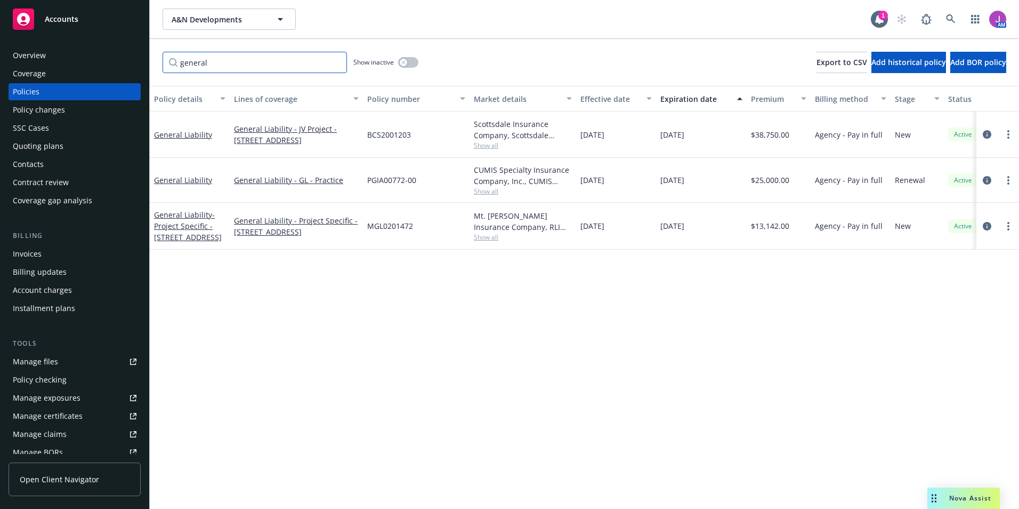
type input "general"
click at [402, 61] on icon "button" at bounding box center [403, 62] width 4 height 4
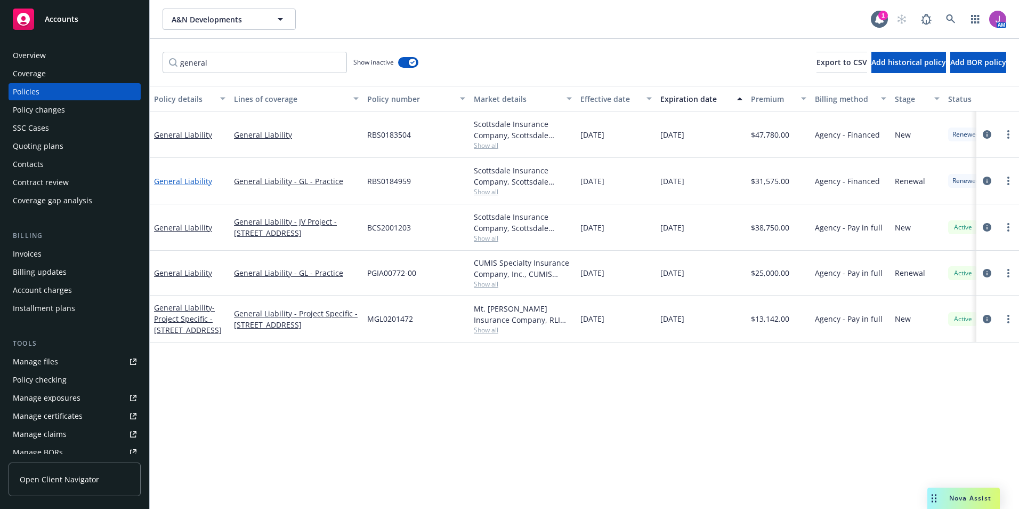
click at [183, 182] on link "General Liability" at bounding box center [183, 181] width 58 height 10
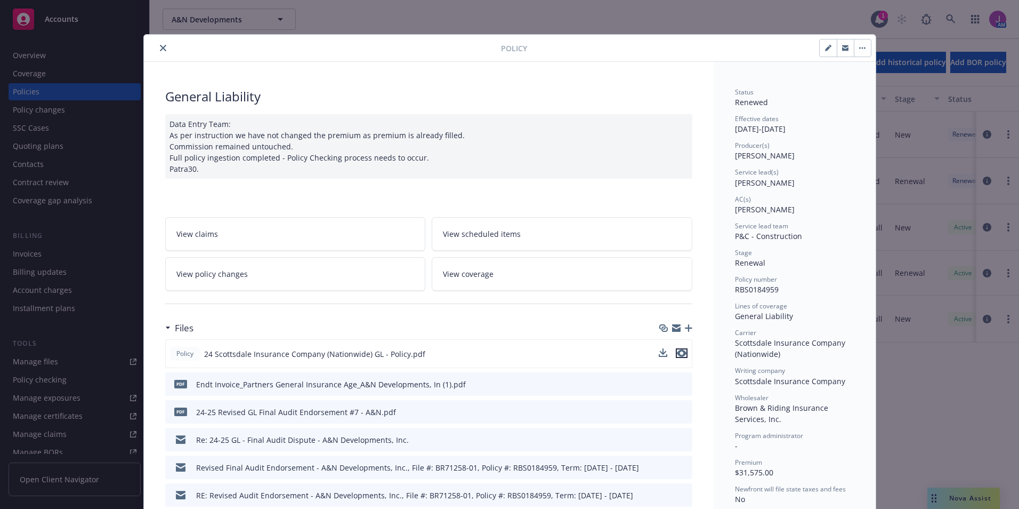
click at [680, 352] on icon "preview file" at bounding box center [682, 352] width 10 height 7
type input "$46,135.00"
type input "$1,411.05"
type input "$84.66"
type input "$1,825.00"
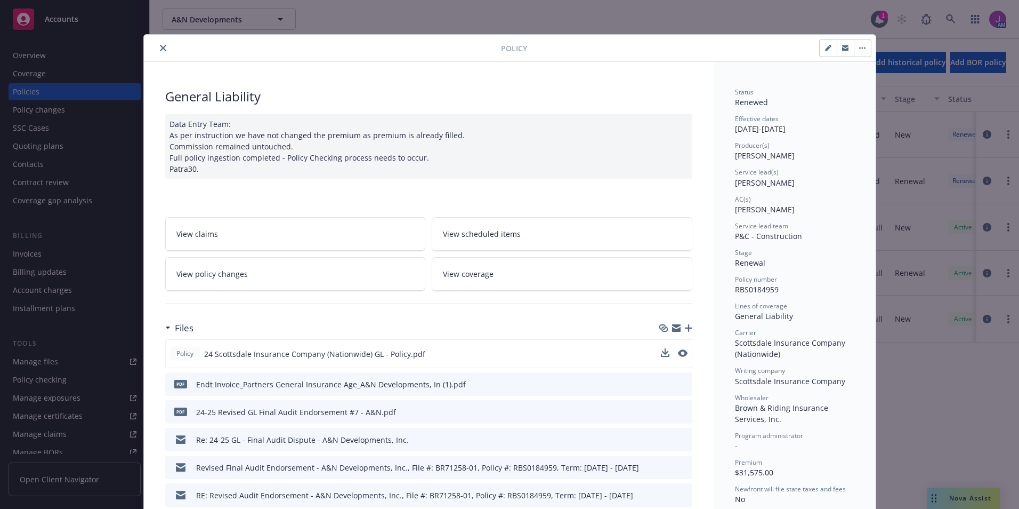
click at [162, 49] on button "close" at bounding box center [163, 48] width 13 height 13
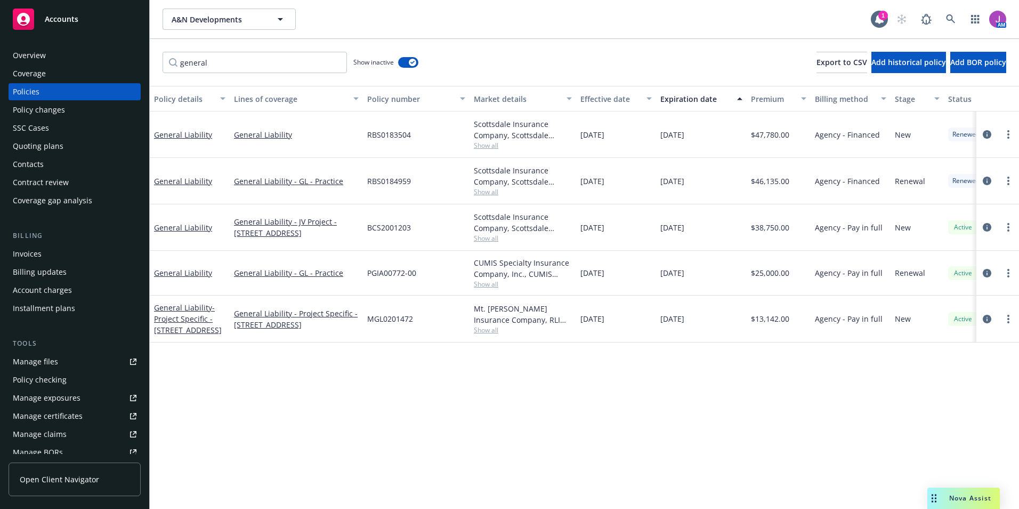
click at [51, 107] on div "Policy changes" at bounding box center [39, 109] width 52 height 17
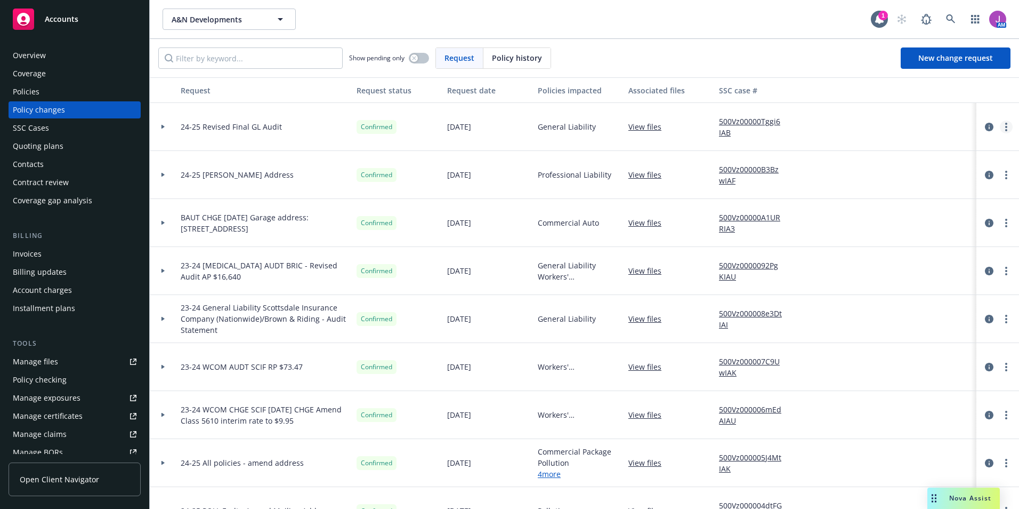
click at [1005, 128] on icon "more" at bounding box center [1006, 127] width 2 height 9
click at [882, 175] on link "Edit request summary" at bounding box center [912, 169] width 183 height 21
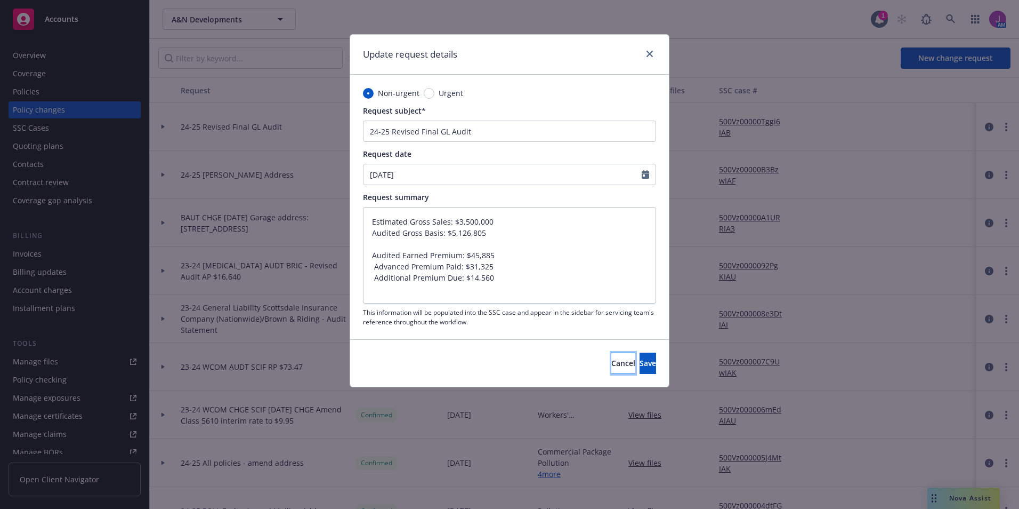
click at [611, 365] on span "Cancel" at bounding box center [623, 363] width 24 height 10
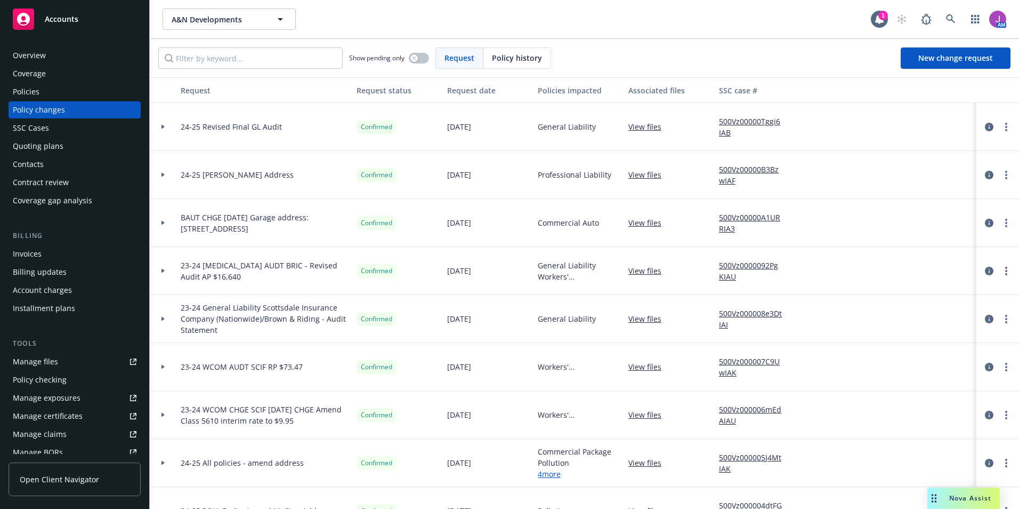
click at [163, 134] on div at bounding box center [163, 127] width 27 height 48
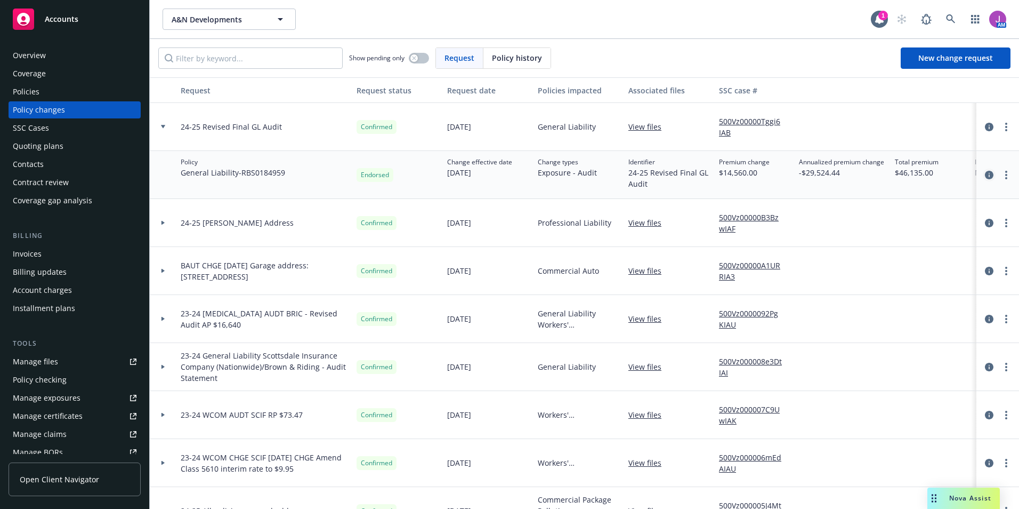
click at [985, 178] on icon "circleInformation" at bounding box center [989, 175] width 9 height 9
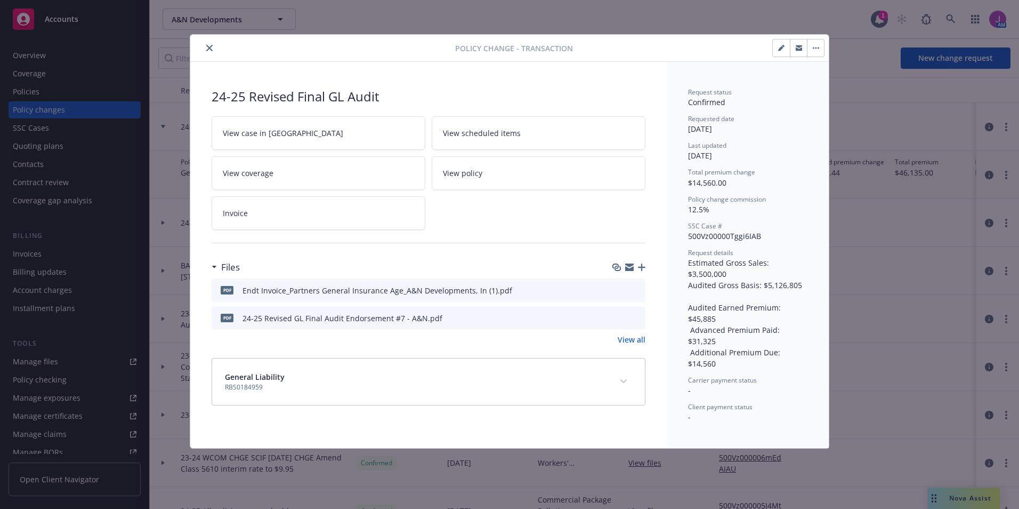
click at [773, 51] on button "button" at bounding box center [781, 47] width 17 height 17
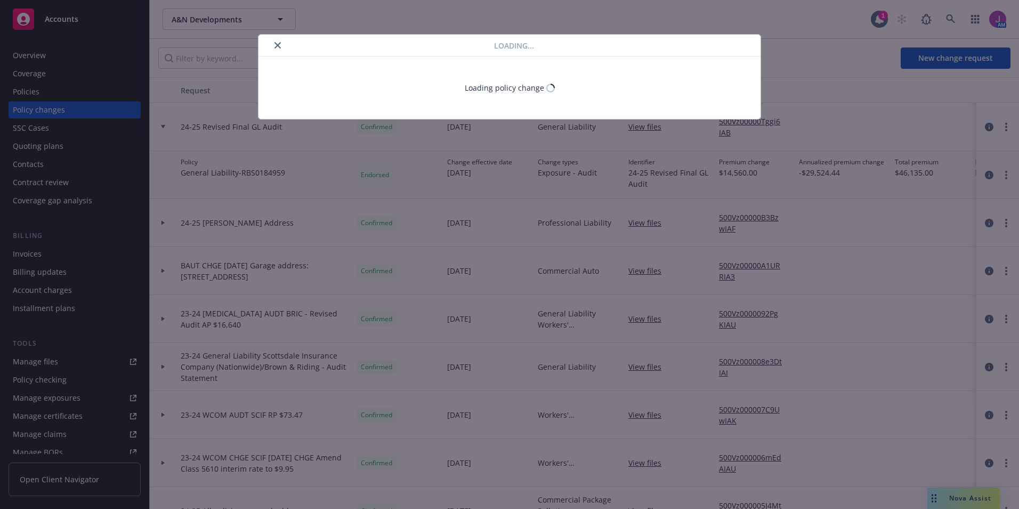
type textarea "x"
select select "ACCEPTED"
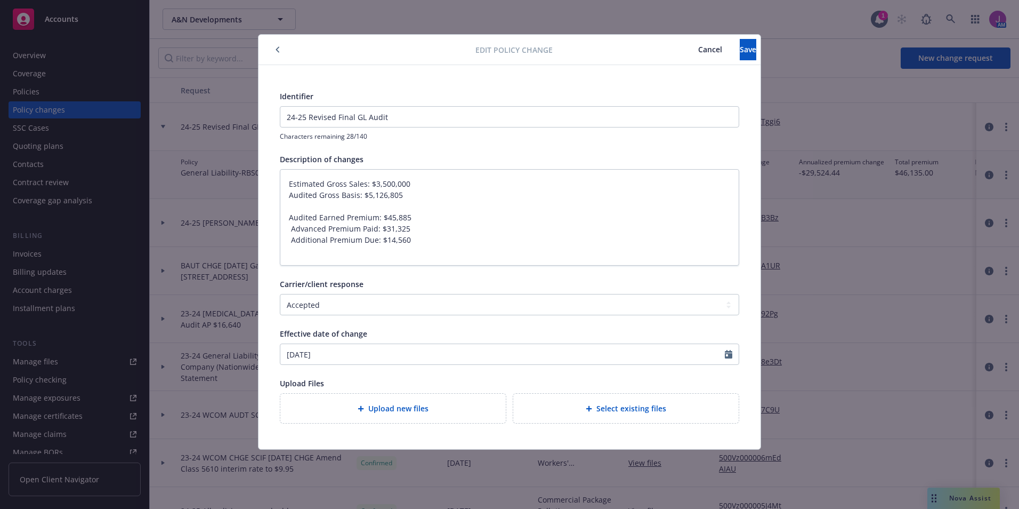
click at [690, 53] on button "Cancel" at bounding box center [710, 49] width 59 height 21
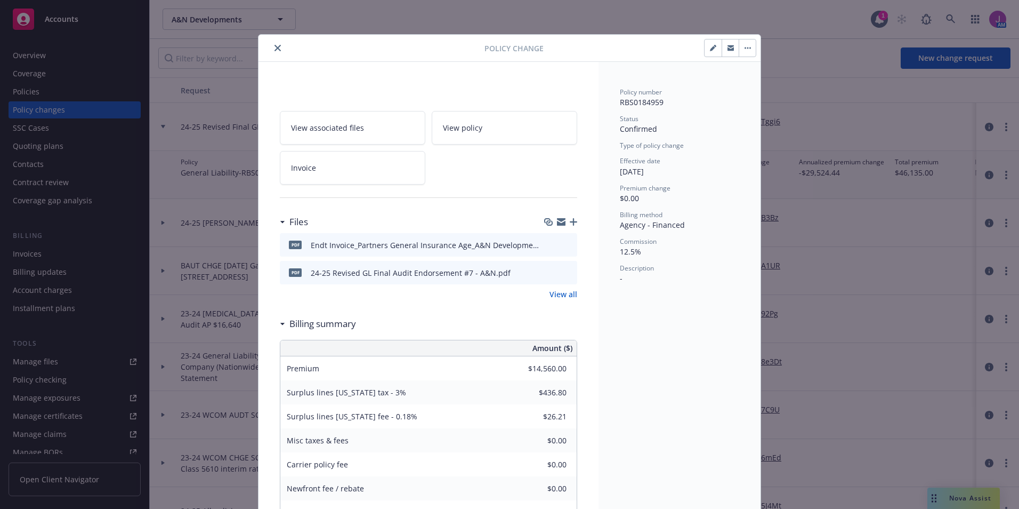
click at [275, 51] on icon "close" at bounding box center [278, 48] width 6 height 6
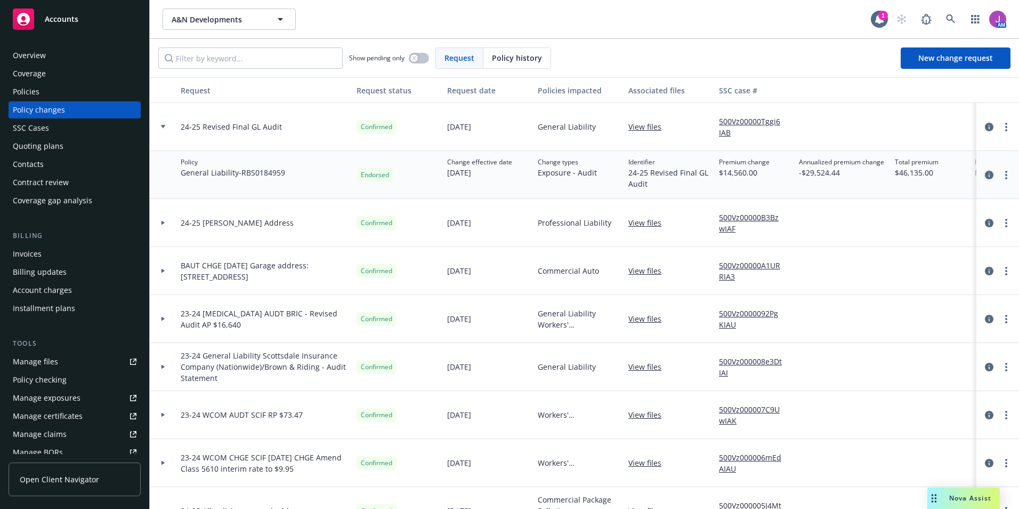
click at [985, 172] on icon "circleInformation" at bounding box center [989, 175] width 9 height 9
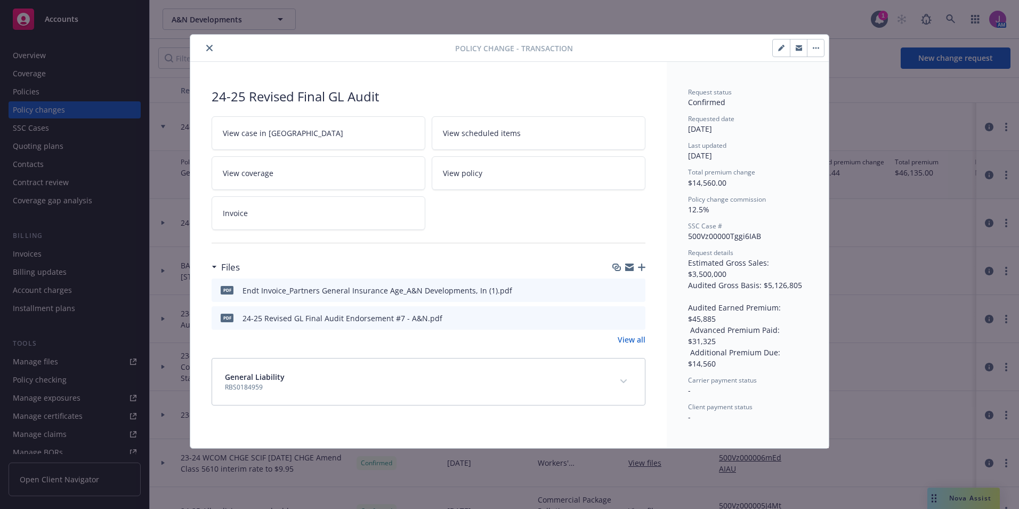
click at [784, 45] on icon "button" at bounding box center [781, 48] width 6 height 6
type textarea "x"
select select "ACCEPTED"
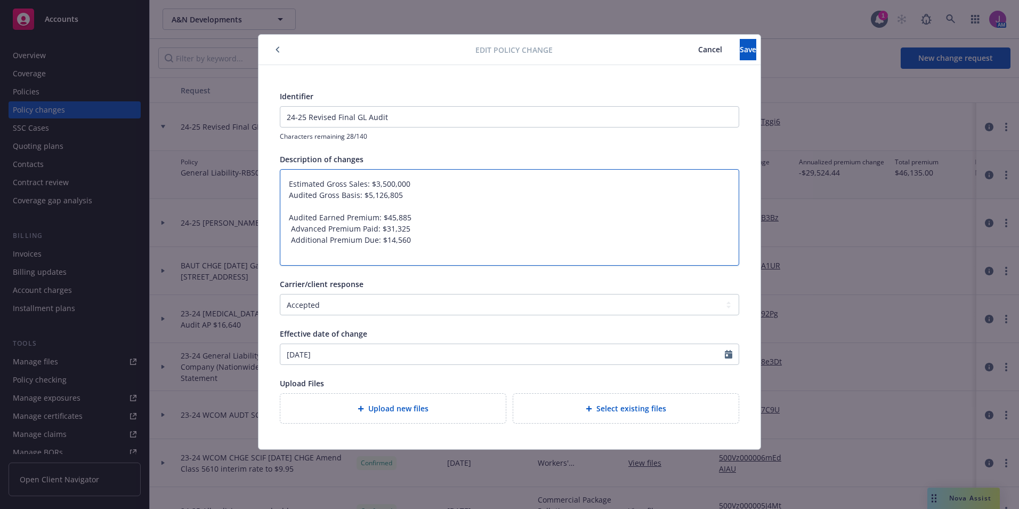
click at [433, 246] on textarea "Estimated Gross Sales: $3,500,000 Audited Gross Basis: $5,126,805 Audited Earne…" at bounding box center [510, 217] width 460 height 96
type textarea "x"
type textarea "Estimated Gross Sales: $3,500,000 Audited Gross Basis: $5,126,805 Audited Earne…"
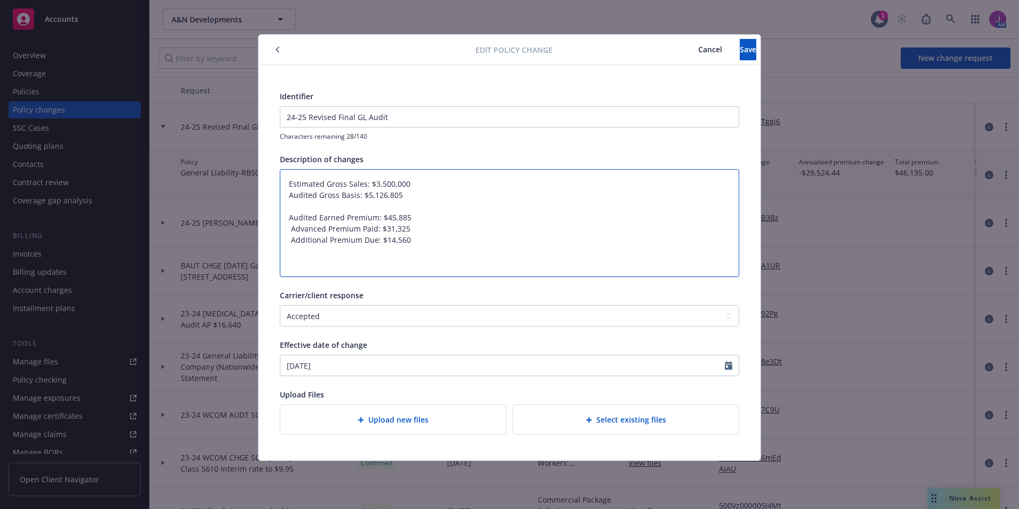
click at [415, 228] on textarea "Estimated Gross Sales: $3,500,000 Audited Gross Basis: $5,126,805 Audited Earne…" at bounding box center [510, 223] width 460 height 108
type textarea "x"
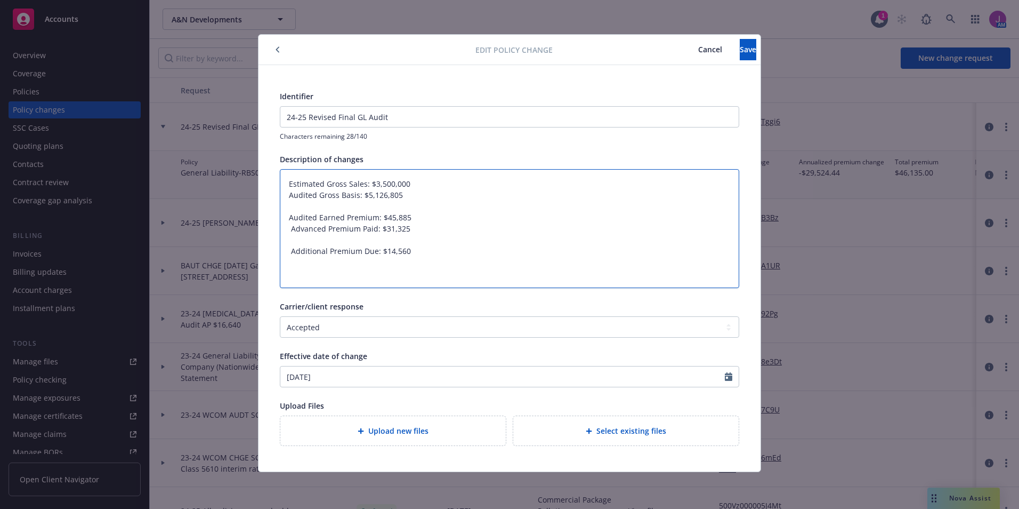
type textarea "Estimated Gross Sales: $3,500,000 Audited Gross Basis: $5,126,805 Audited Earne…"
drag, startPoint x: 680, startPoint y: 49, endPoint x: 634, endPoint y: 43, distance: 46.3
click at [698, 49] on span "Cancel" at bounding box center [710, 49] width 24 height 10
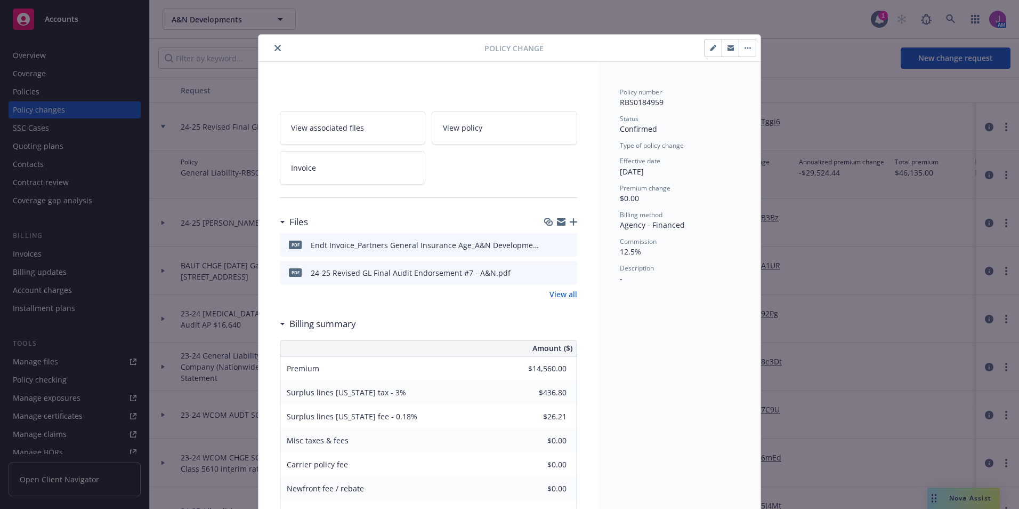
click at [276, 51] on button "close" at bounding box center [277, 48] width 13 height 13
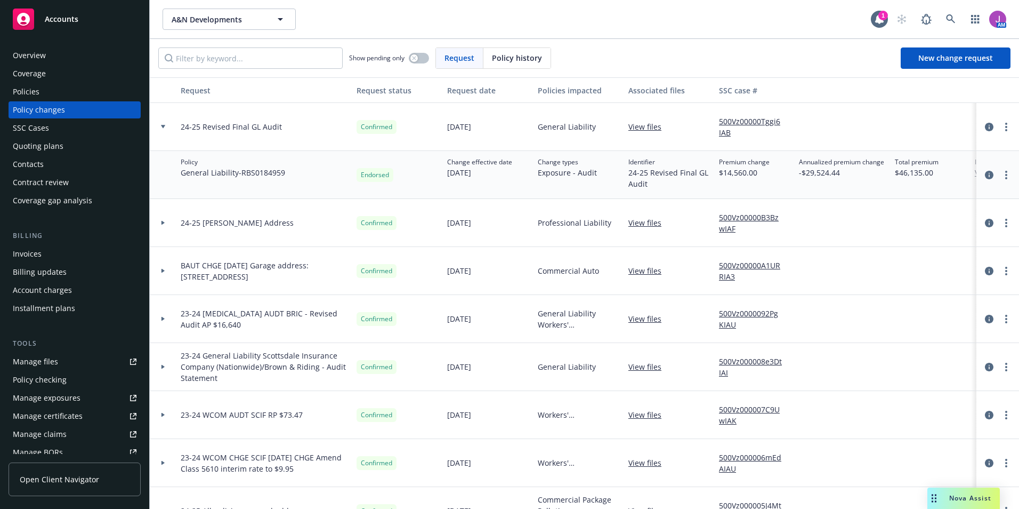
click at [741, 124] on link "500Vz00000Tggi6IAB" at bounding box center [754, 127] width 71 height 22
click at [34, 256] on div "Invoices" at bounding box center [27, 253] width 29 height 17
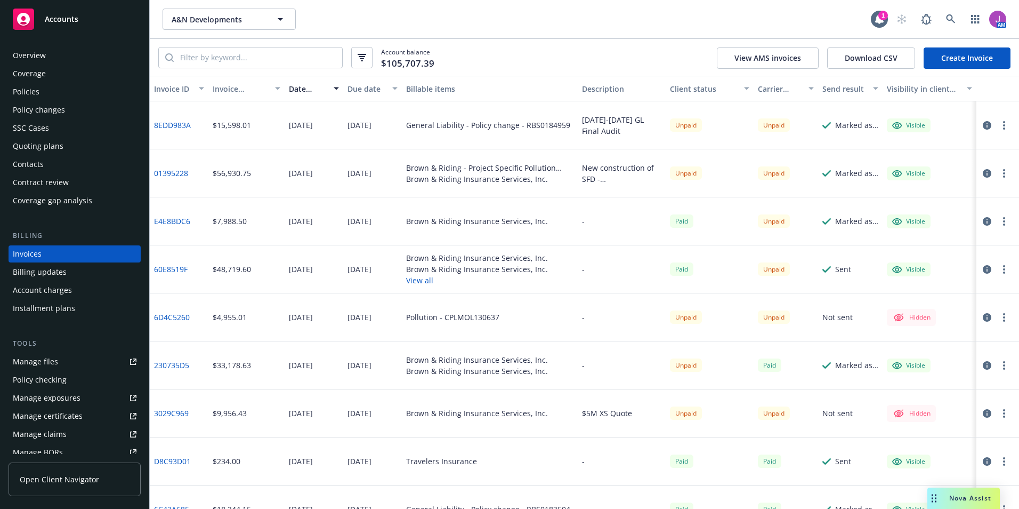
click at [998, 127] on button "button" at bounding box center [1004, 125] width 13 height 13
click at [983, 124] on icon "button" at bounding box center [987, 125] width 9 height 9
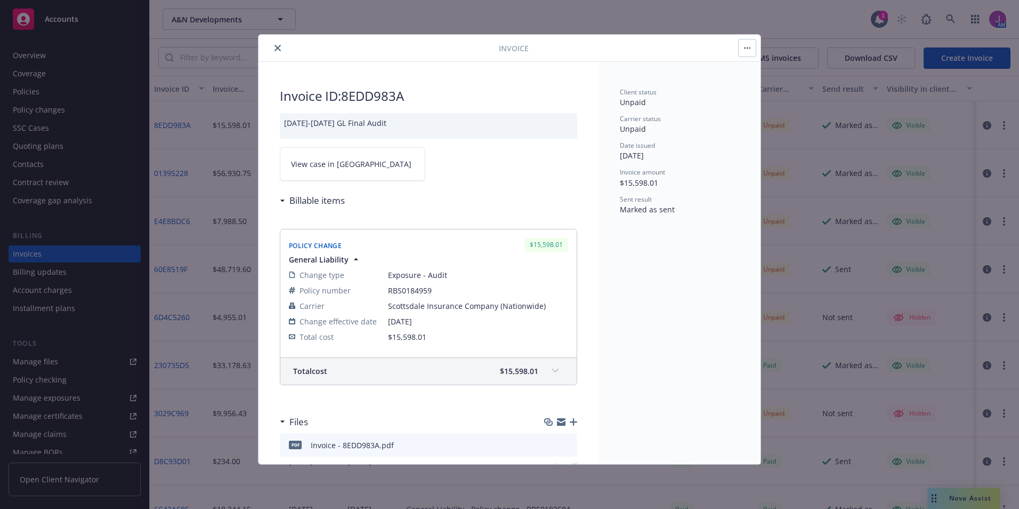
click at [314, 167] on span "View case in SSC" at bounding box center [351, 163] width 120 height 11
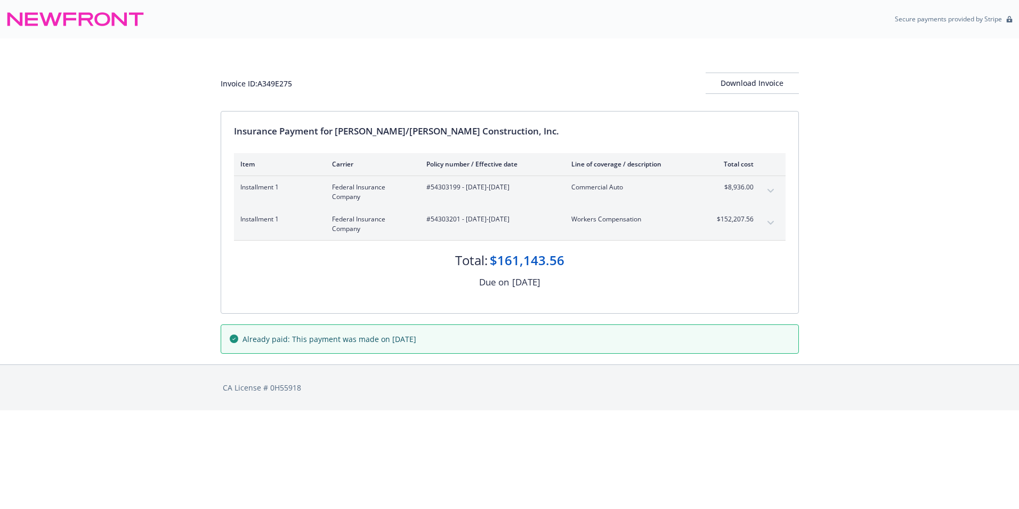
click at [762, 185] on div "Installment 1 Federal Insurance Company #54303199 - [DATE]-[DATE] Commercial Au…" at bounding box center [510, 192] width 552 height 32
click at [770, 189] on icon "expand content" at bounding box center [771, 191] width 6 height 4
click at [770, 192] on icon "expand content" at bounding box center [771, 191] width 6 height 4
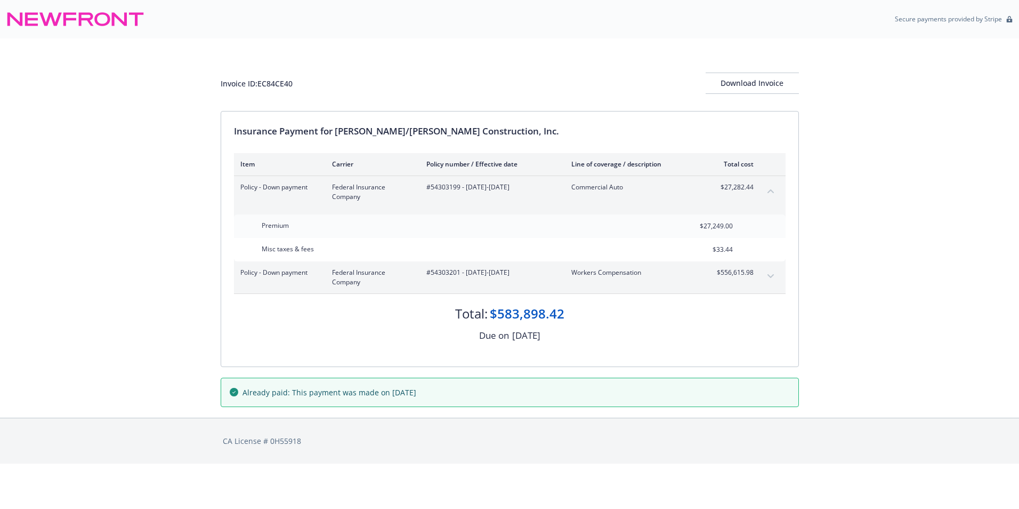
click at [766, 269] on button "expand content" at bounding box center [770, 276] width 17 height 17
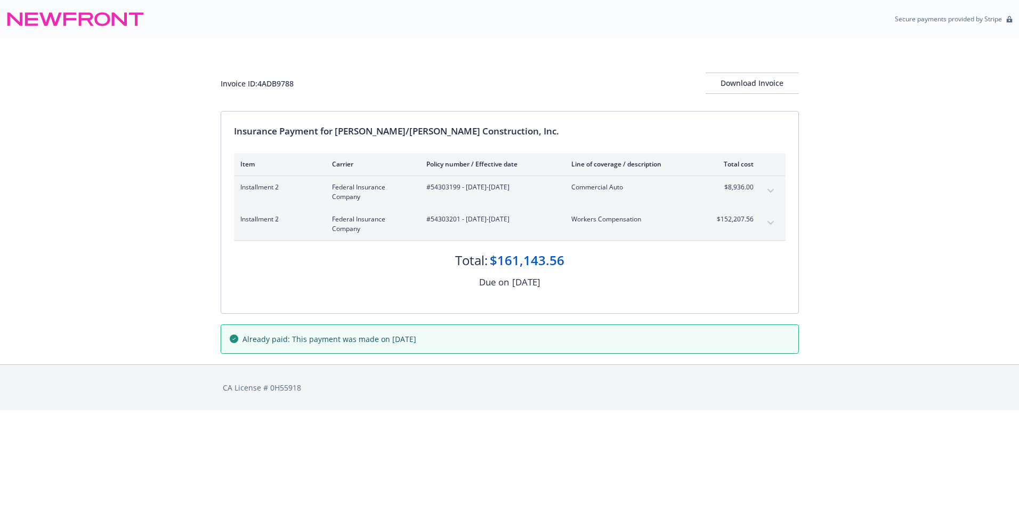
click at [763, 221] on button "expand content" at bounding box center [770, 222] width 17 height 17
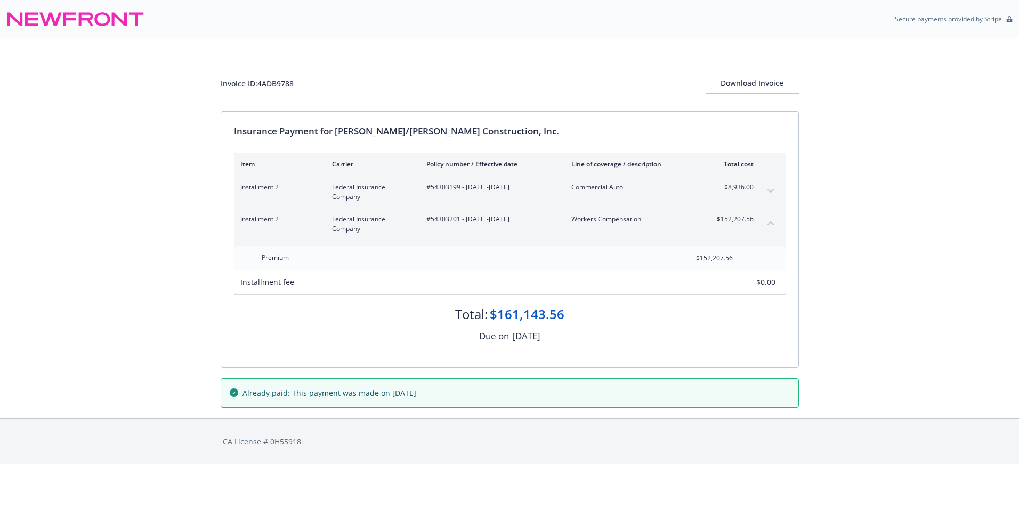
click at [772, 187] on button "expand content" at bounding box center [770, 190] width 17 height 17
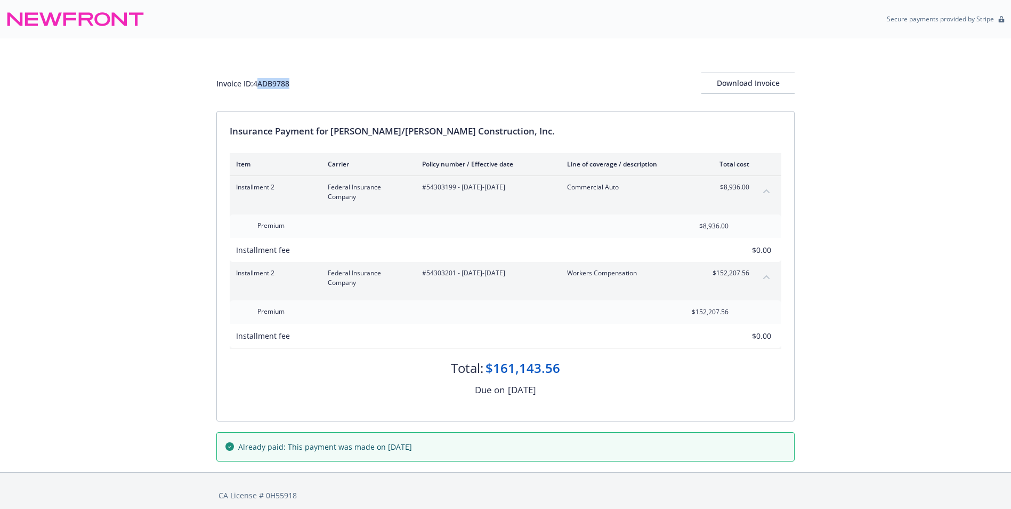
drag, startPoint x: 258, startPoint y: 83, endPoint x: 307, endPoint y: 81, distance: 49.1
click at [307, 81] on div "Invoice ID: 4ADB9788 Download Invoice" at bounding box center [505, 82] width 578 height 21
drag, startPoint x: 307, startPoint y: 81, endPoint x: 251, endPoint y: 92, distance: 57.6
click at [248, 93] on div "Invoice ID: 4ADB9788 Download Invoice" at bounding box center [505, 82] width 578 height 21
drag, startPoint x: 255, startPoint y: 85, endPoint x: 304, endPoint y: 85, distance: 48.5
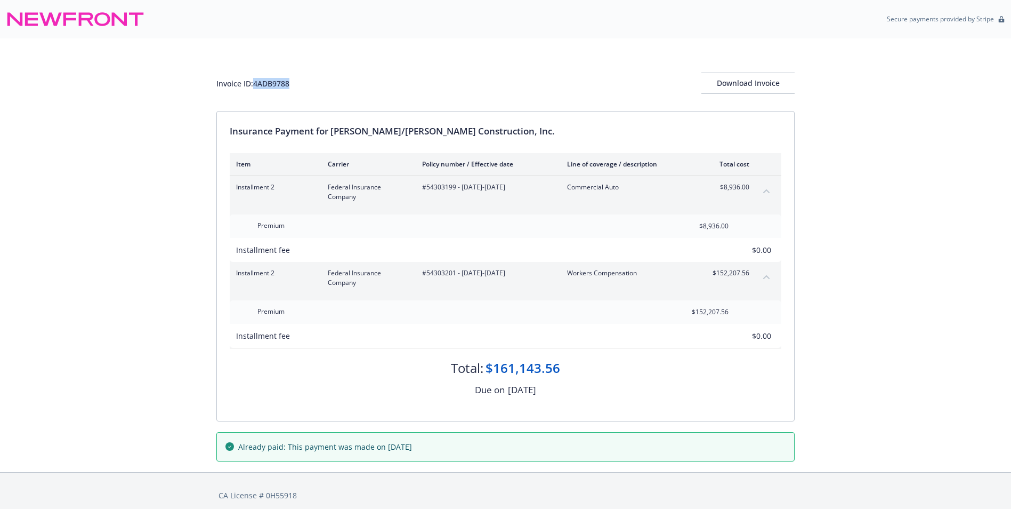
click at [304, 85] on div "Invoice ID: 4ADB9788 Download Invoice" at bounding box center [505, 82] width 578 height 21
copy div "4ADB9788"
drag, startPoint x: 61, startPoint y: 71, endPoint x: 184, endPoint y: 94, distance: 125.3
drag, startPoint x: 255, startPoint y: 83, endPoint x: 313, endPoint y: 84, distance: 57.6
click at [313, 84] on div "Invoice ID: 4ADB9788 Download Invoice" at bounding box center [505, 82] width 578 height 21
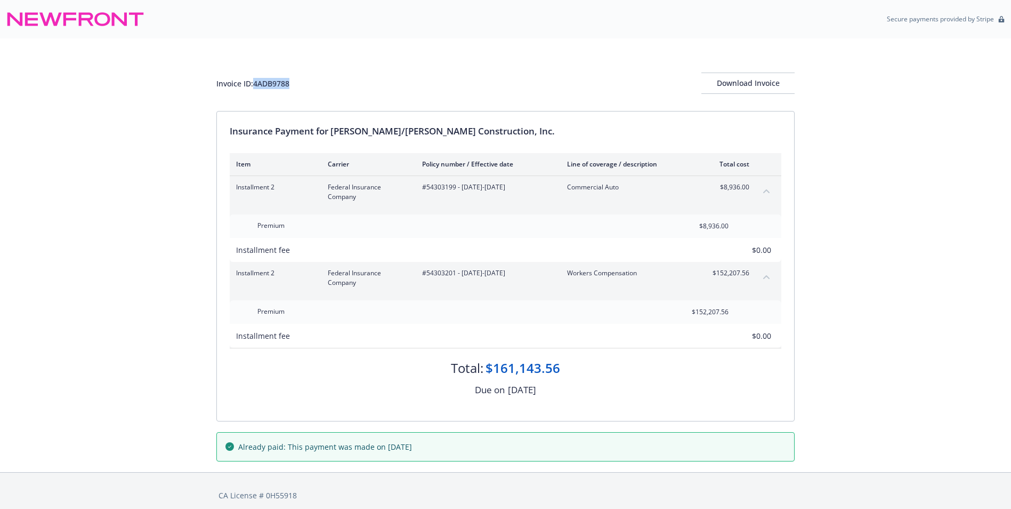
copy div "4ADB9788"
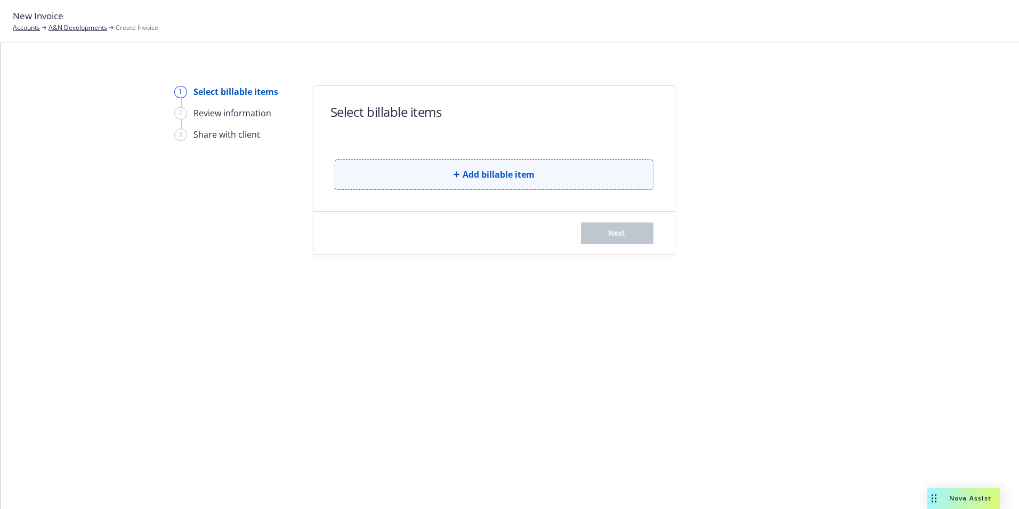
click at [498, 182] on button "Add billable item" at bounding box center [494, 174] width 319 height 31
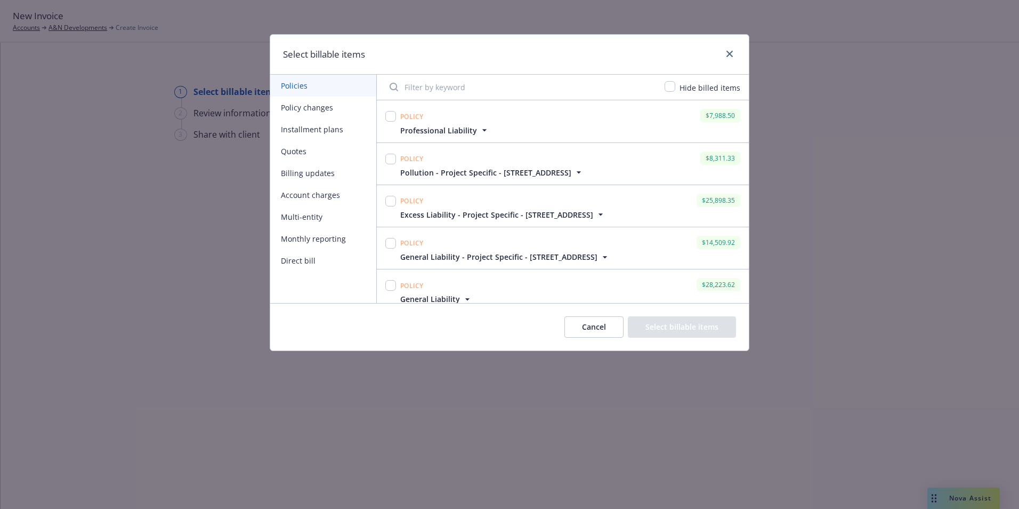
click at [313, 114] on button "Policy changes" at bounding box center [323, 107] width 106 height 22
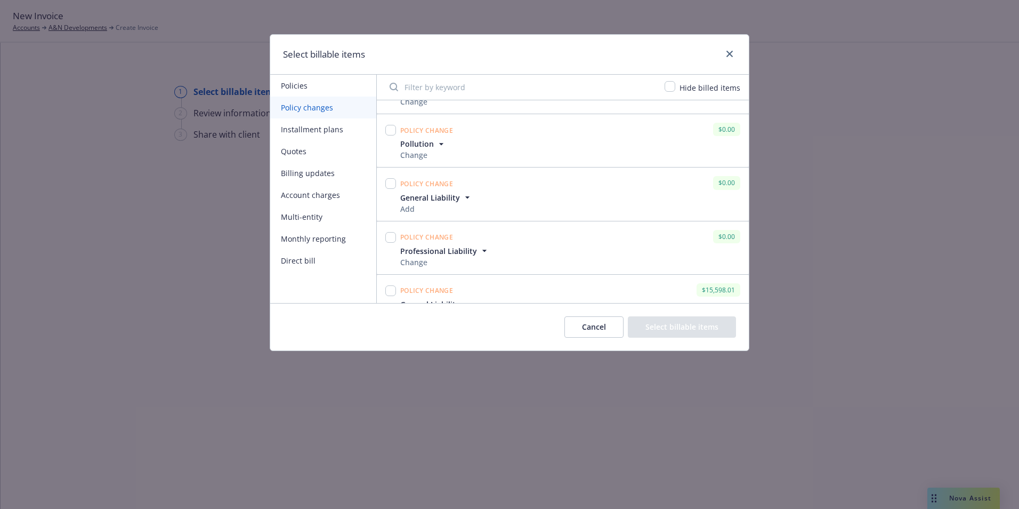
scroll to position [331, 0]
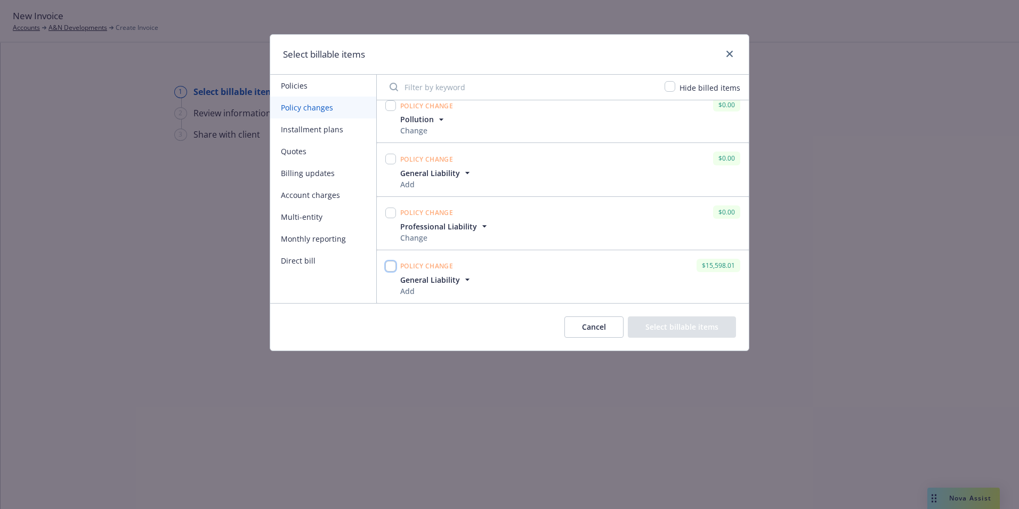
click at [392, 270] on input "checkbox" at bounding box center [390, 266] width 11 height 11
checkbox input "true"
click at [452, 281] on span "General Liability" at bounding box center [430, 279] width 60 height 11
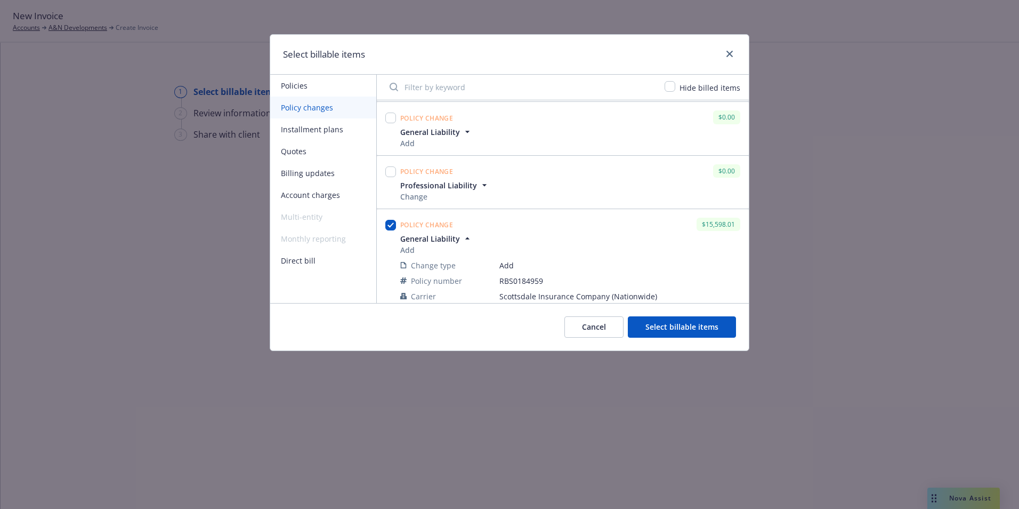
scroll to position [417, 0]
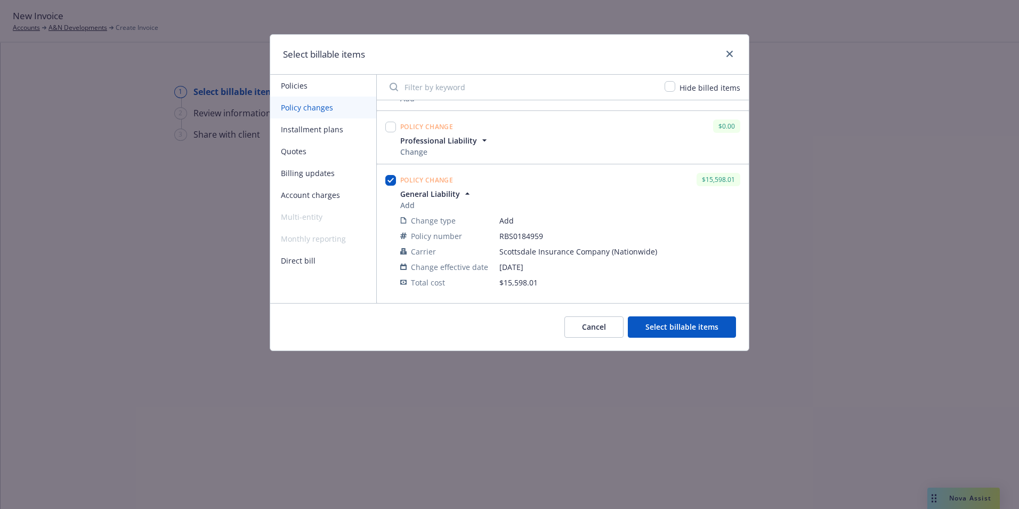
click at [679, 323] on button "Select billable items" at bounding box center [682, 326] width 108 height 21
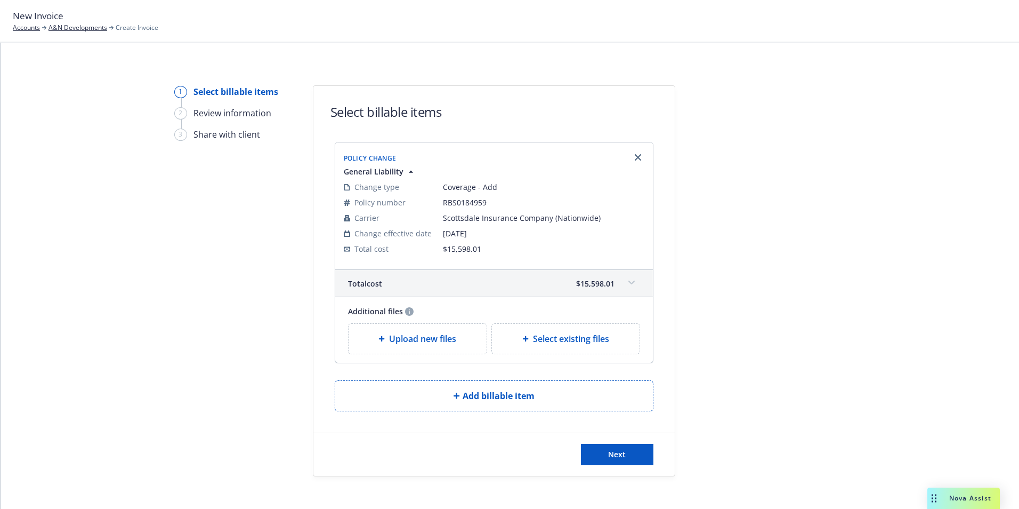
click at [628, 284] on icon at bounding box center [631, 282] width 6 height 4
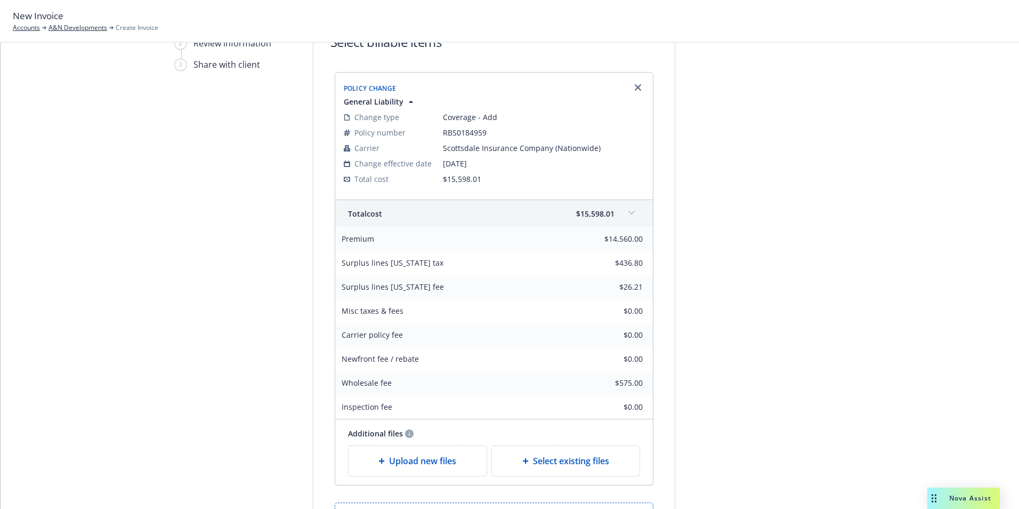
scroll to position [202, 0]
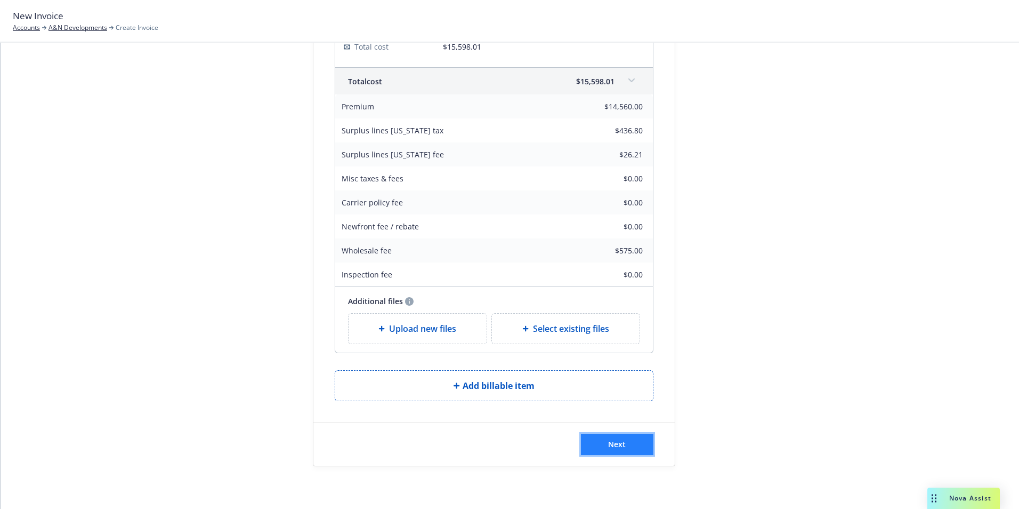
click at [616, 444] on span "Next" at bounding box center [617, 444] width 18 height 10
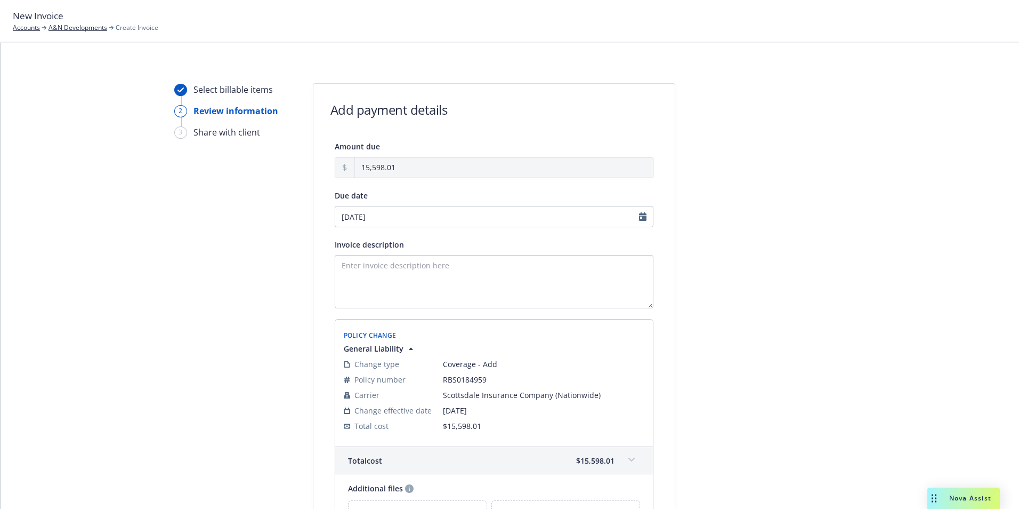
scroll to position [0, 0]
select select "October"
select select "2025"
click at [385, 219] on input "[DATE]" at bounding box center [494, 218] width 319 height 21
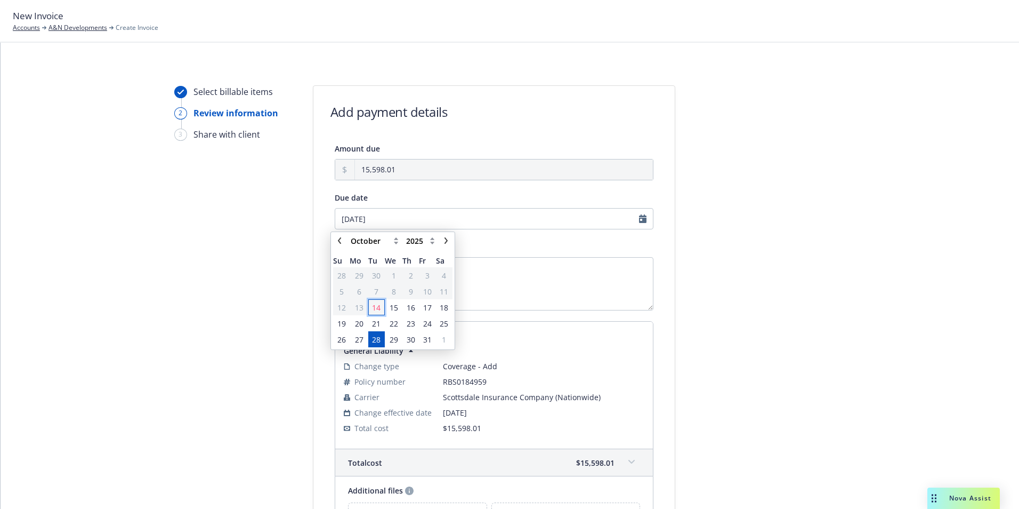
click at [377, 309] on span "14" at bounding box center [376, 307] width 9 height 11
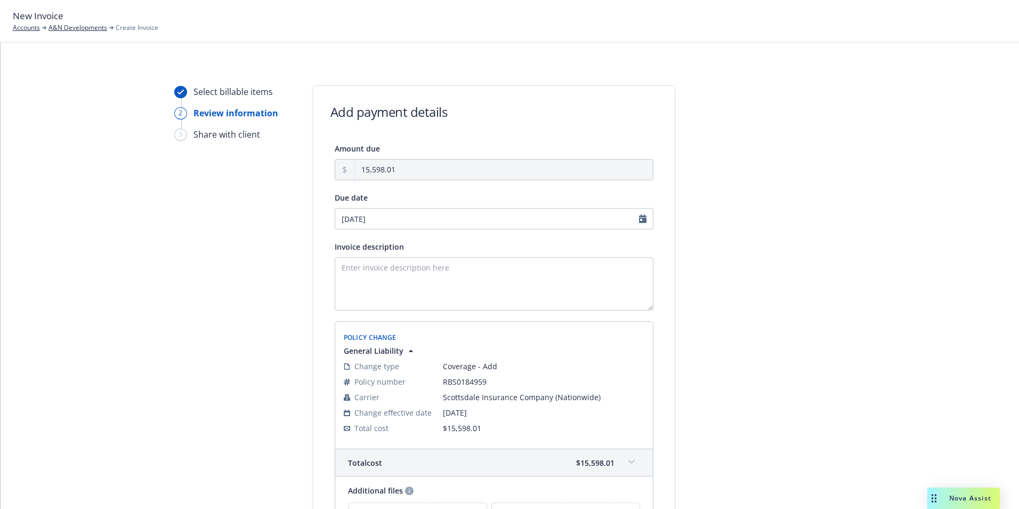
type input "[DATE]"
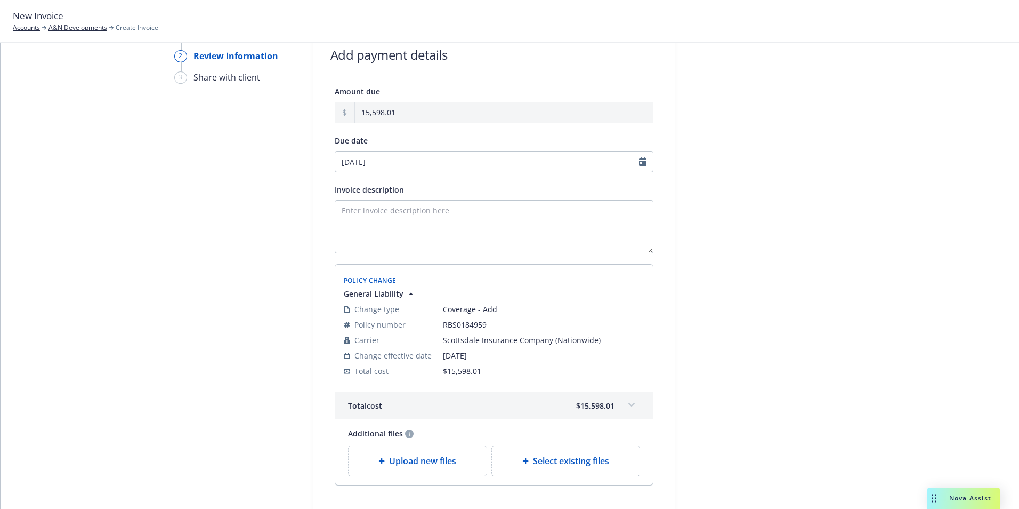
scroll to position [107, 0]
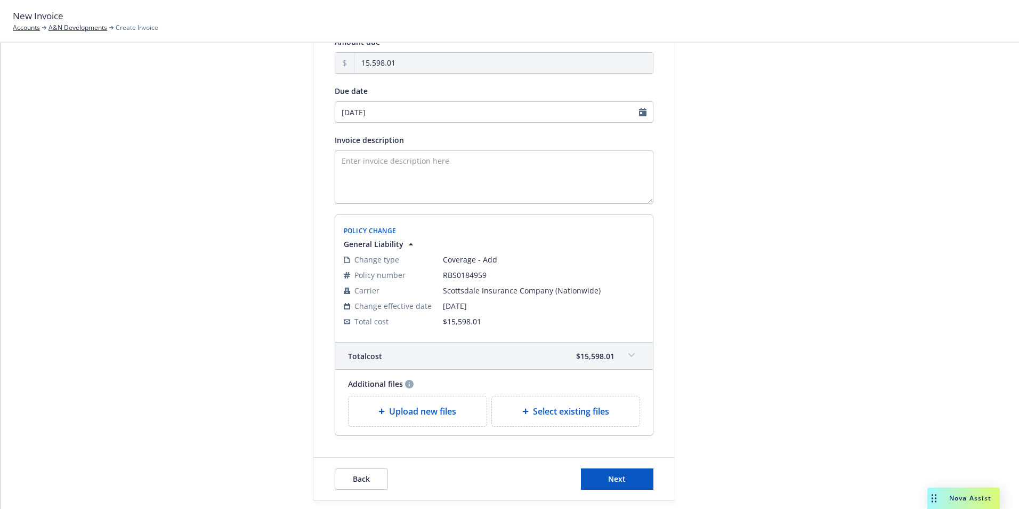
click at [623, 359] on span at bounding box center [631, 354] width 17 height 17
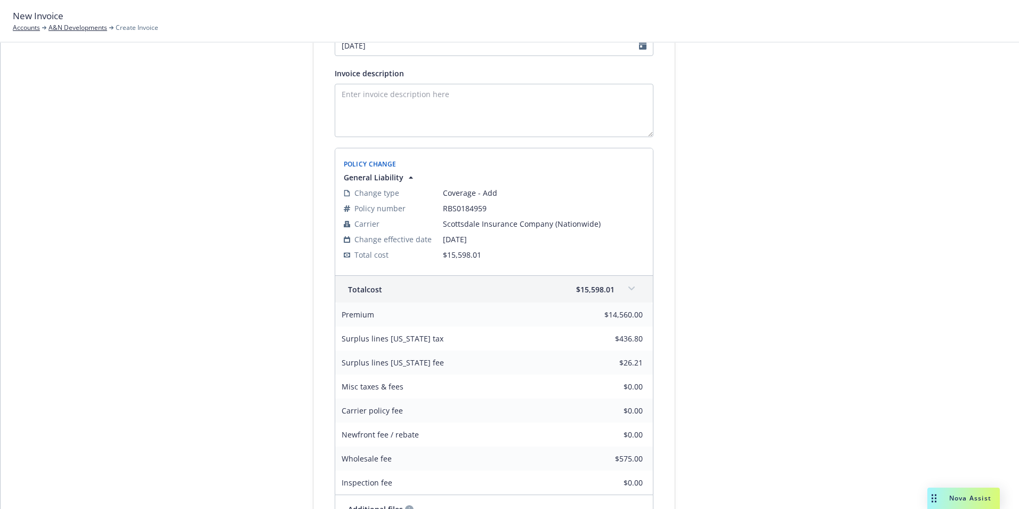
scroll to position [0, 0]
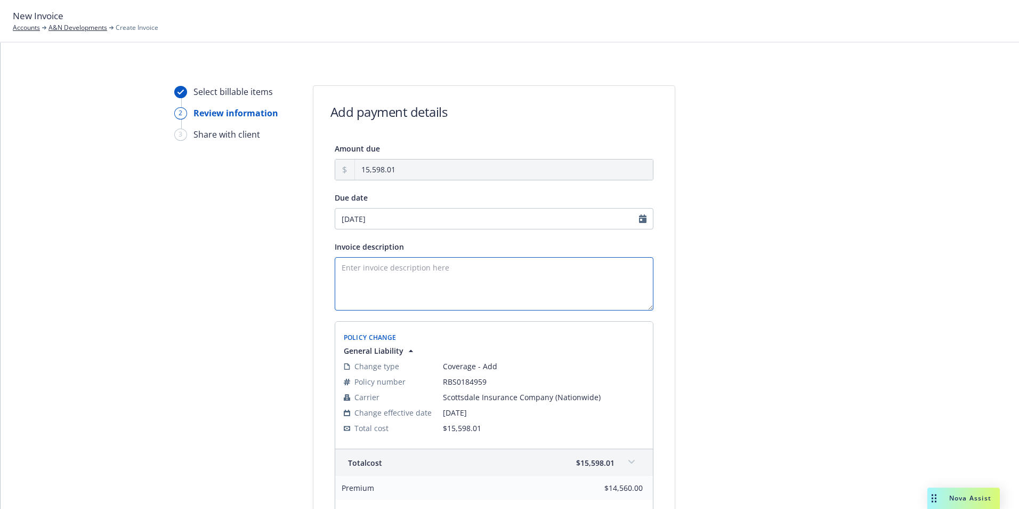
click at [382, 268] on textarea "Invoice description" at bounding box center [494, 283] width 319 height 53
click at [494, 272] on textarea "[DATE]-[DATE] GL Final Audit" at bounding box center [494, 283] width 319 height 53
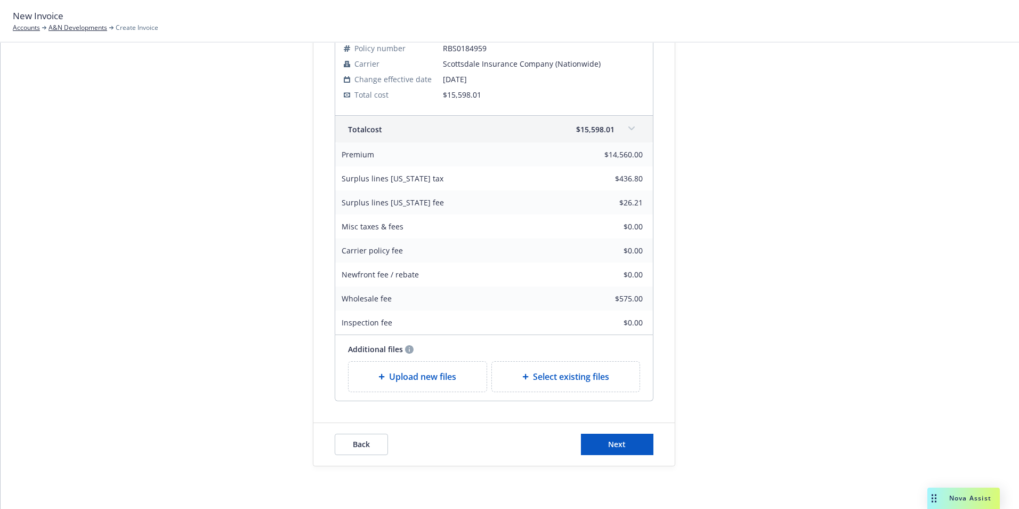
type textarea "[DATE]-[DATE] GL Final Audit"
click at [627, 456] on div "Back Next" at bounding box center [493, 444] width 361 height 43
click at [622, 453] on button "Next" at bounding box center [617, 443] width 72 height 21
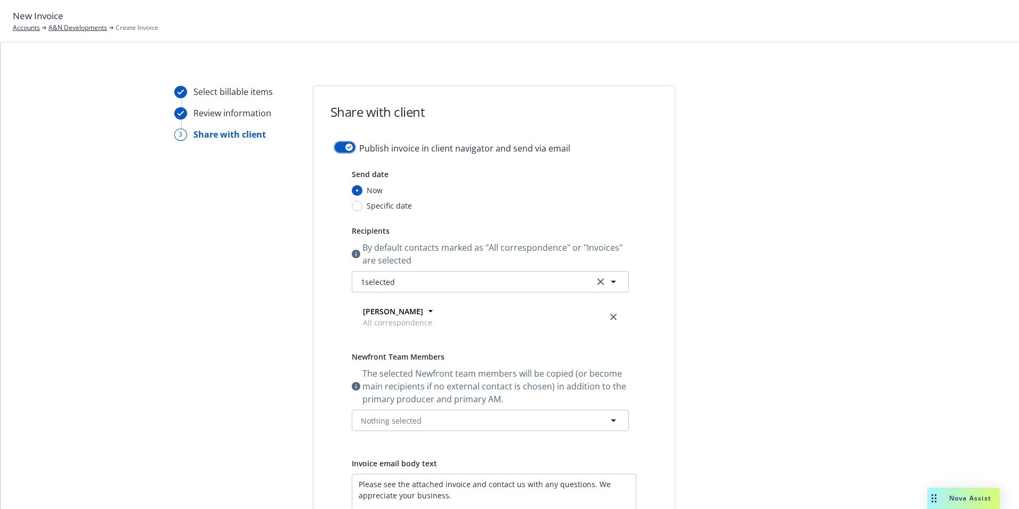
click at [340, 145] on button "button" at bounding box center [345, 147] width 20 height 11
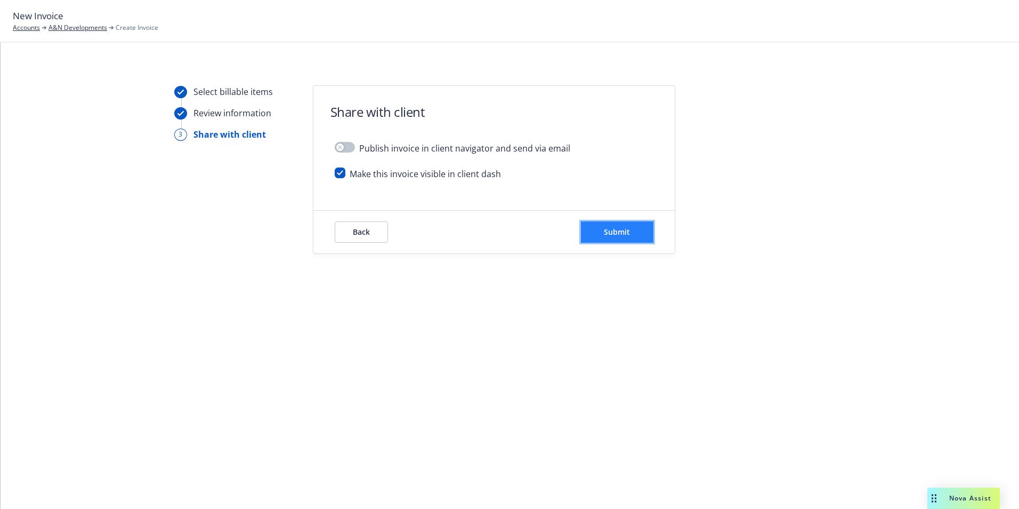
click at [619, 232] on span "Submit" at bounding box center [617, 232] width 26 height 10
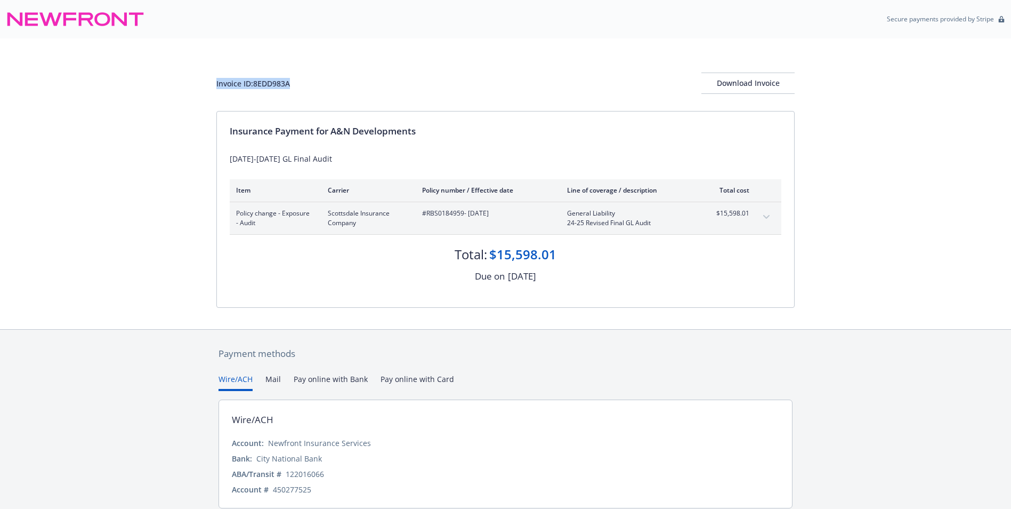
drag, startPoint x: 213, startPoint y: 85, endPoint x: 301, endPoint y: 88, distance: 88.6
click at [301, 88] on div "Invoice ID: 8EDD983A Download Invoice Insurance Payment for A&N Developments [D…" at bounding box center [505, 183] width 1011 height 291
click at [741, 85] on div "Download Invoice" at bounding box center [748, 83] width 93 height 20
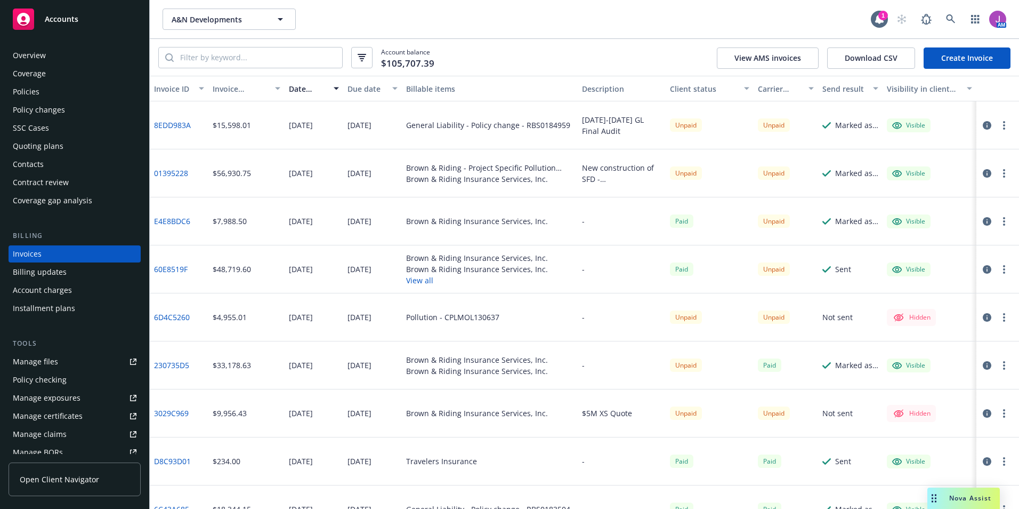
click at [37, 93] on div "Policies" at bounding box center [26, 91] width 27 height 17
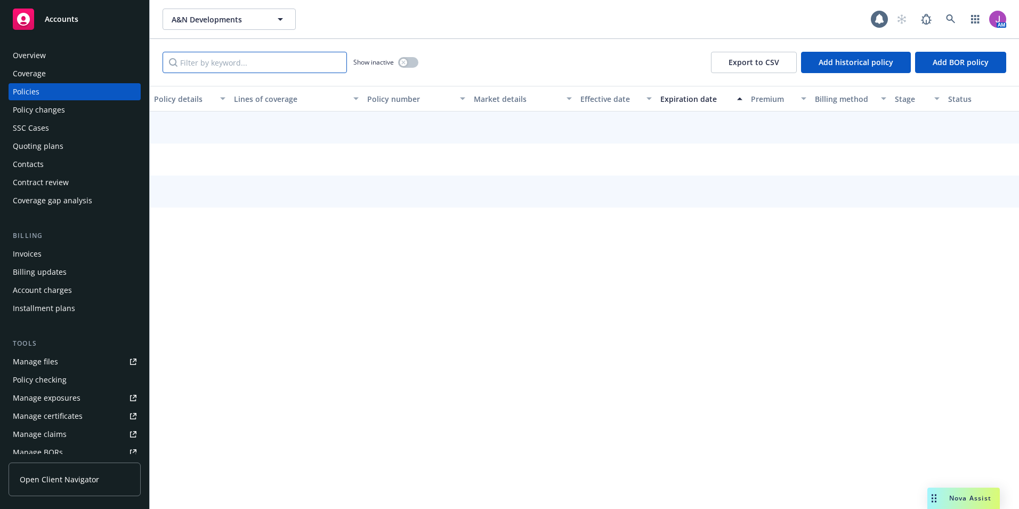
click at [245, 66] on input "Filter by keyword..." at bounding box center [255, 62] width 184 height 21
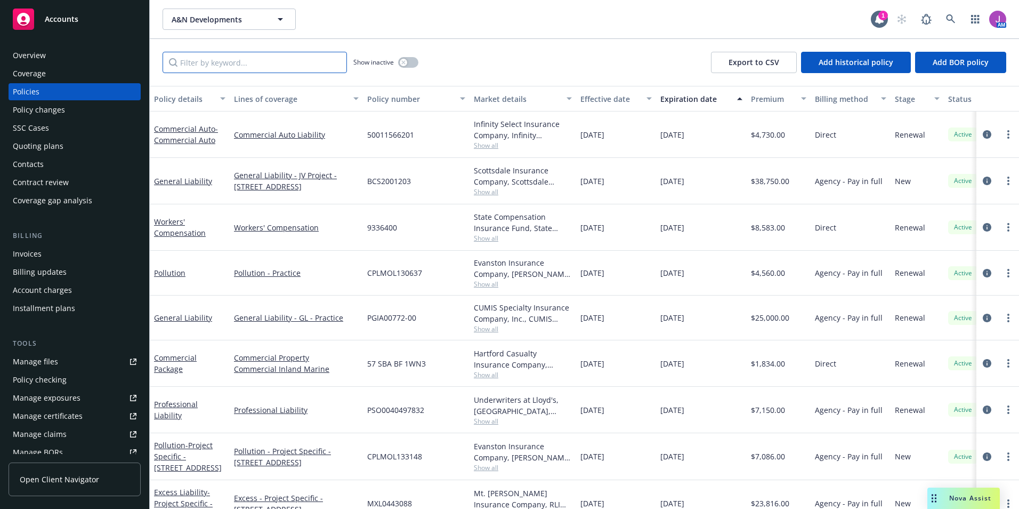
paste input "RBS0184959"
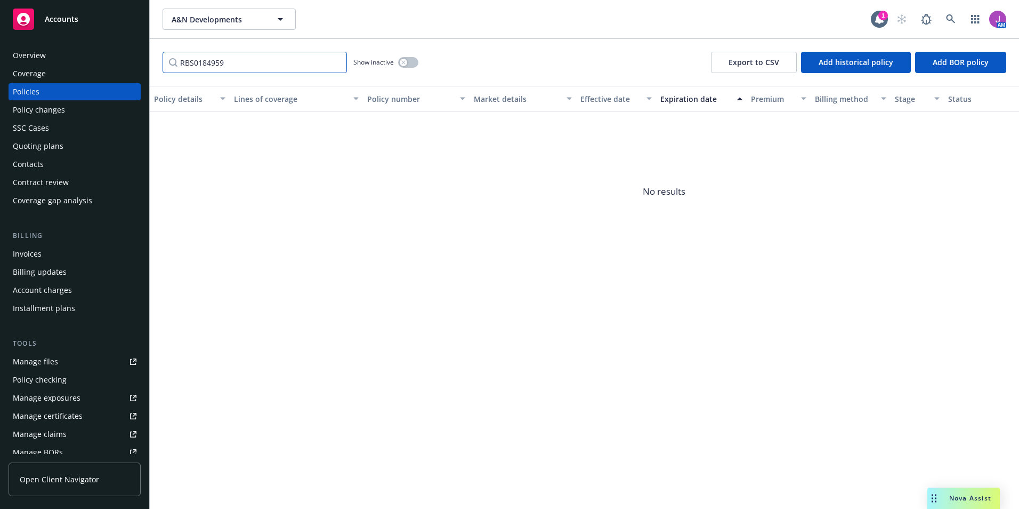
type input "RBS0184959"
click at [416, 62] on button "button" at bounding box center [408, 62] width 20 height 11
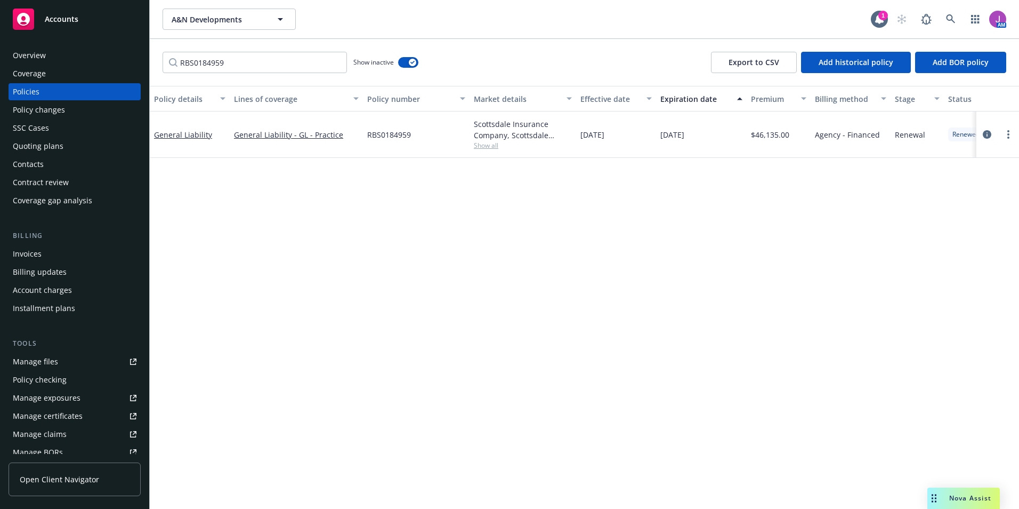
drag, startPoint x: 579, startPoint y: 137, endPoint x: 700, endPoint y: 140, distance: 120.5
click at [700, 140] on div "General Liability General Liability - GL - Practice RBS0184959 Scottsdale Insur…" at bounding box center [664, 134] width 1029 height 46
copy div "[DATE] [DATE]"
click at [53, 113] on div "Policy changes" at bounding box center [39, 109] width 52 height 17
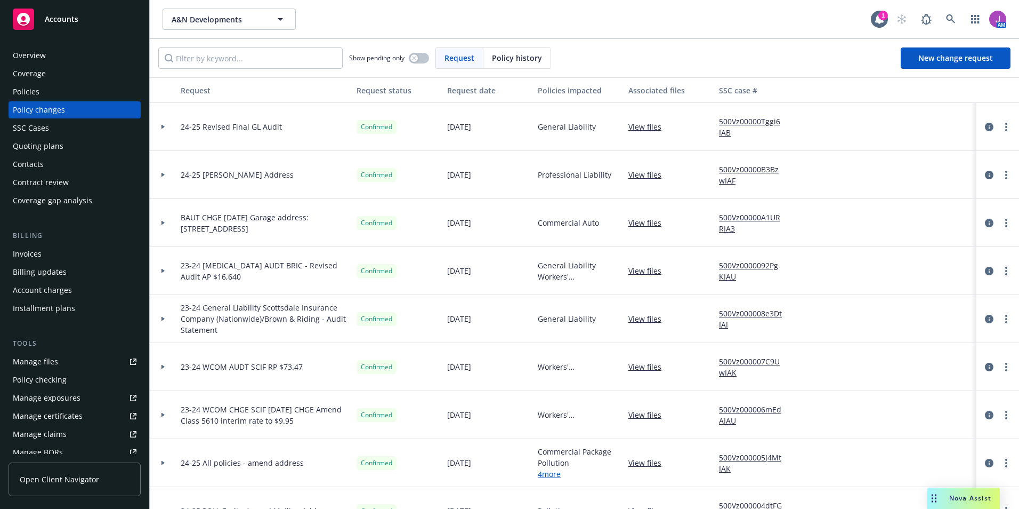
click at [214, 126] on span "24-25 Revised Final GL Audit" at bounding box center [231, 126] width 101 height 11
click at [159, 127] on div at bounding box center [163, 127] width 18 height 4
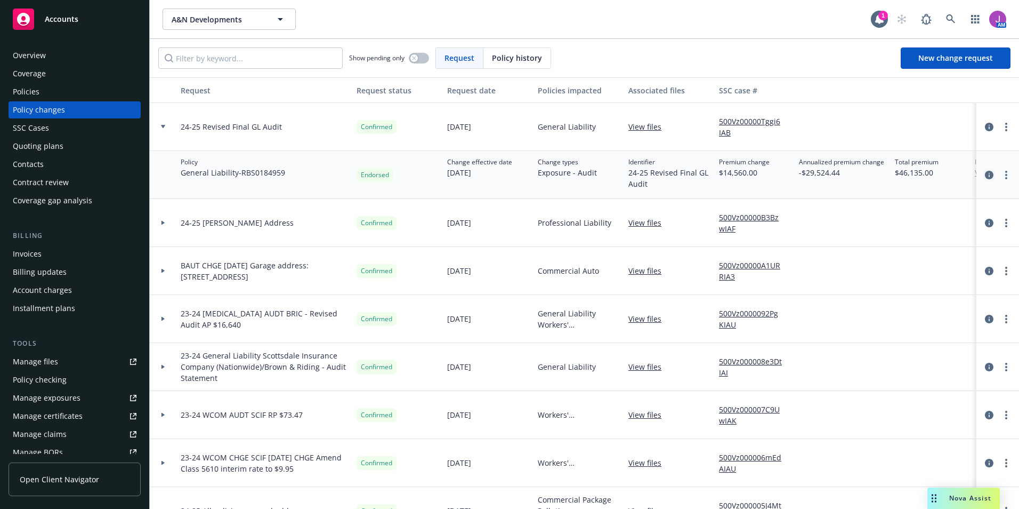
click at [985, 173] on icon "circleInformation" at bounding box center [989, 175] width 9 height 9
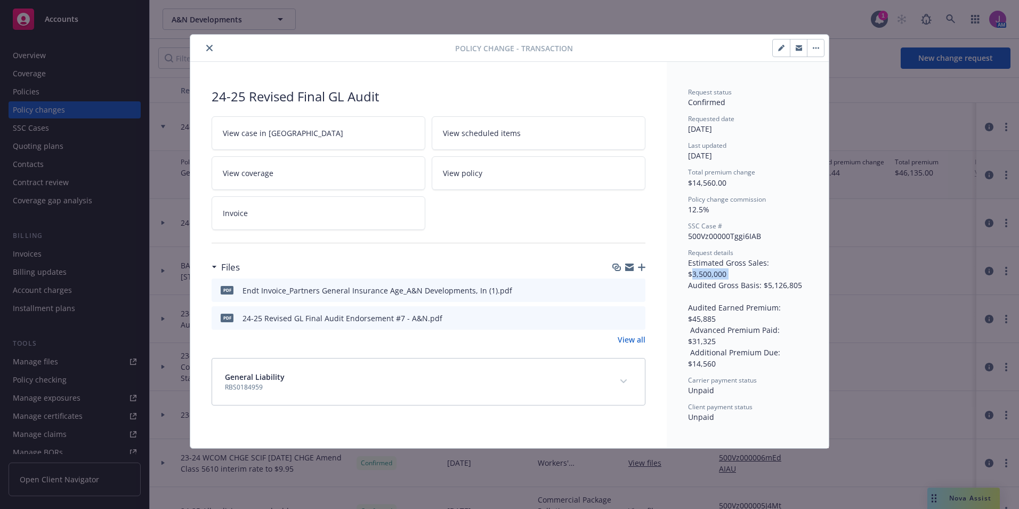
drag, startPoint x: 772, startPoint y: 264, endPoint x: 820, endPoint y: 264, distance: 48.0
click at [820, 264] on div "Request status Confirmed Requested date [DATE] Last updated [DATE] Total premiu…" at bounding box center [748, 255] width 162 height 386
copy span "3,500,000"
drag, startPoint x: 765, startPoint y: 272, endPoint x: 803, endPoint y: 272, distance: 37.3
click at [803, 272] on div "Request details Estimated Gross Sales: $3,500,000 Audited Gross Basis: $5,126,8…" at bounding box center [747, 308] width 119 height 121
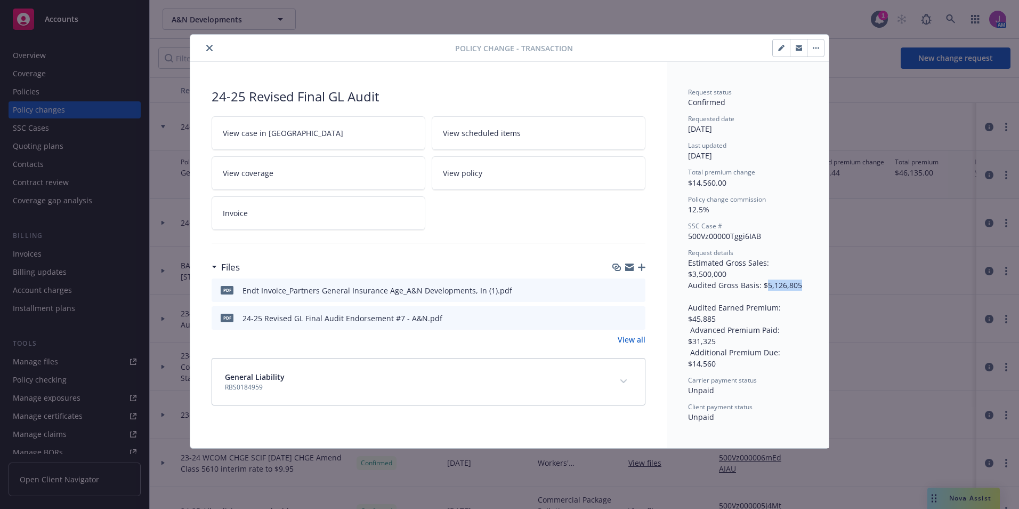
copy span "5,126,805"
drag, startPoint x: 784, startPoint y: 320, endPoint x: 814, endPoint y: 320, distance: 30.4
click at [814, 320] on div "Request status Confirmed Requested date [DATE] Last updated [DATE] Total premiu…" at bounding box center [748, 255] width 162 height 386
copy span "14,560"
click at [207, 49] on icon "close" at bounding box center [209, 48] width 6 height 6
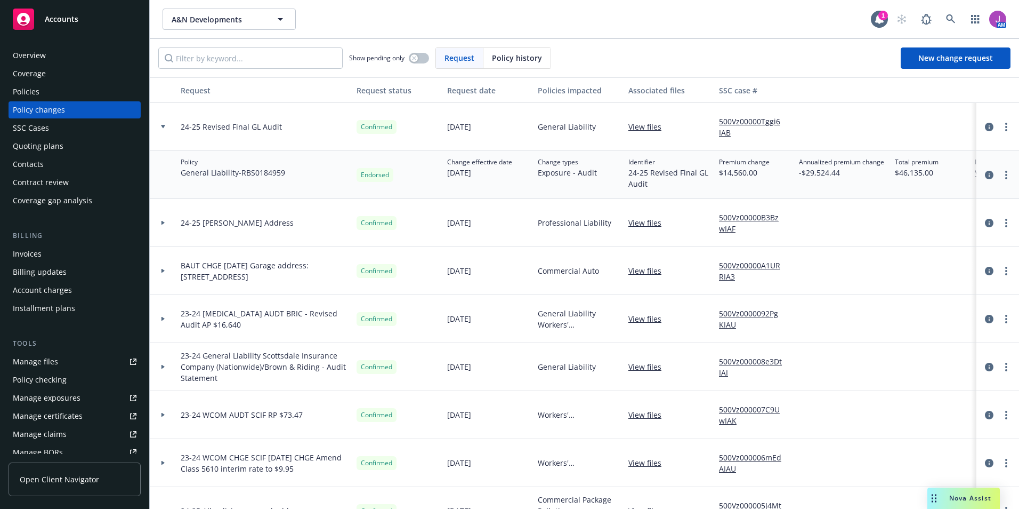
click at [38, 161] on div "Contacts" at bounding box center [28, 164] width 31 height 17
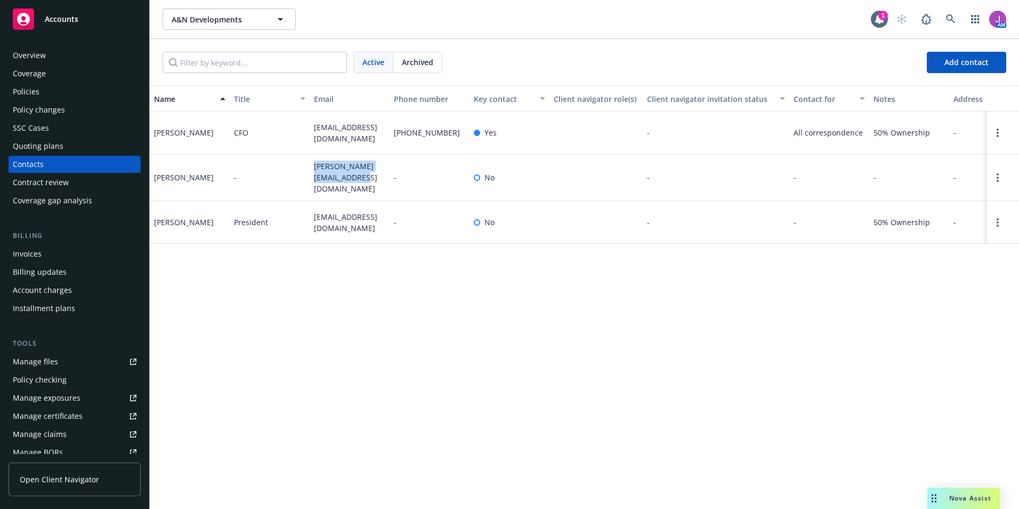
drag, startPoint x: 313, startPoint y: 167, endPoint x: 354, endPoint y: 186, distance: 44.6
click at [354, 186] on div "[PERSON_NAME][EMAIL_ADDRESS][DOMAIN_NAME]" at bounding box center [350, 177] width 80 height 47
drag, startPoint x: 354, startPoint y: 186, endPoint x: 326, endPoint y: 231, distance: 52.7
click at [326, 231] on div "[EMAIL_ADDRESS][DOMAIN_NAME]" at bounding box center [350, 222] width 80 height 43
drag, startPoint x: 313, startPoint y: 211, endPoint x: 364, endPoint y: 229, distance: 53.1
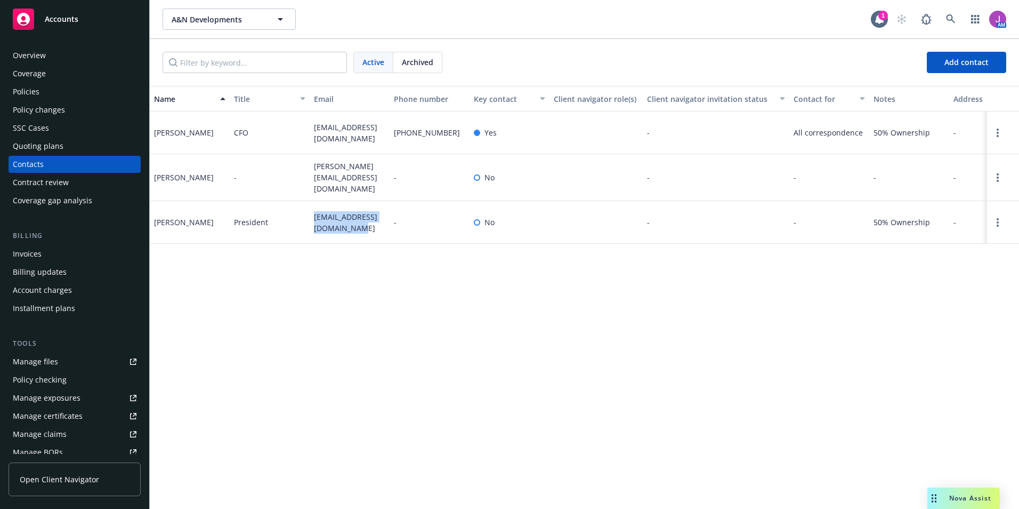
click at [364, 229] on div "[EMAIL_ADDRESS][DOMAIN_NAME]" at bounding box center [350, 222] width 80 height 43
copy span "[EMAIL_ADDRESS][DOMAIN_NAME]"
click at [40, 111] on div "Policy changes" at bounding box center [39, 109] width 52 height 17
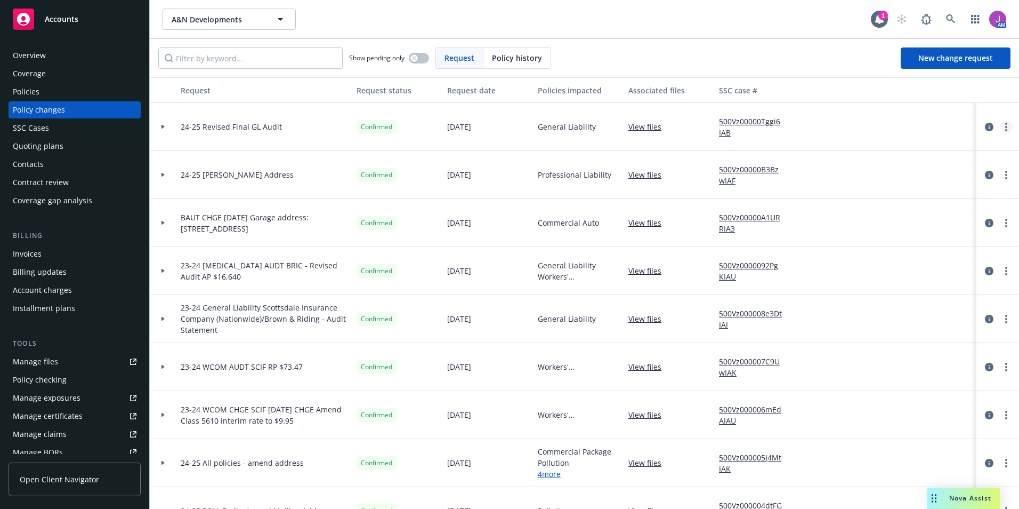
click at [1001, 127] on link "more" at bounding box center [1006, 126] width 13 height 13
click at [907, 150] on link "Copy logging email" at bounding box center [912, 148] width 183 height 21
click at [46, 49] on div "Overview" at bounding box center [75, 55] width 124 height 17
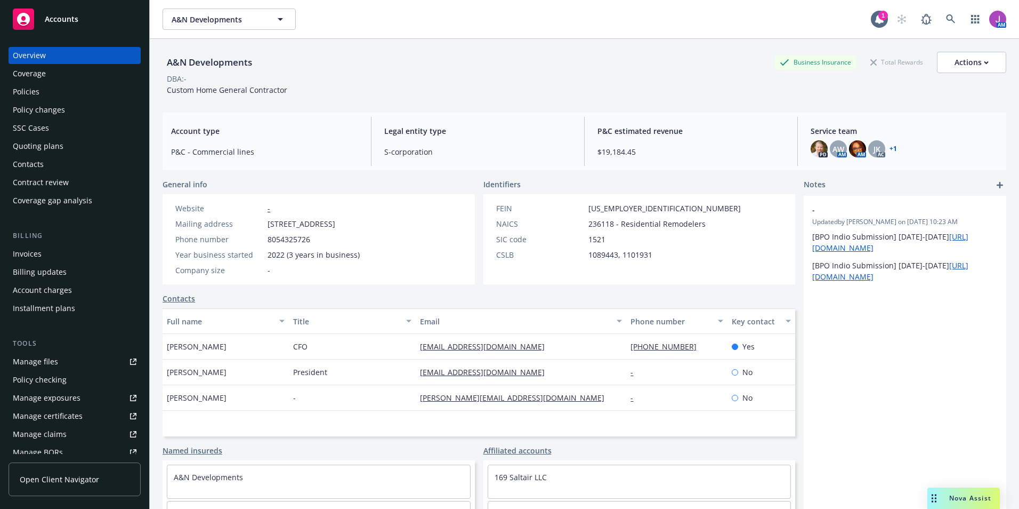
click at [54, 362] on div "Manage files" at bounding box center [35, 361] width 45 height 17
drag, startPoint x: 169, startPoint y: 59, endPoint x: 290, endPoint y: 63, distance: 121.1
click at [290, 63] on div "A&N Developments Business Insurance Total Rewards Actions" at bounding box center [585, 62] width 844 height 21
copy div "A&N Developments"
click at [215, 18] on span "A&N Developments" at bounding box center [218, 19] width 92 height 11
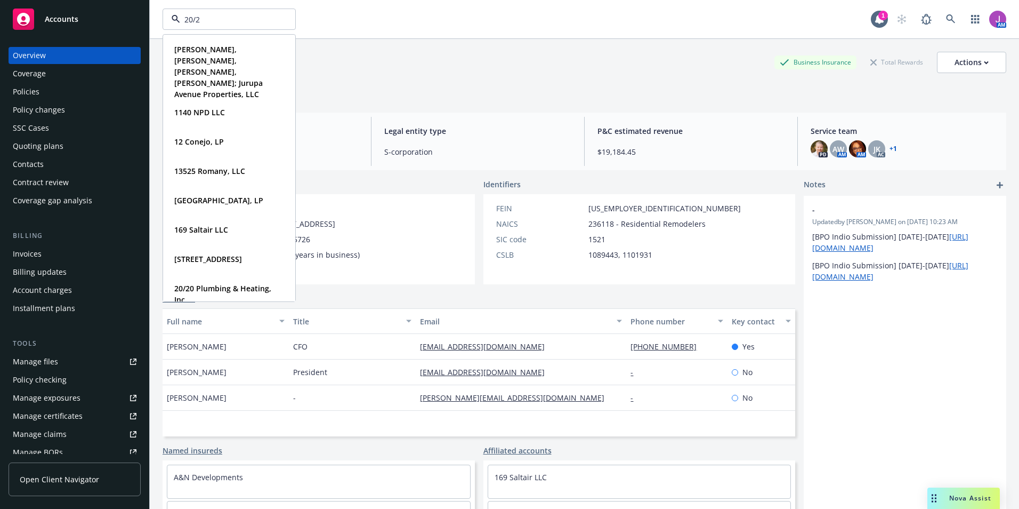
type input "20/20"
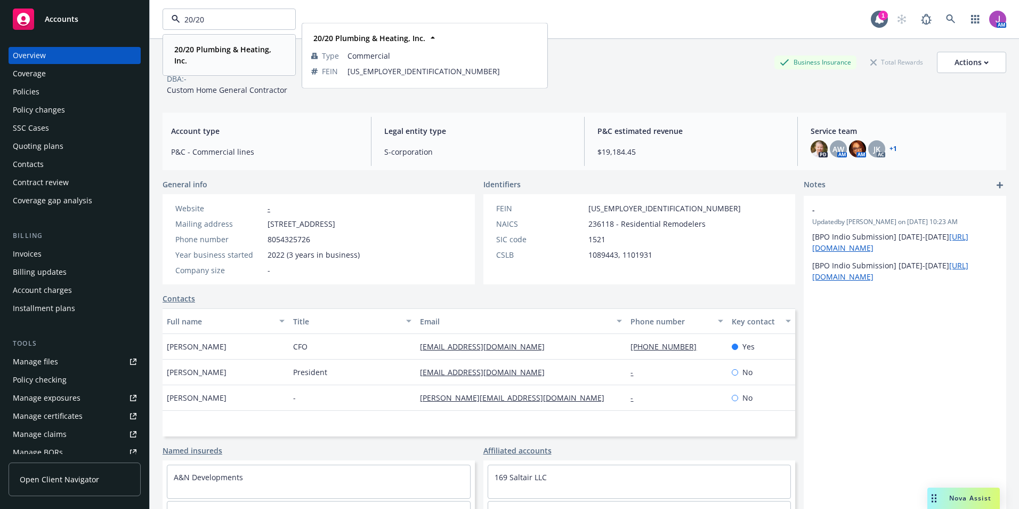
click at [210, 44] on span "20/20 Plumbing & Heating, Inc." at bounding box center [228, 55] width 108 height 22
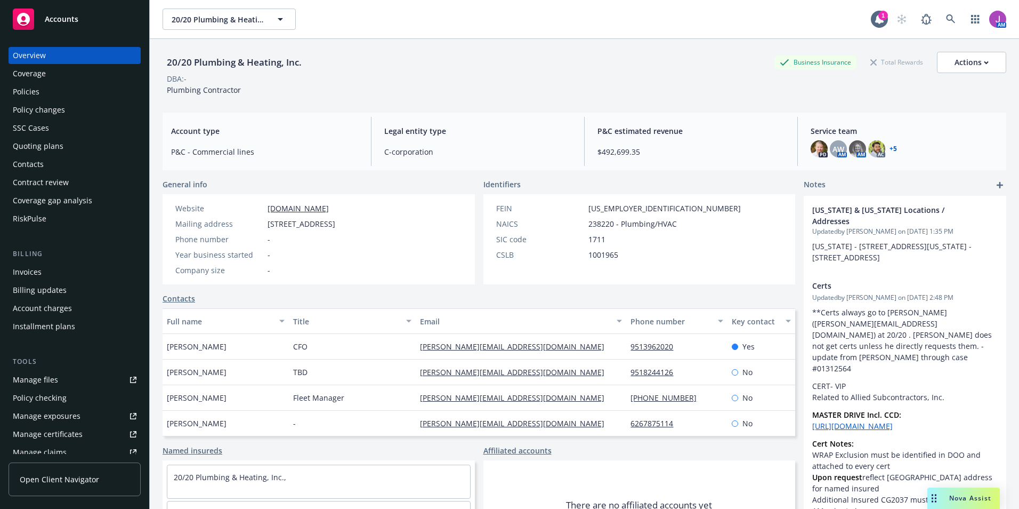
click at [34, 275] on div "Invoices" at bounding box center [27, 271] width 29 height 17
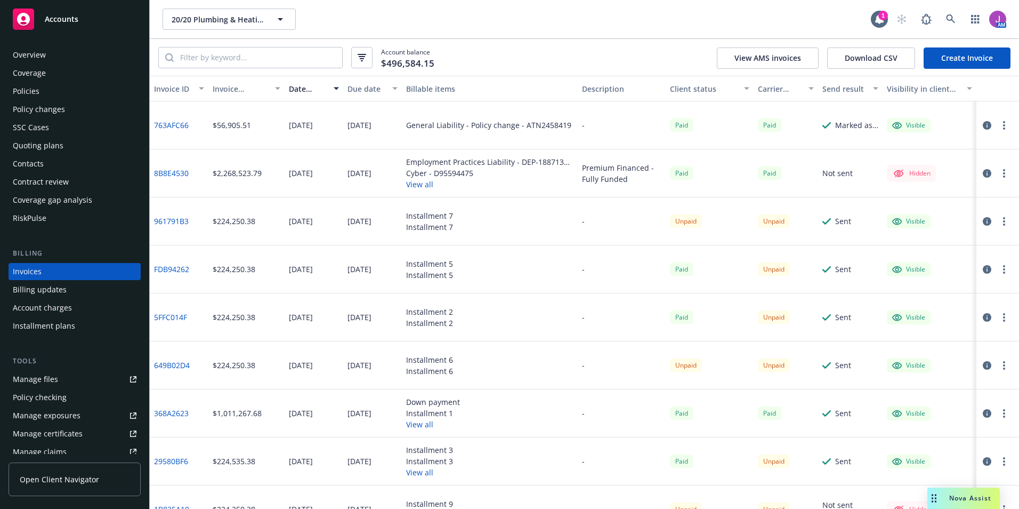
click at [173, 221] on link "961791B3" at bounding box center [171, 220] width 35 height 11
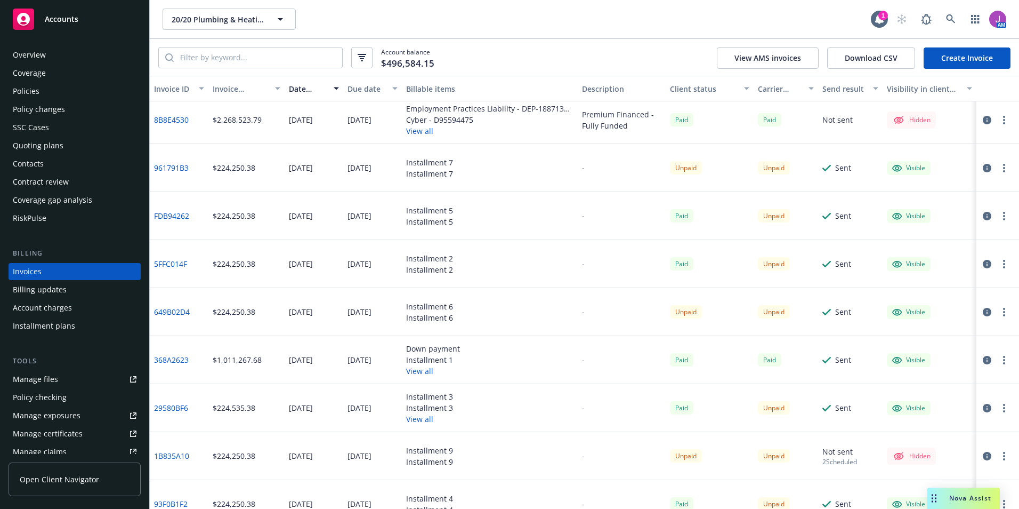
click at [177, 313] on link "649B02D4" at bounding box center [172, 311] width 36 height 11
click at [193, 25] on button "20/20 Plumbing & Heating, Inc." at bounding box center [229, 19] width 133 height 21
click at [227, 19] on span "20/20 Plumbing & Heating, Inc." at bounding box center [218, 19] width 92 height 11
type input "paific"
click at [948, 18] on icon at bounding box center [951, 19] width 10 height 10
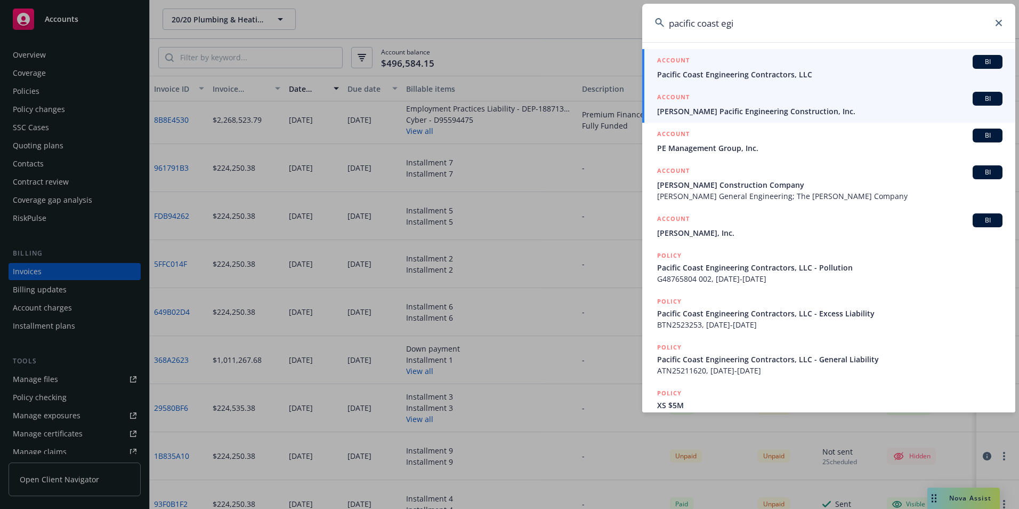
type input "pacific coast egi"
click at [736, 108] on span "[PERSON_NAME] Pacific Engineering Construction, Inc." at bounding box center [829, 111] width 345 height 11
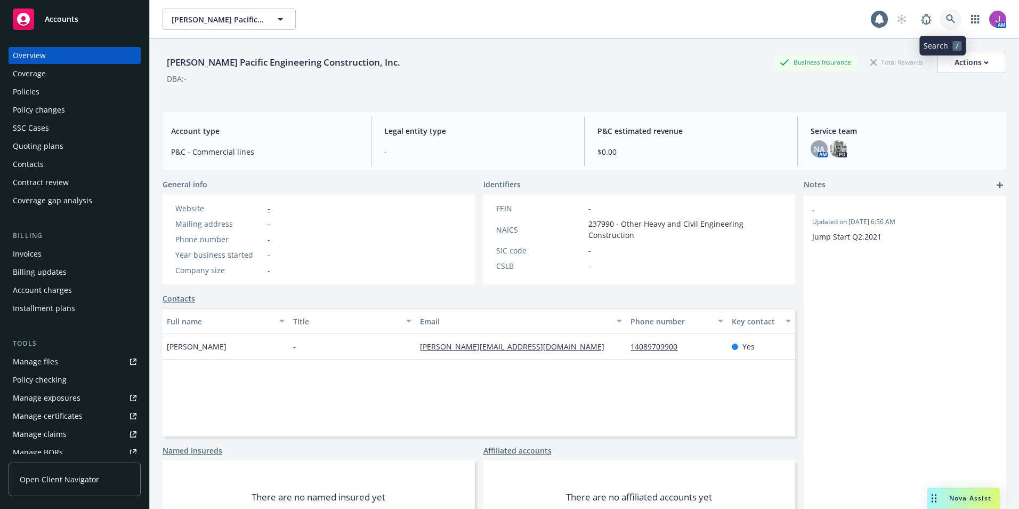
click at [946, 21] on icon at bounding box center [951, 19] width 10 height 10
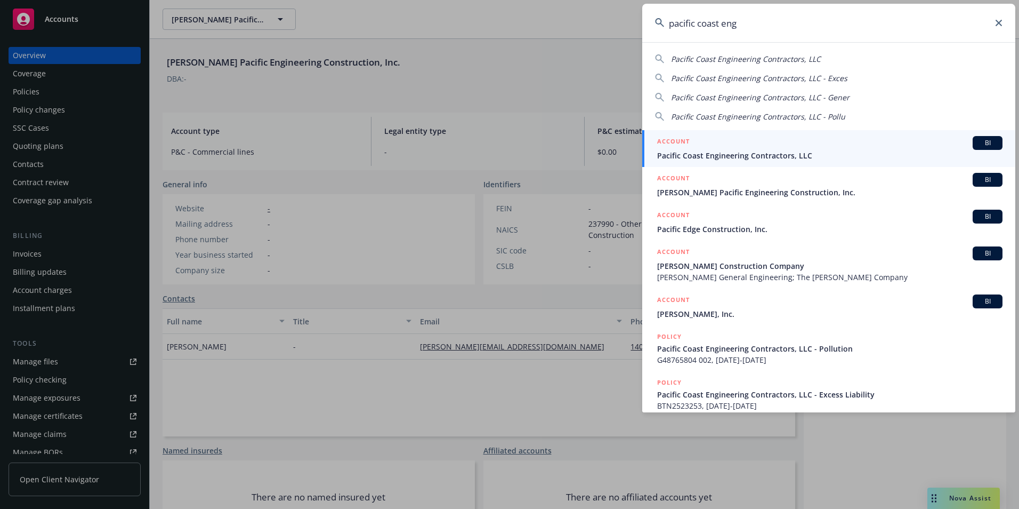
type input "pacific coast eng"
click at [750, 151] on span "Pacific Coast Engineering Contractors, LLC" at bounding box center [829, 155] width 345 height 11
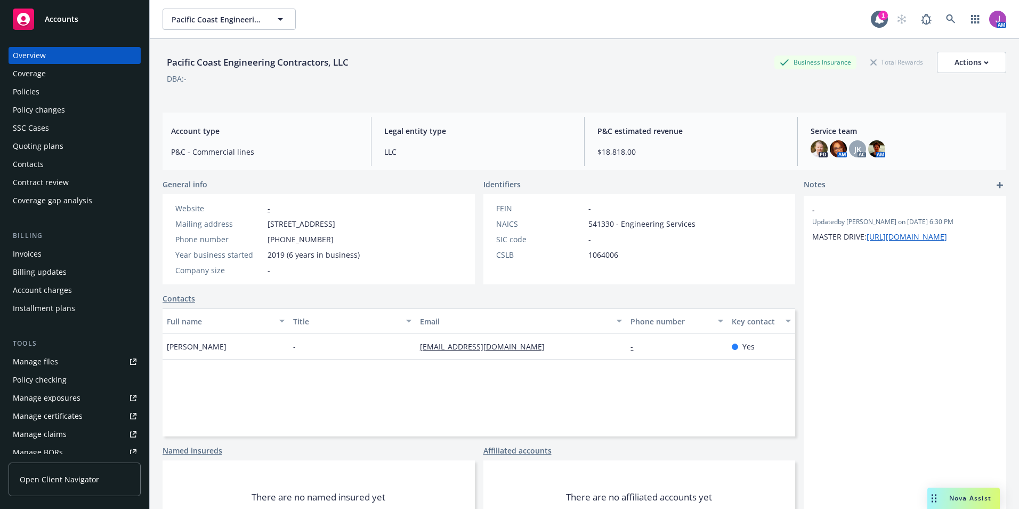
click at [37, 86] on div "Policies" at bounding box center [26, 91] width 27 height 17
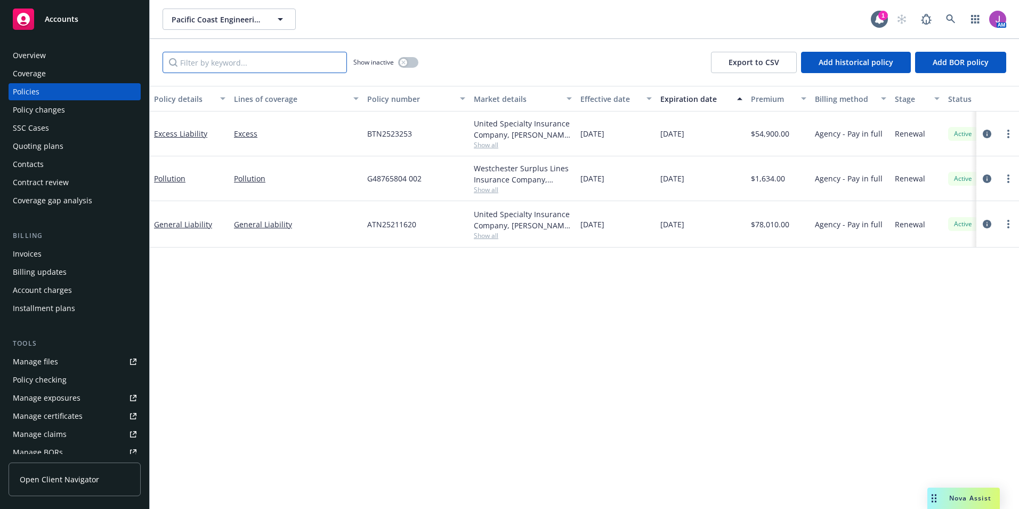
click at [267, 60] on input "Filter by keyword..." at bounding box center [255, 62] width 184 height 21
paste input "ATN2419329"
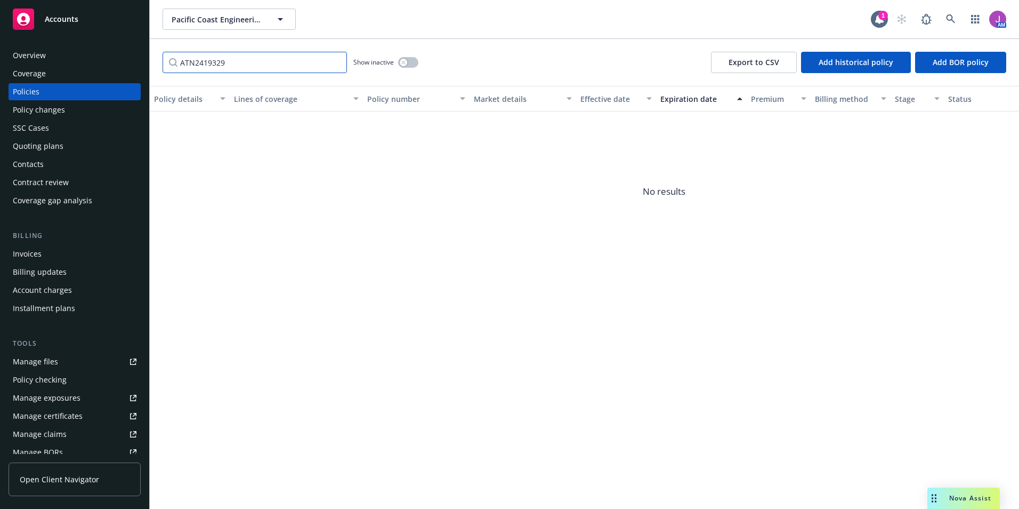
type input "ATN2419329"
click at [405, 58] on button "button" at bounding box center [408, 62] width 20 height 11
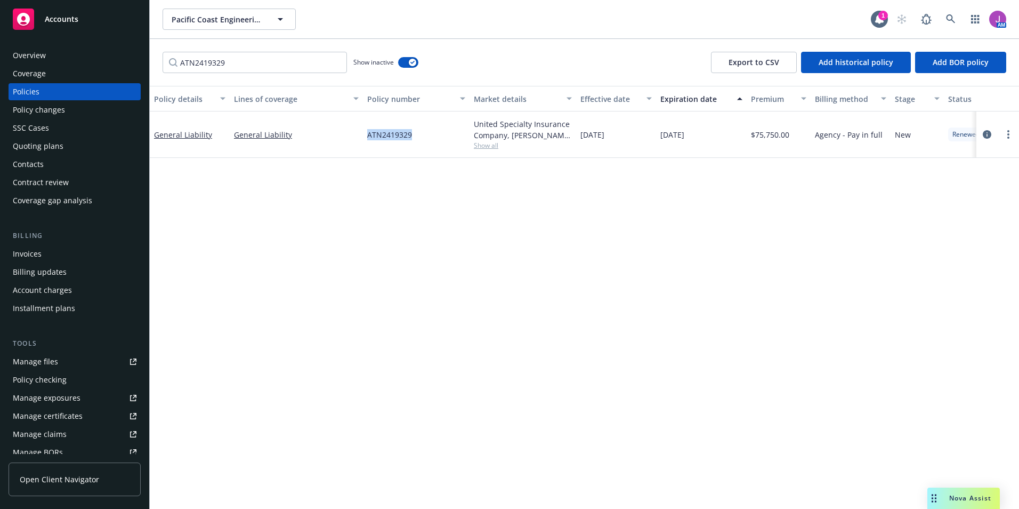
drag, startPoint x: 365, startPoint y: 134, endPoint x: 422, endPoint y: 136, distance: 56.5
click at [422, 136] on div "ATN2419329" at bounding box center [416, 134] width 107 height 46
copy span "ATN2419329"
click at [62, 51] on div "Overview" at bounding box center [75, 55] width 124 height 17
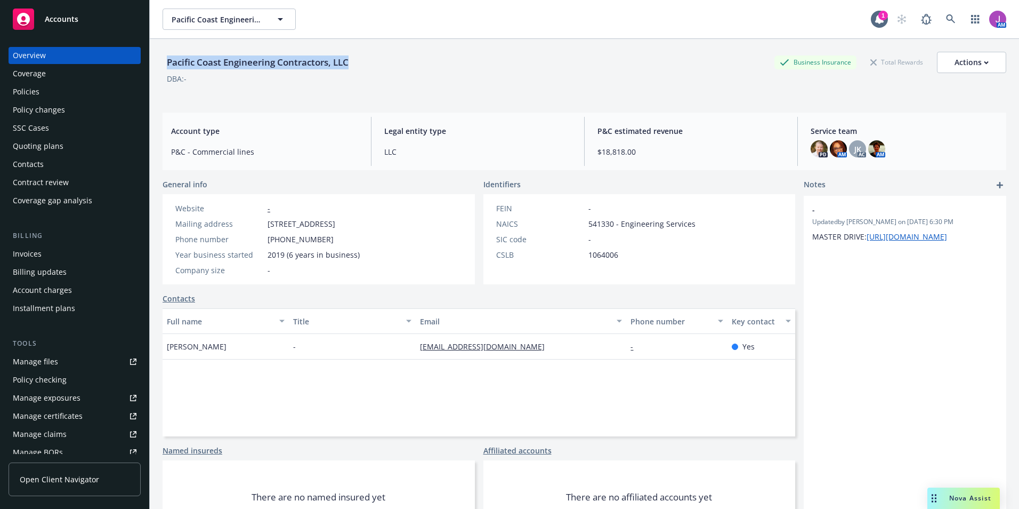
drag, startPoint x: 189, startPoint y: 60, endPoint x: 417, endPoint y: 61, distance: 228.2
click at [417, 61] on div "Pacific Coast Engineering Contractors, LLC Business Insurance Total Rewards Act…" at bounding box center [584, 293] width 869 height 509
copy div "Pacific Coast Engineering Contractors, LLC"
click at [39, 169] on div "Contacts" at bounding box center [28, 164] width 31 height 17
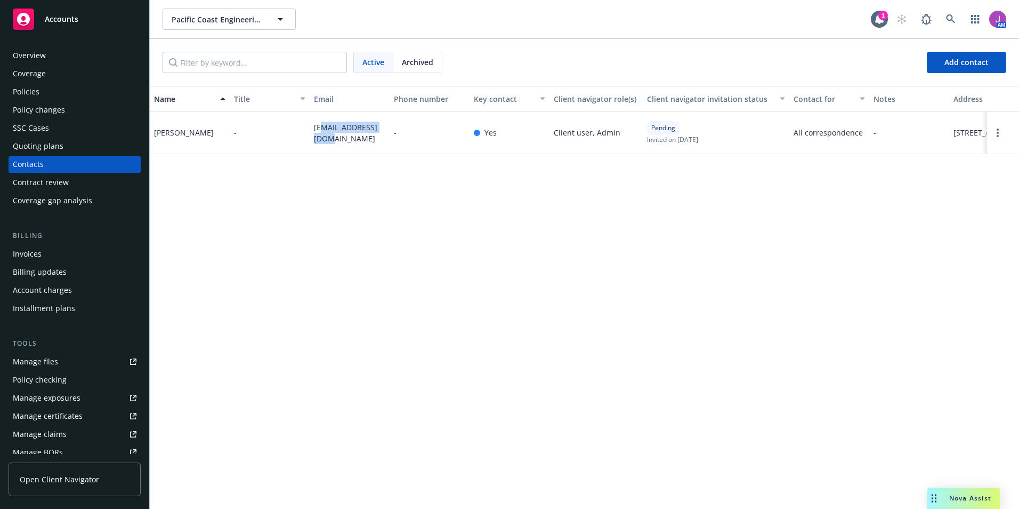
drag, startPoint x: 323, startPoint y: 134, endPoint x: 343, endPoint y: 156, distance: 30.2
click at [343, 154] on div "[EMAIL_ADDRESS][DOMAIN_NAME]" at bounding box center [350, 132] width 80 height 43
drag, startPoint x: 343, startPoint y: 156, endPoint x: 296, endPoint y: 125, distance: 56.0
click at [291, 134] on div "-" at bounding box center [270, 132] width 80 height 43
drag, startPoint x: 306, startPoint y: 126, endPoint x: 349, endPoint y: 150, distance: 48.7
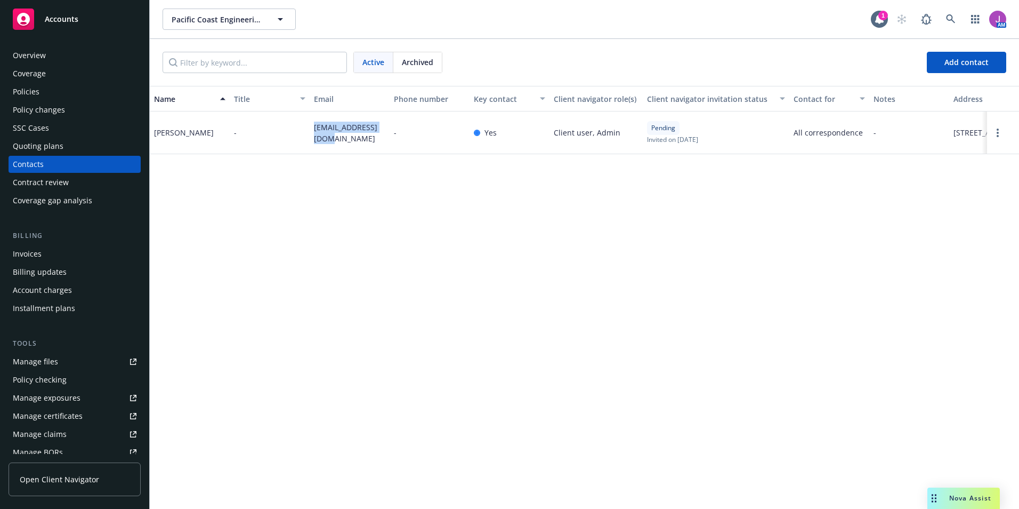
click at [349, 150] on div "[PERSON_NAME] - [EMAIL_ADDRESS][DOMAIN_NAME] - Yes Client user, Admin Pending I…" at bounding box center [584, 132] width 869 height 43
copy div "[EMAIL_ADDRESS][DOMAIN_NAME]"
click at [263, 65] on input "Filter by keyword..." at bounding box center [255, 62] width 184 height 21
click at [34, 89] on div "Policies" at bounding box center [26, 91] width 27 height 17
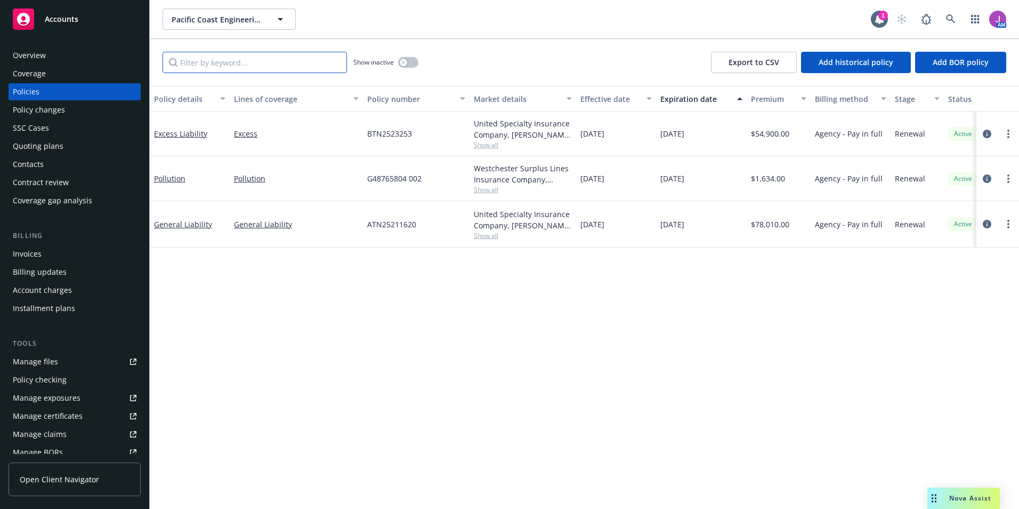
click at [228, 69] on input "Filter by keyword..." at bounding box center [255, 62] width 184 height 21
paste input "ATN2419329"
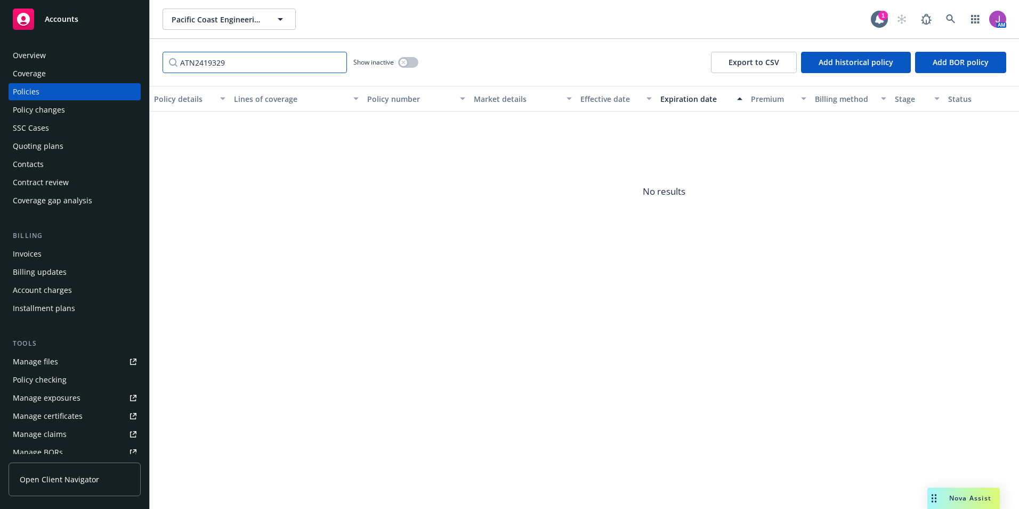
type input "ATN2419329"
click at [406, 67] on button "button" at bounding box center [408, 62] width 20 height 11
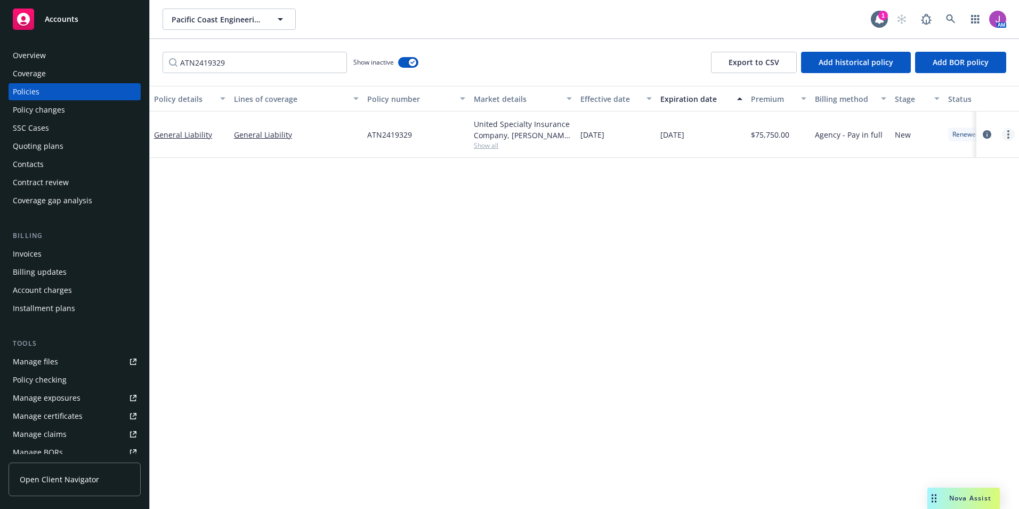
click at [1006, 136] on link "more" at bounding box center [1008, 134] width 13 height 13
drag, startPoint x: 933, startPoint y: 282, endPoint x: 829, endPoint y: 272, distance: 104.4
click at [933, 283] on link "Copy logging email" at bounding box center [951, 283] width 125 height 21
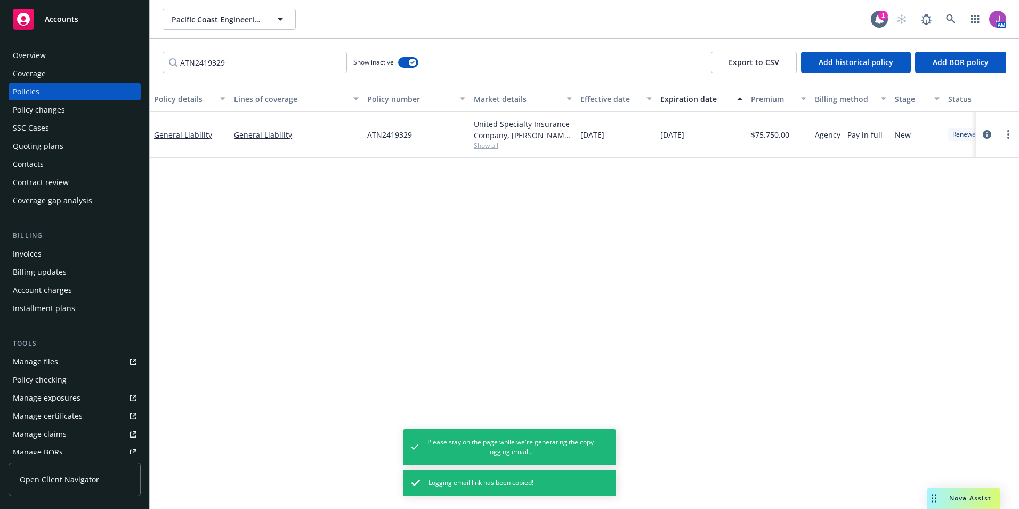
drag, startPoint x: 366, startPoint y: 275, endPoint x: 244, endPoint y: 233, distance: 128.6
click at [366, 275] on div "Policy details Lines of coverage Policy number Market details Effective date Ex…" at bounding box center [584, 297] width 869 height 423
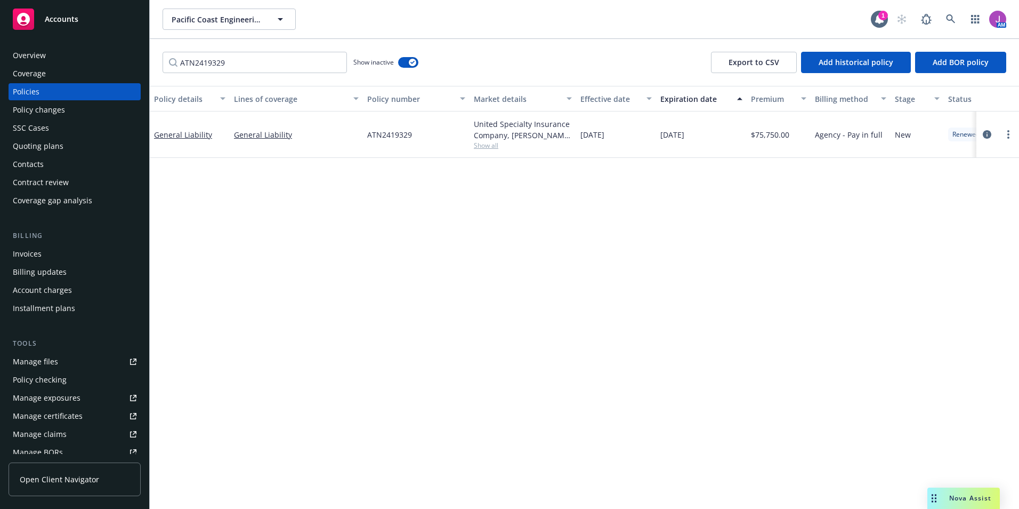
click at [38, 166] on div "Contacts" at bounding box center [28, 164] width 31 height 17
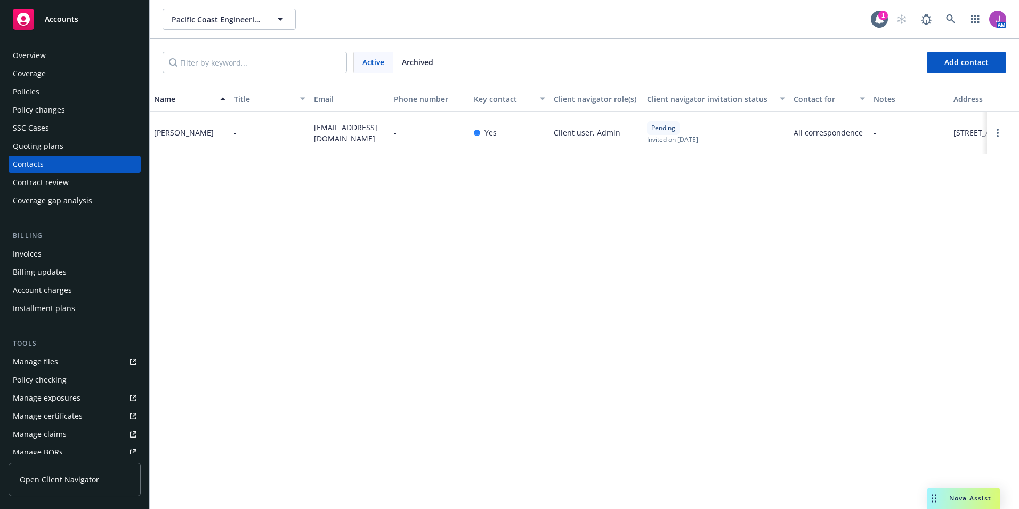
drag, startPoint x: 44, startPoint y: 88, endPoint x: 109, endPoint y: 80, distance: 66.1
click at [44, 88] on div "Policies" at bounding box center [75, 91] width 124 height 17
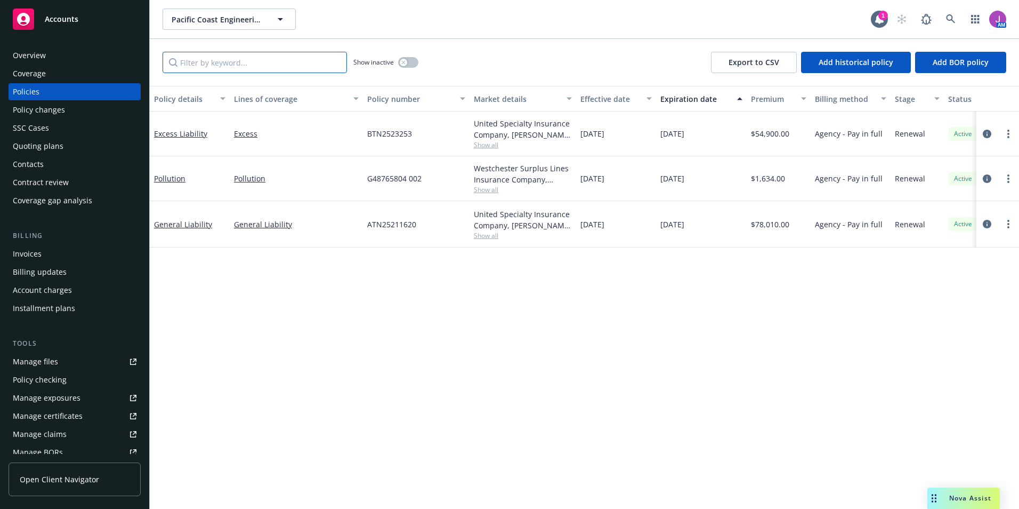
click at [249, 67] on input "Filter by keyword..." at bounding box center [255, 62] width 184 height 21
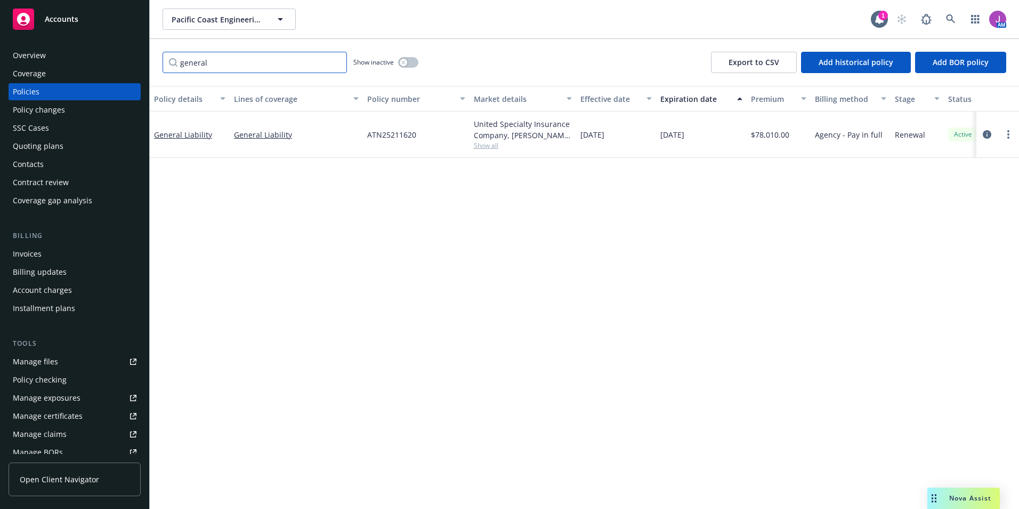
type input "general"
click at [402, 56] on div "Show inactive" at bounding box center [385, 62] width 65 height 21
click at [406, 62] on div "button" at bounding box center [403, 62] width 7 height 7
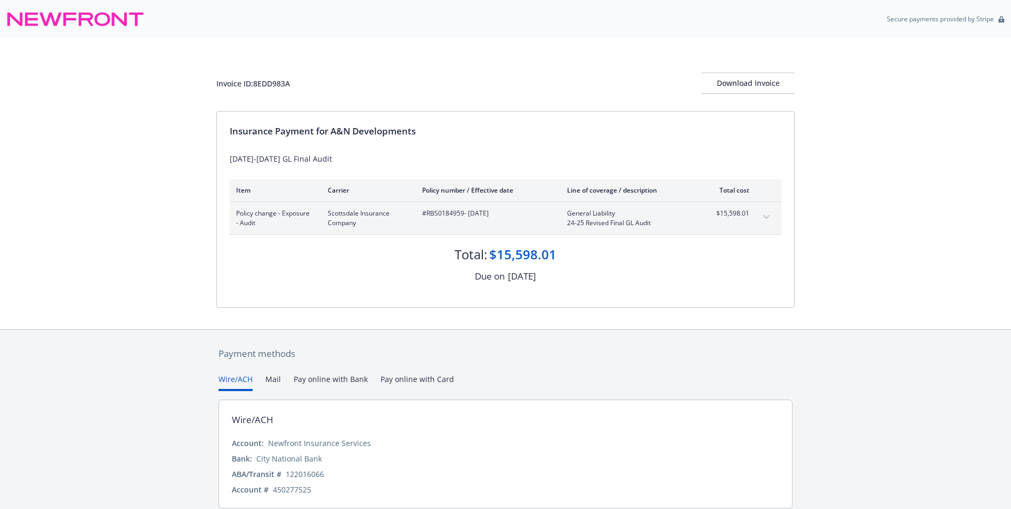
click at [771, 215] on button "expand content" at bounding box center [766, 216] width 17 height 17
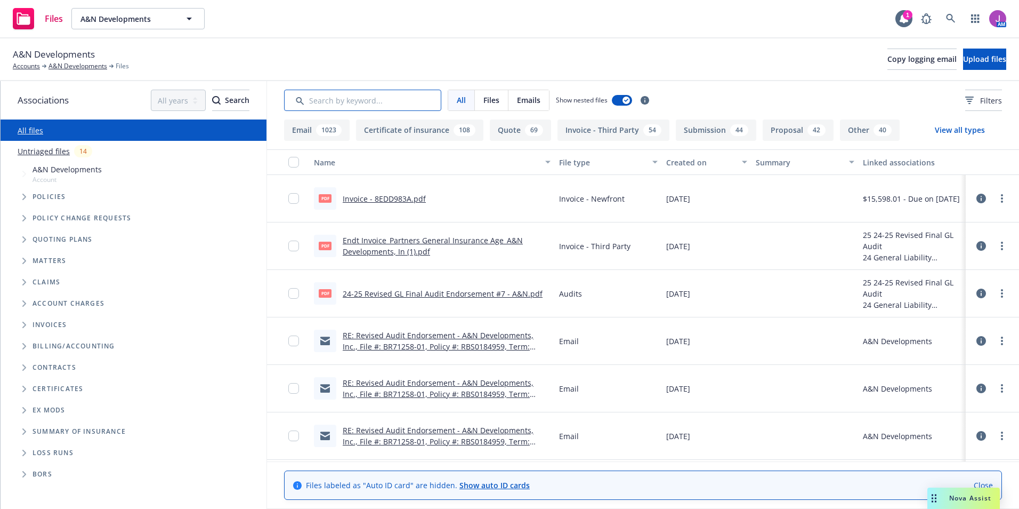
click at [346, 107] on input "Search by keyword..." at bounding box center [362, 100] width 157 height 21
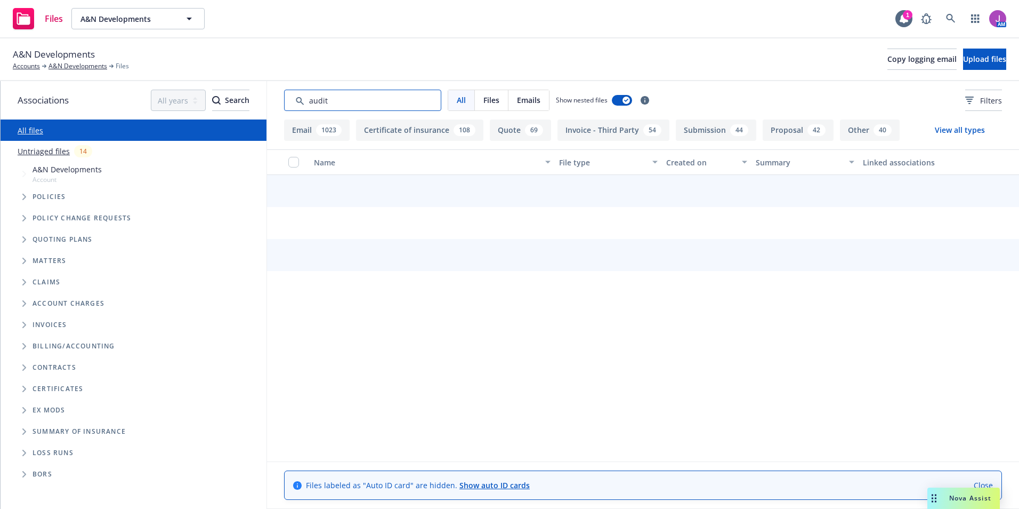
type input "audit"
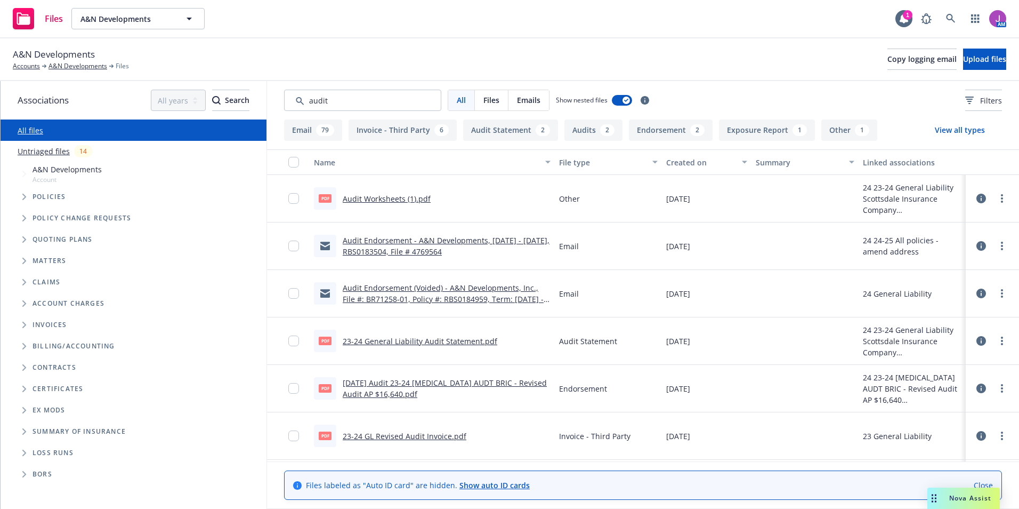
click at [452, 292] on link "Audit Endorsement (Voided) - A&N Developments, Inc., File #: BR71258-01, Policy…" at bounding box center [443, 299] width 201 height 33
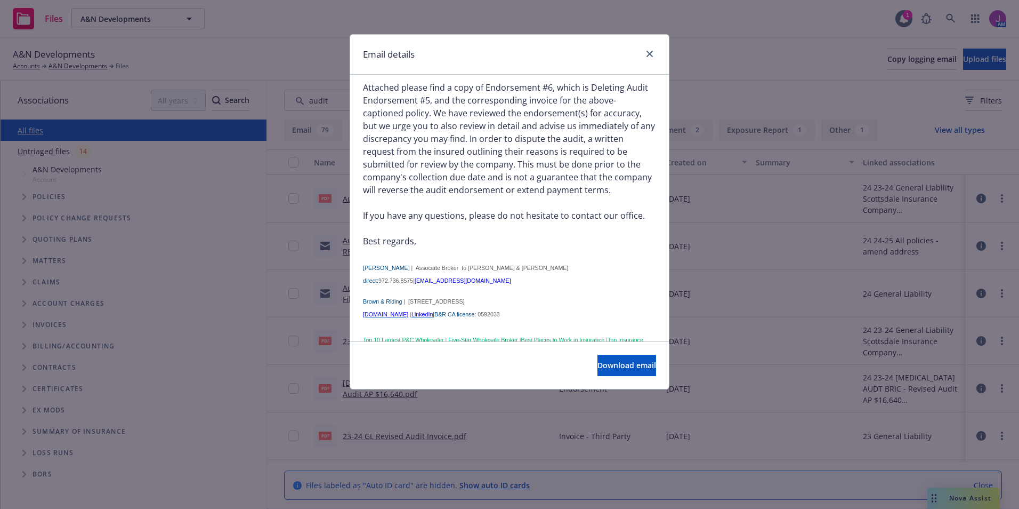
scroll to position [160, 0]
click at [650, 55] on icon "close" at bounding box center [650, 54] width 6 height 6
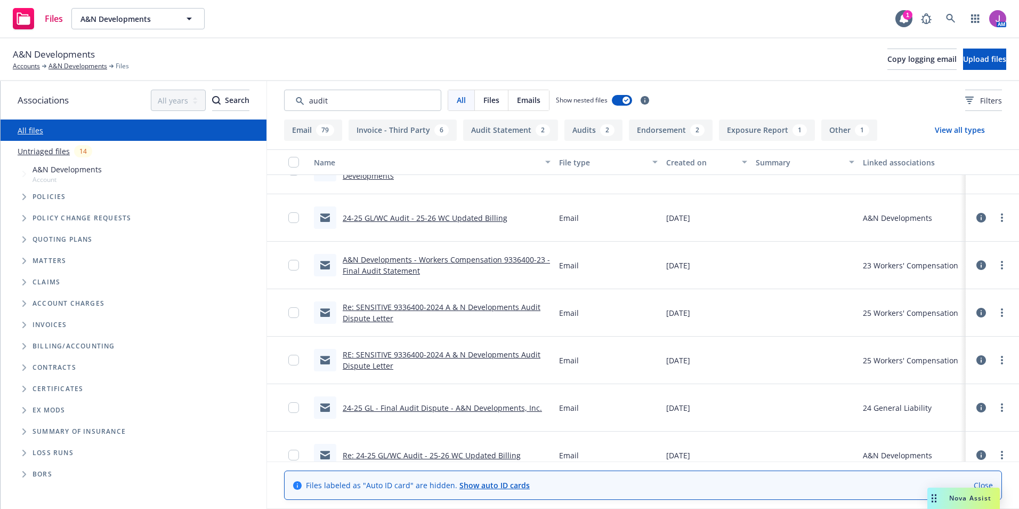
scroll to position [800, 0]
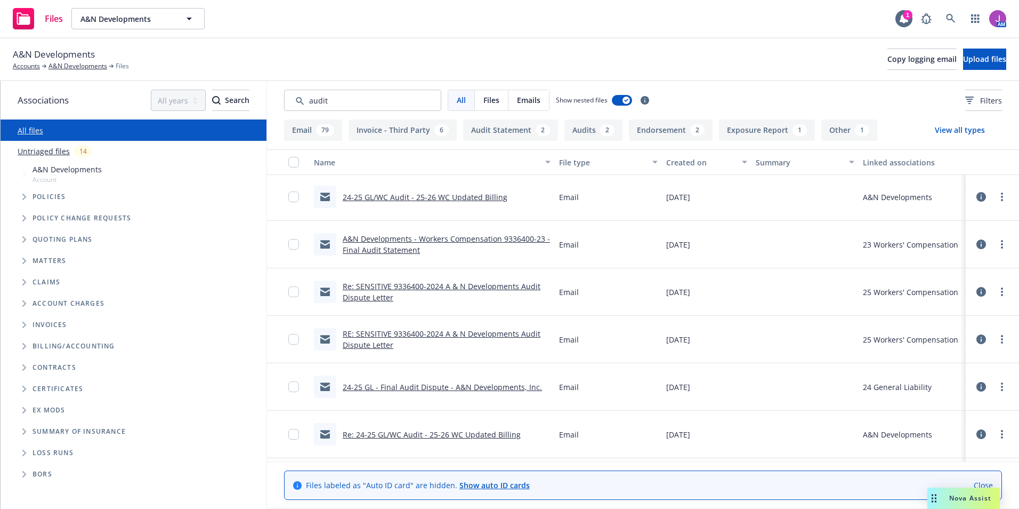
click at [453, 386] on link "24-25 GL - Final Audit Dispute - A&N Developments, Inc." at bounding box center [442, 387] width 199 height 10
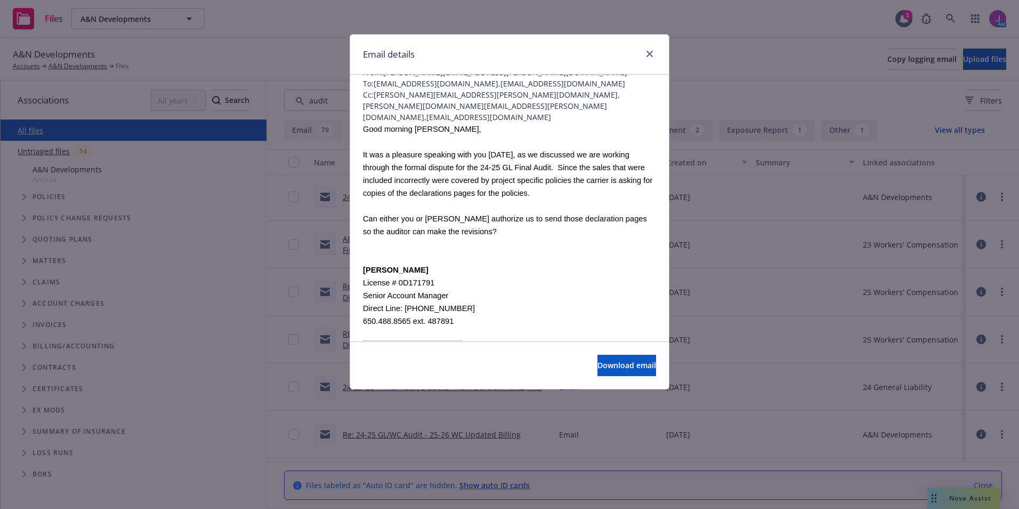
scroll to position [141, 0]
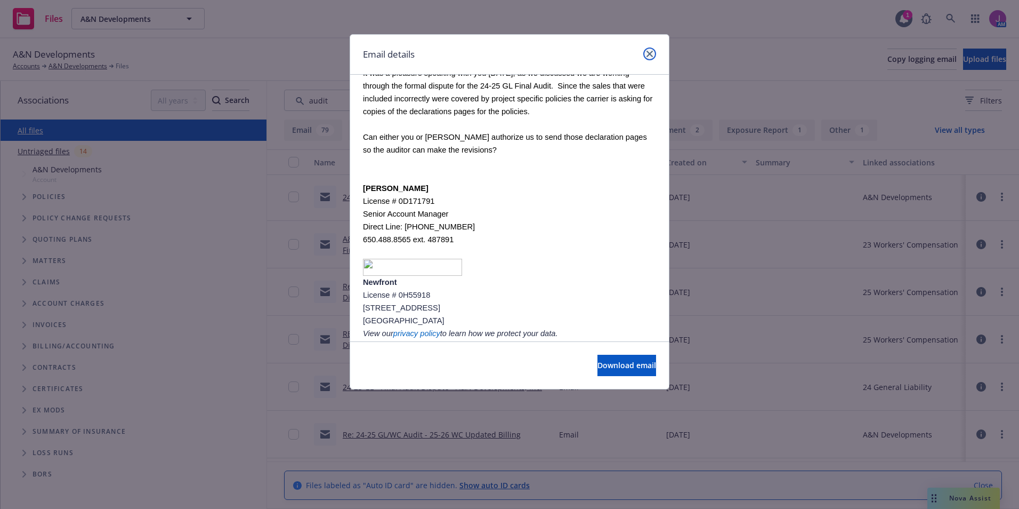
click at [650, 53] on icon "close" at bounding box center [650, 54] width 6 height 6
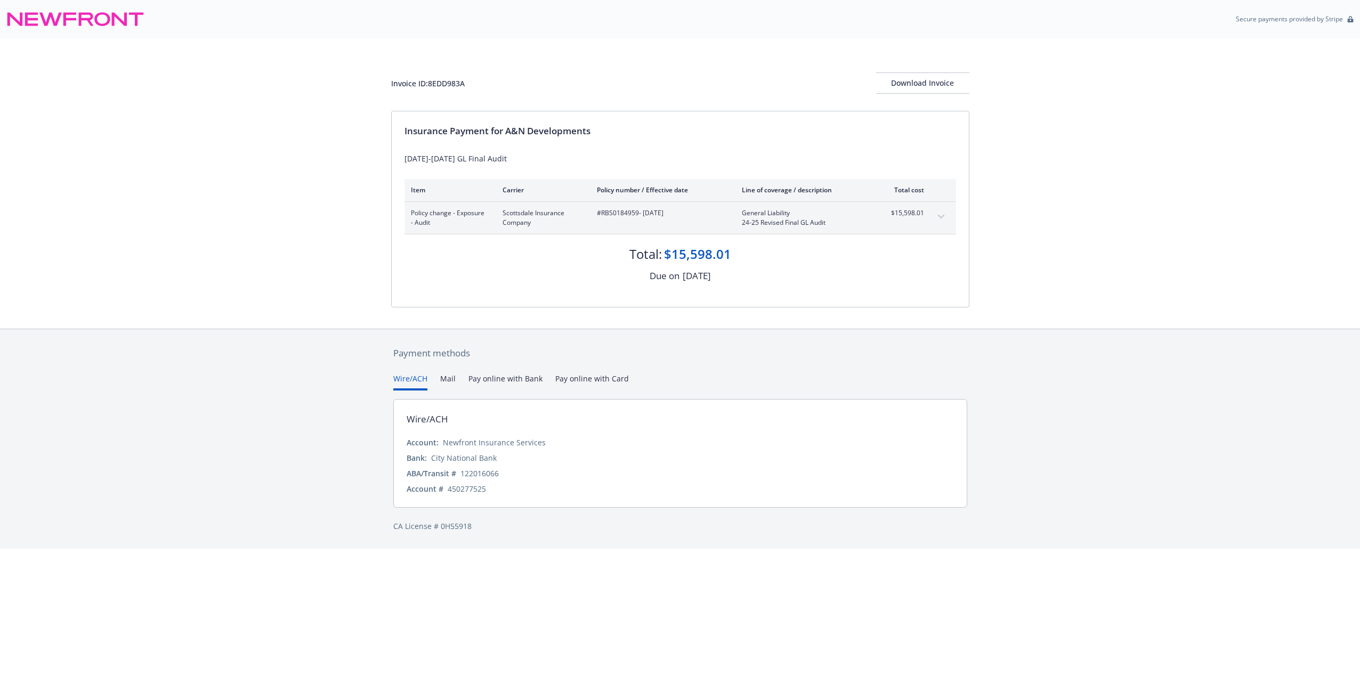
click at [941, 217] on icon "expand content" at bounding box center [941, 217] width 6 height 4
